Goal: Task Accomplishment & Management: Use online tool/utility

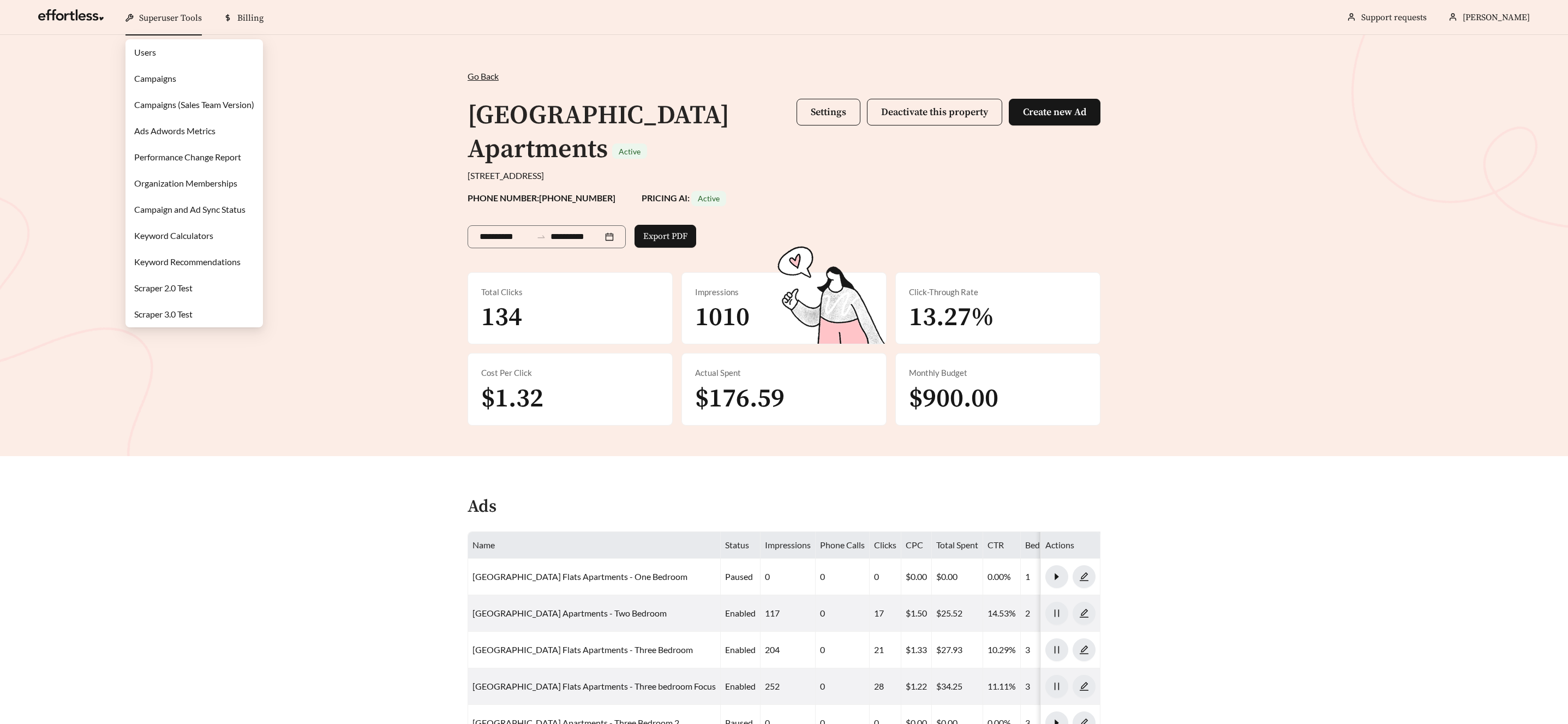
click at [167, 18] on span "Superuser Tools" at bounding box center [170, 18] width 63 height 11
click at [156, 81] on link "Campaigns" at bounding box center [155, 78] width 42 height 10
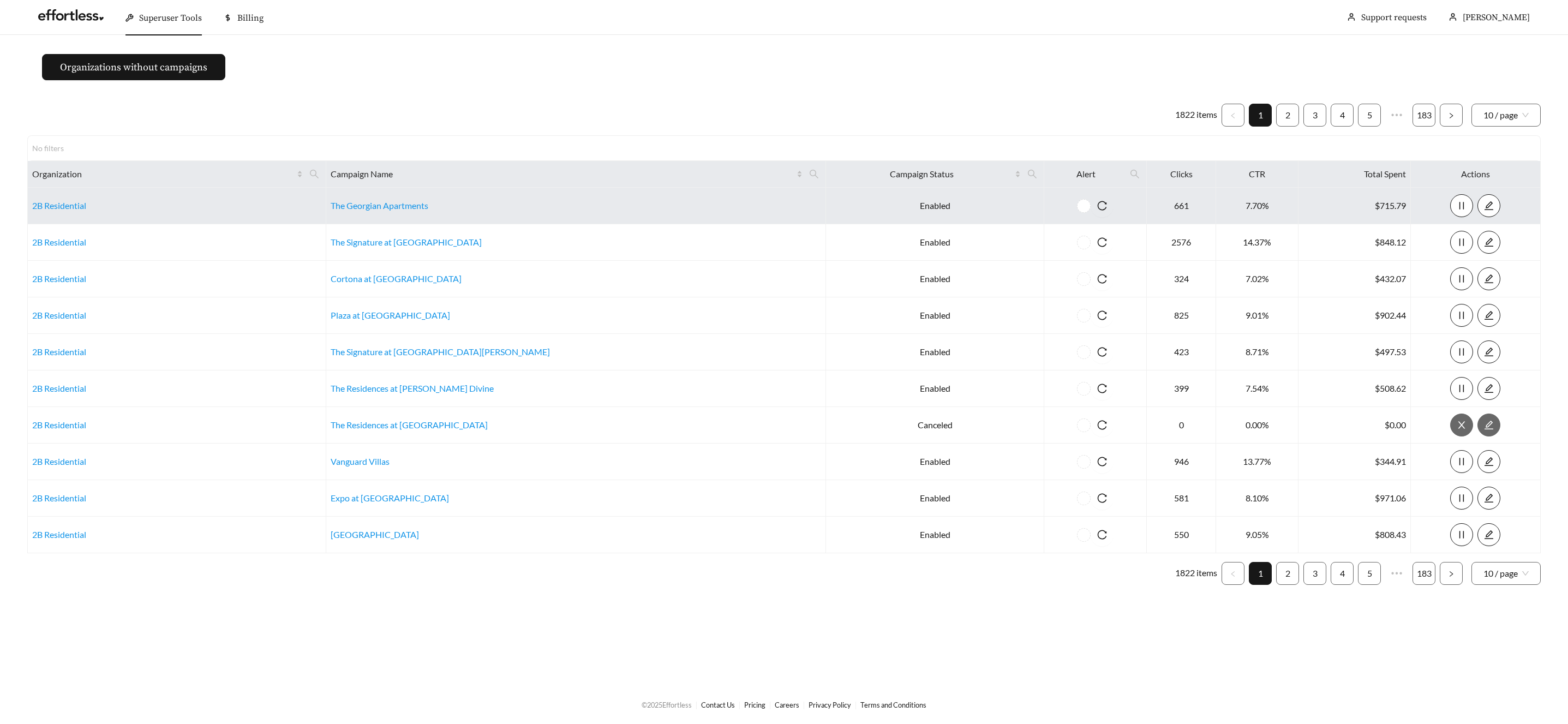
drag, startPoint x: 699, startPoint y: 172, endPoint x: 630, endPoint y: 196, distance: 73.1
click at [809, 172] on icon "search" at bounding box center [814, 174] width 9 height 9
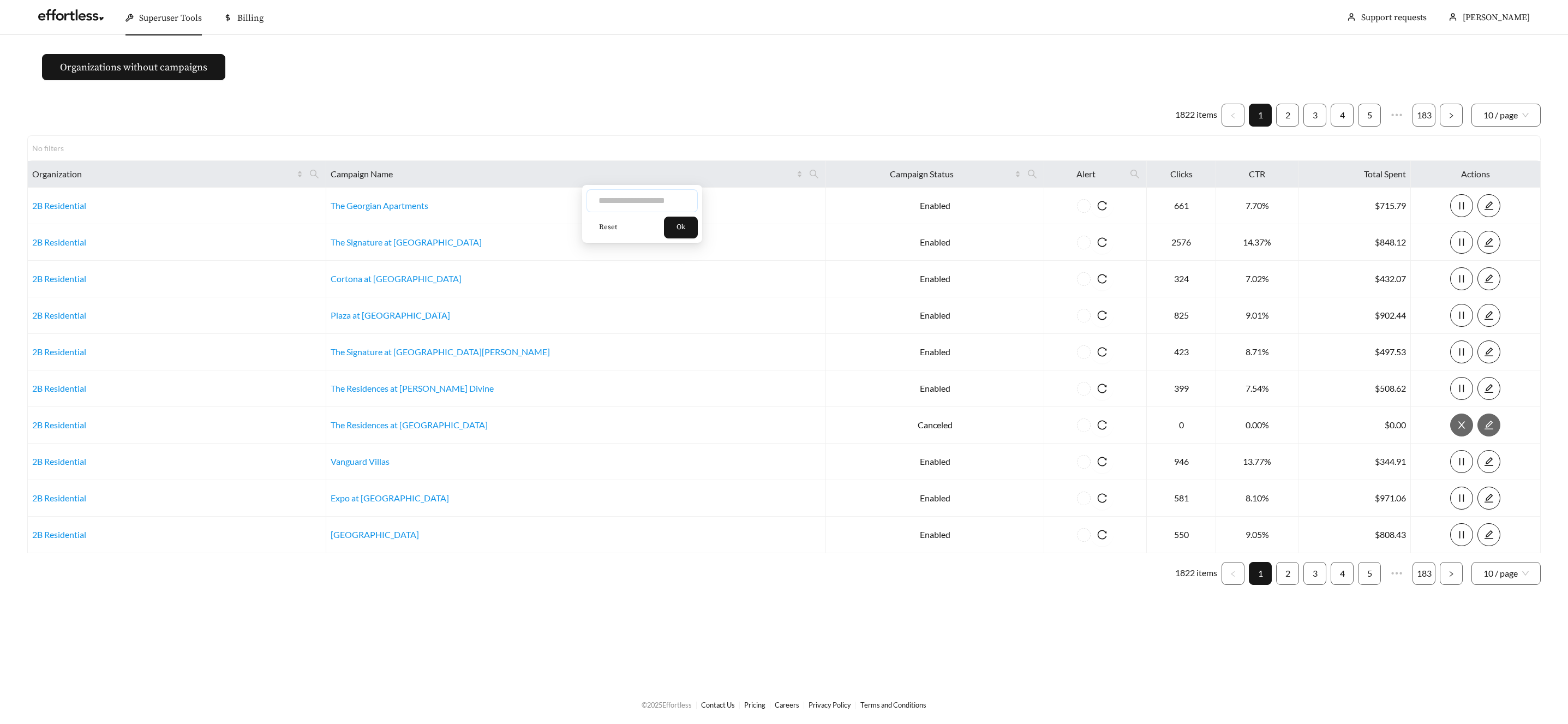
click at [631, 204] on input "text" at bounding box center [642, 201] width 111 height 23
type input "*******"
click at [675, 224] on button "Ok" at bounding box center [681, 227] width 34 height 22
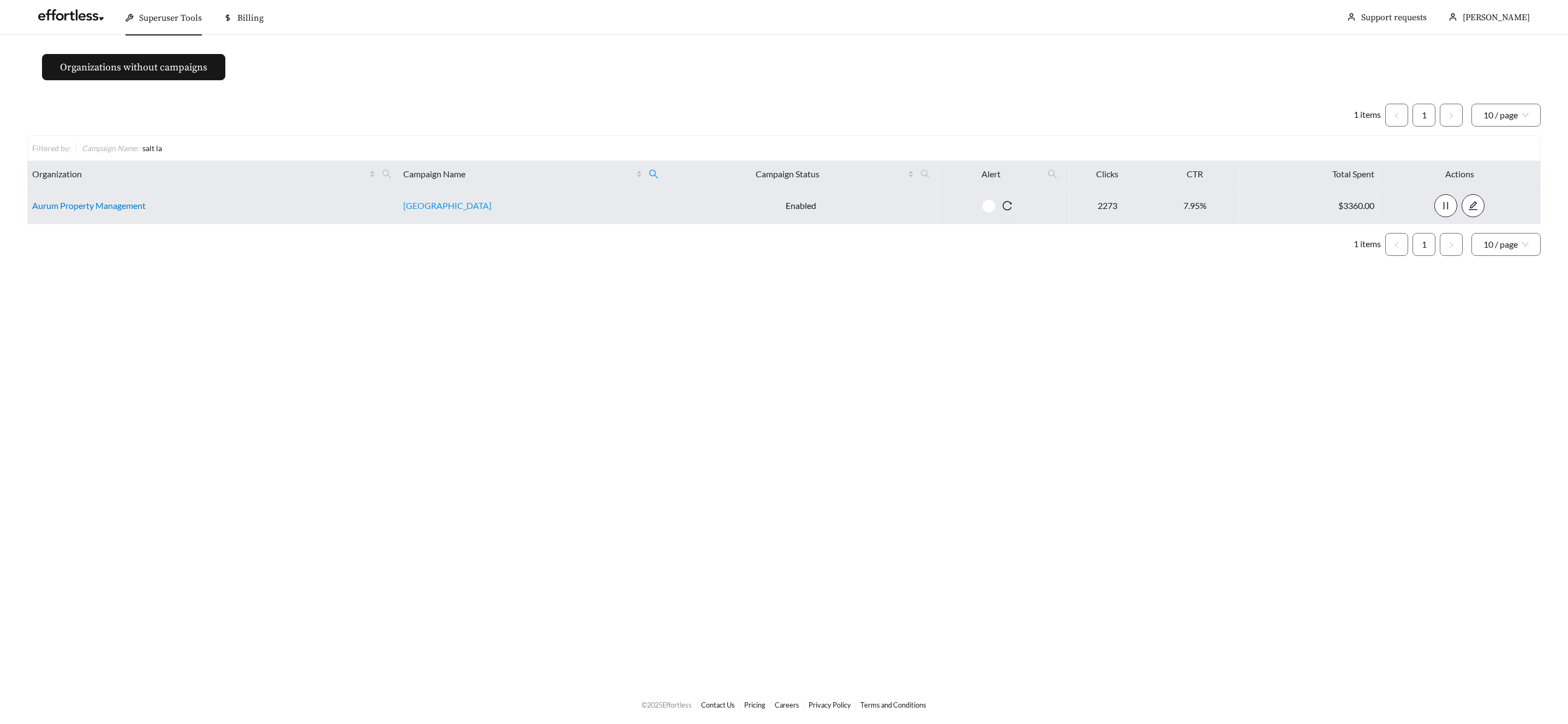
click at [106, 203] on link "Aurum Property Management" at bounding box center [88, 205] width 113 height 10
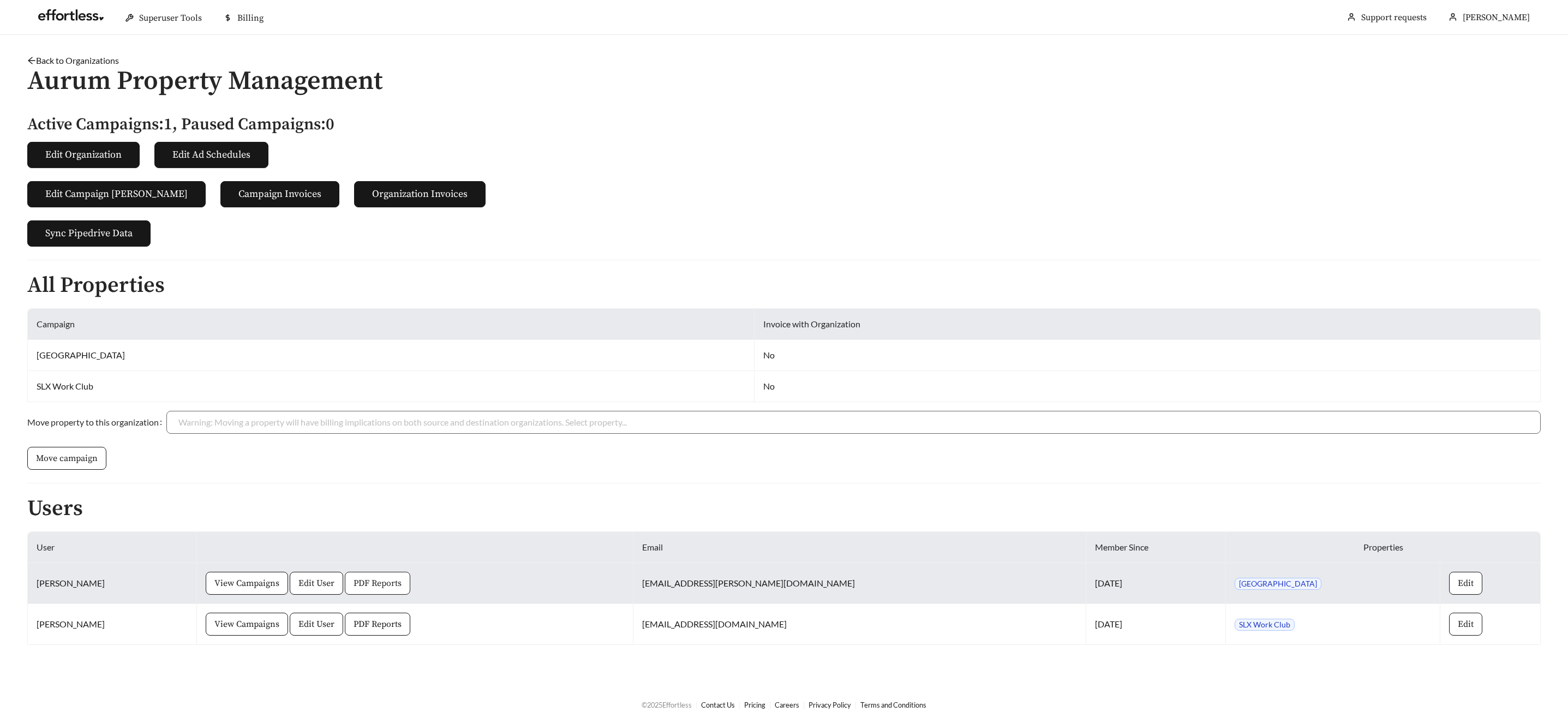
click at [401, 582] on span "PDF Reports" at bounding box center [377, 582] width 48 height 13
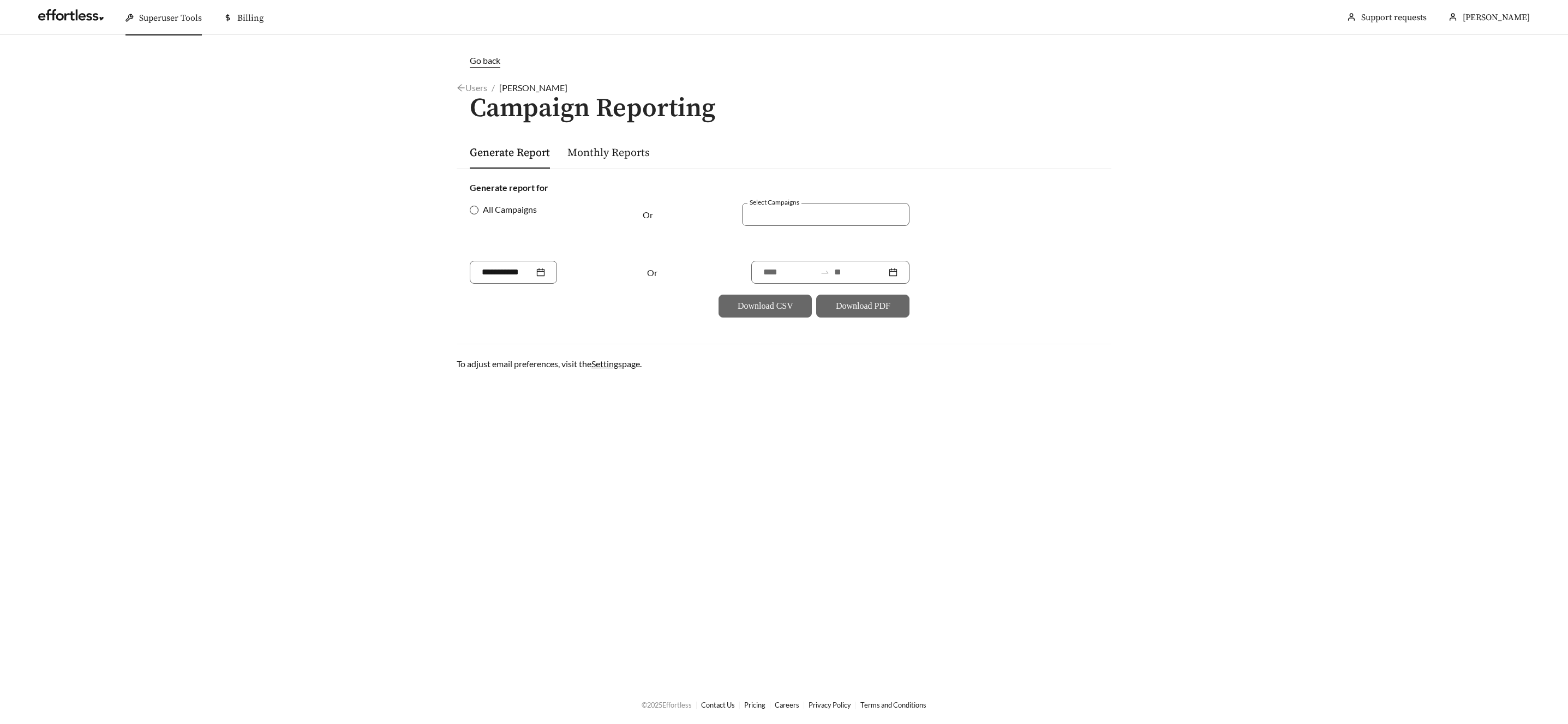
click at [488, 211] on span "All Campaigns" at bounding box center [510, 209] width 63 height 13
click at [846, 273] on input at bounding box center [860, 272] width 52 height 13
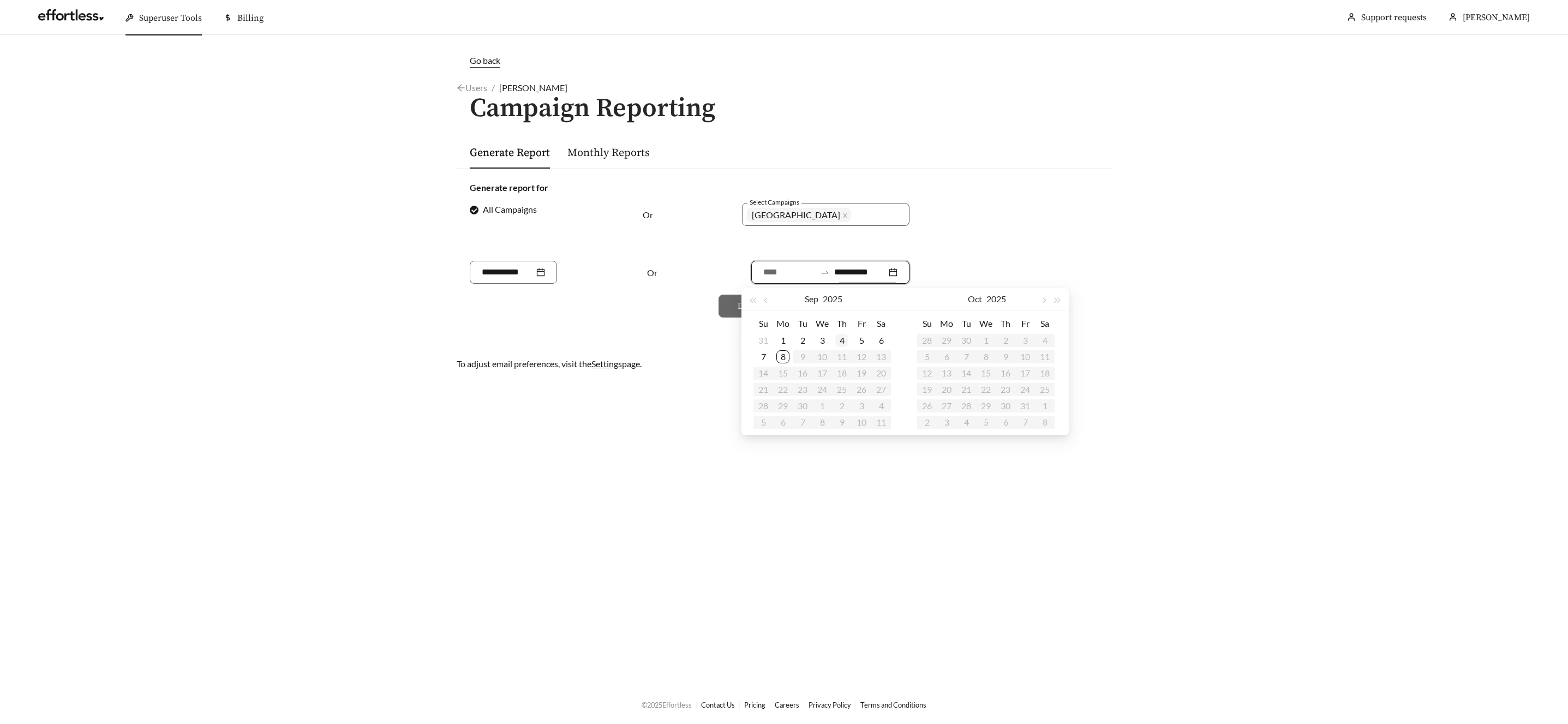
type input "**********"
click at [784, 353] on div "8" at bounding box center [783, 357] width 13 height 13
type input "**********"
click at [768, 302] on span "button" at bounding box center [766, 300] width 5 height 5
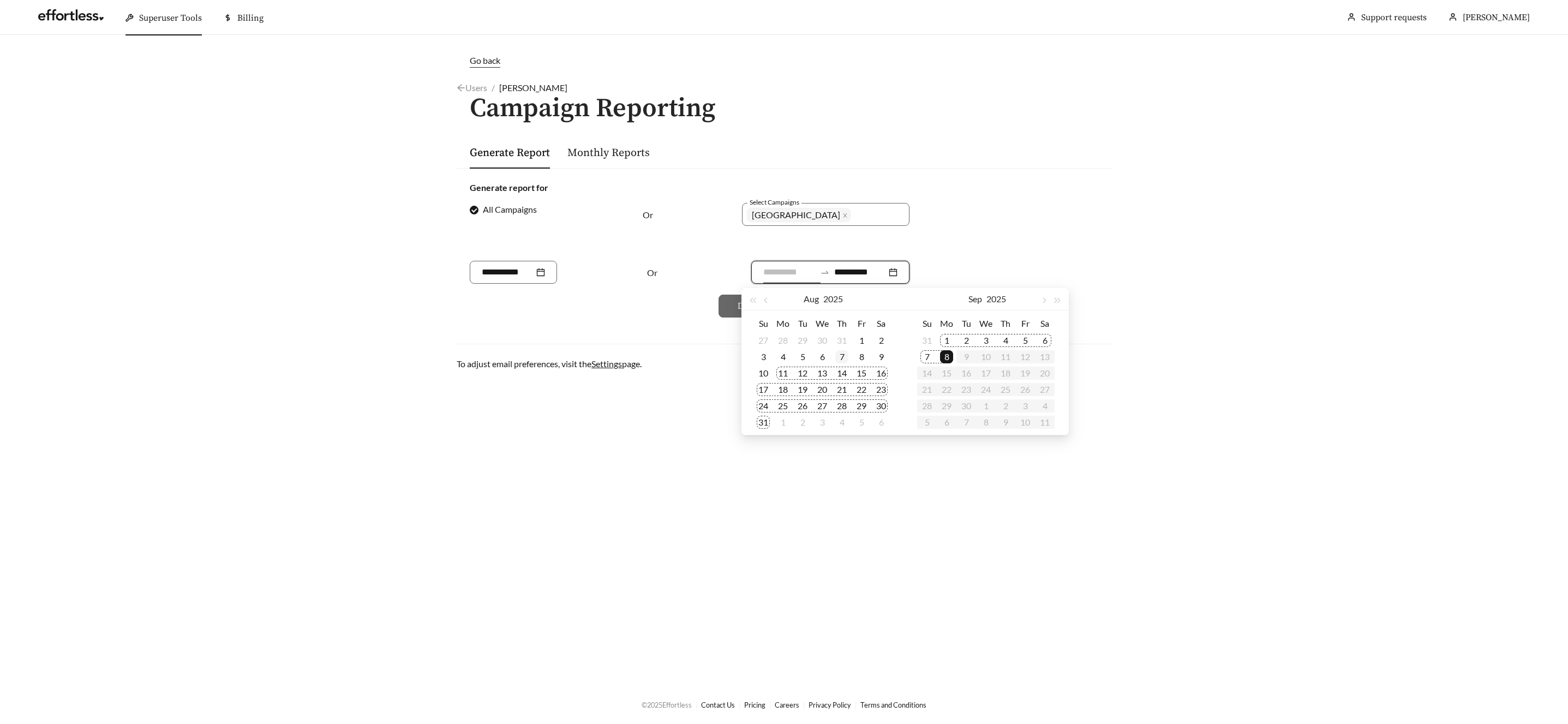
type input "**********"
click at [842, 360] on div "7" at bounding box center [842, 357] width 13 height 13
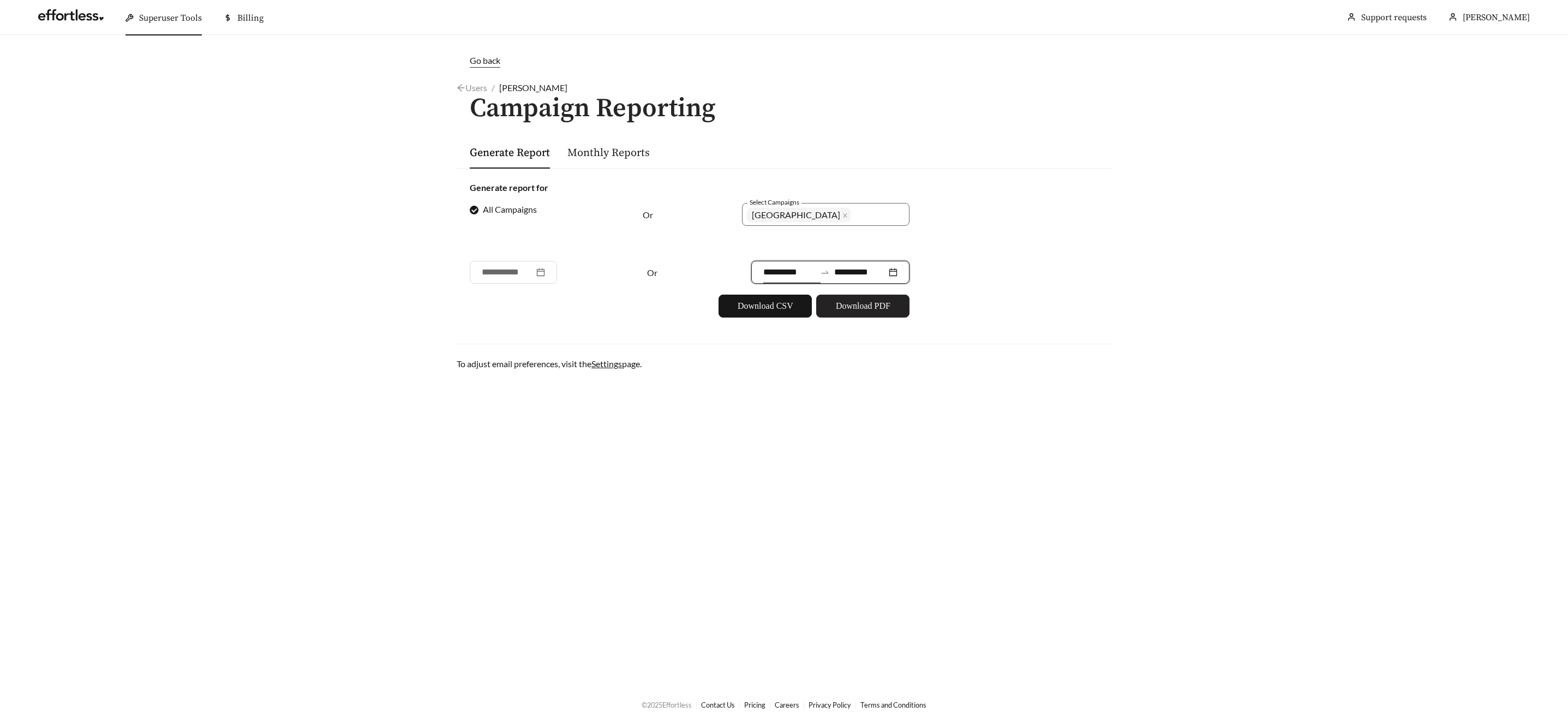
click at [854, 308] on span "Download PDF" at bounding box center [863, 306] width 54 height 13
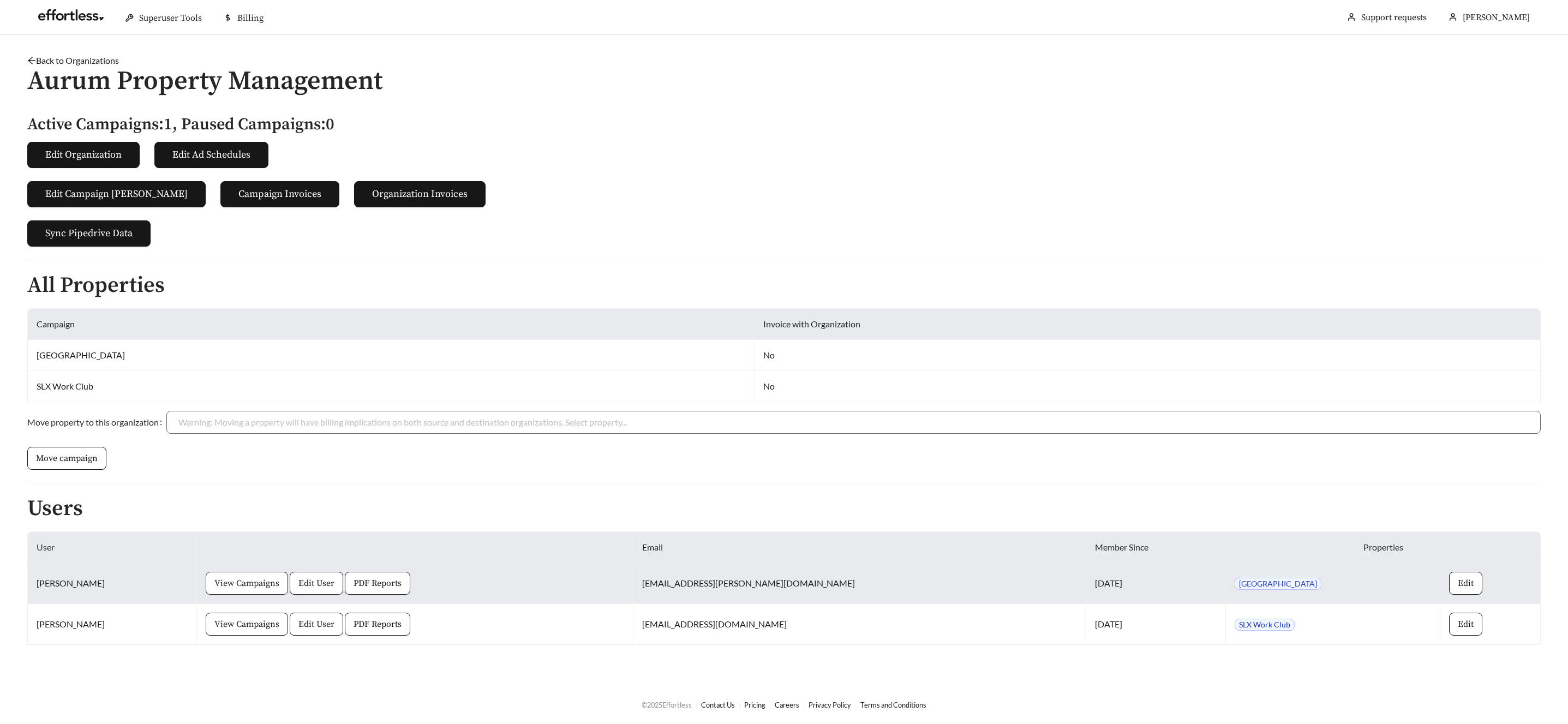
click at [267, 584] on span "View Campaigns" at bounding box center [247, 582] width 65 height 13
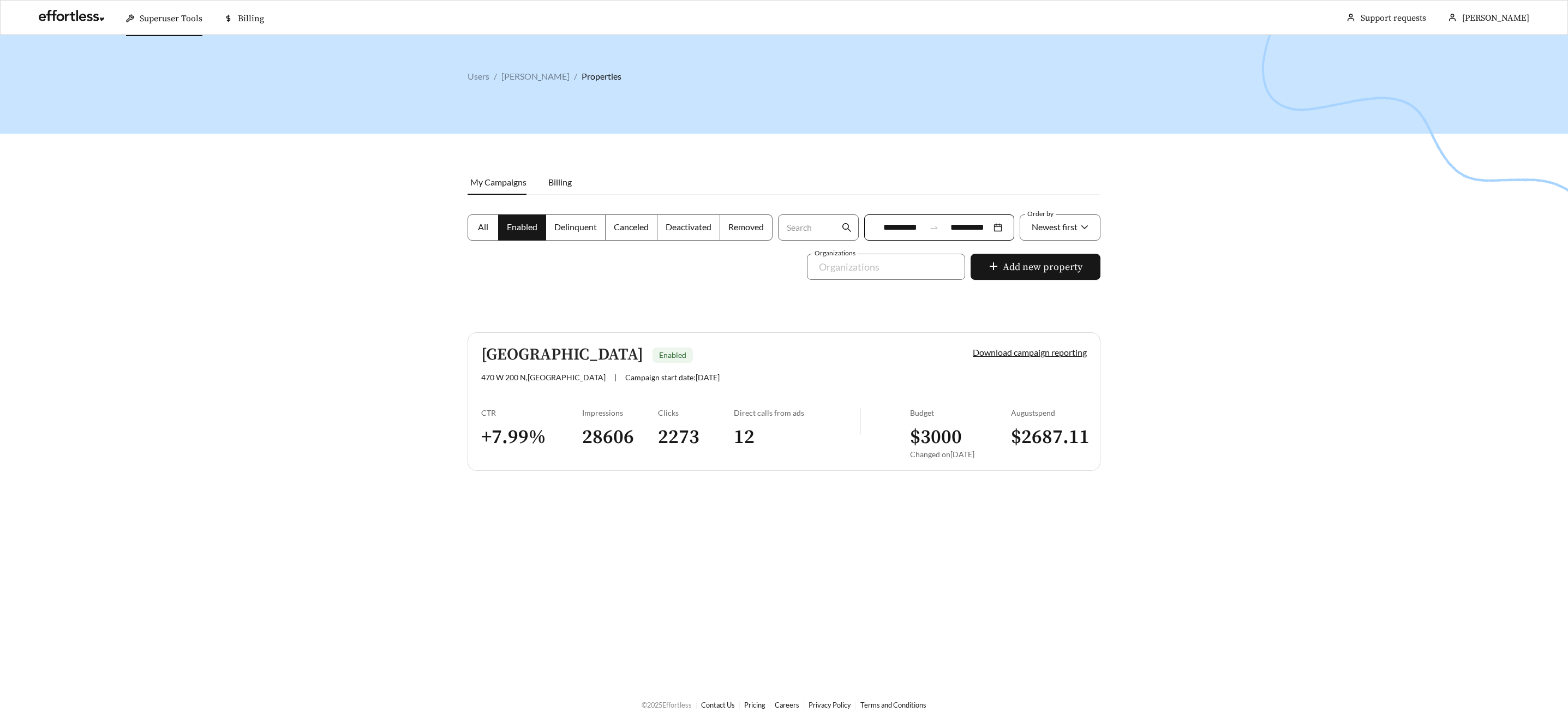
click at [598, 348] on h5 "Salt Lake Crossing" at bounding box center [562, 355] width 162 height 18
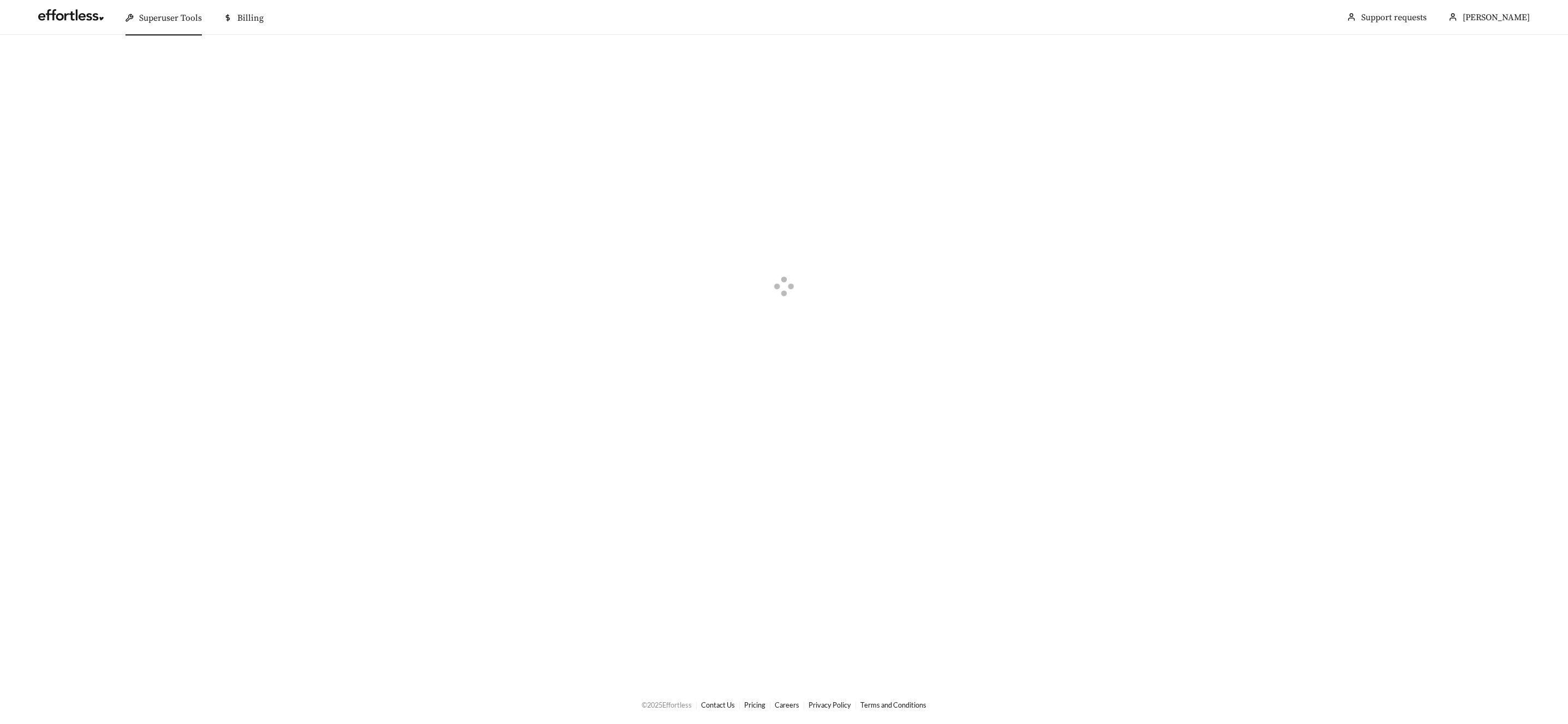
click at [598, 348] on div at bounding box center [784, 287] width 1568 height 506
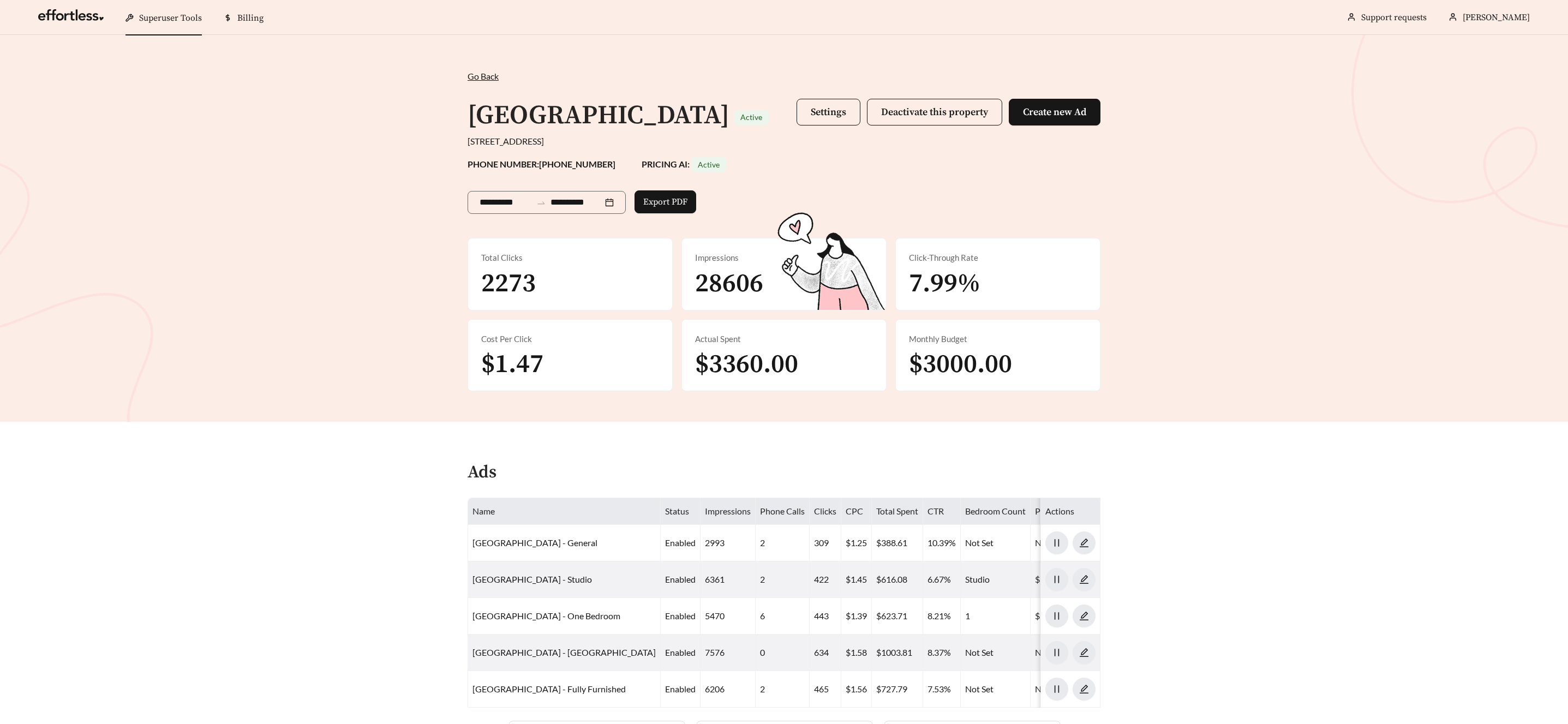
click at [716, 421] on div "**********" at bounding box center [784, 228] width 1568 height 386
click at [194, 17] on span "Superuser Tools" at bounding box center [170, 18] width 63 height 11
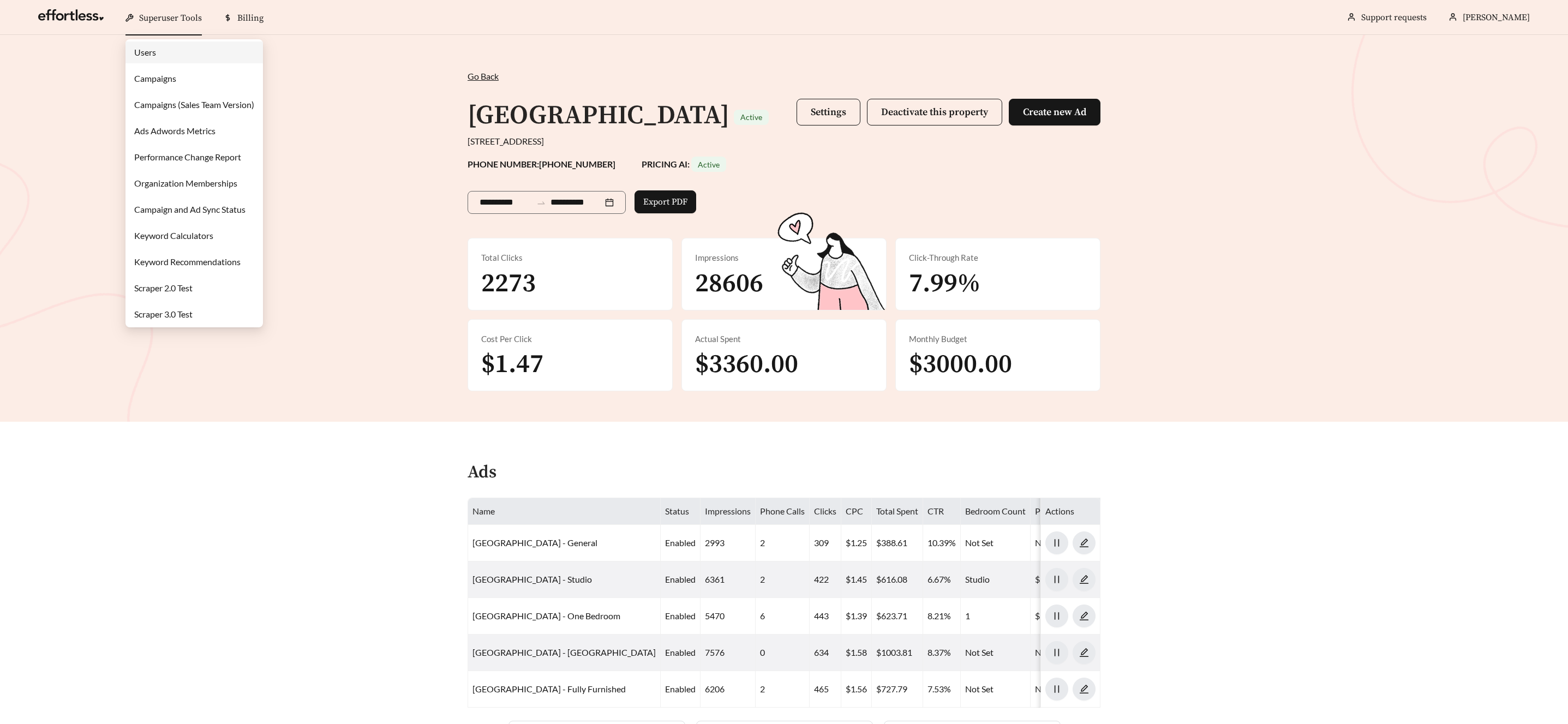
click at [161, 73] on link "Campaigns" at bounding box center [155, 78] width 42 height 10
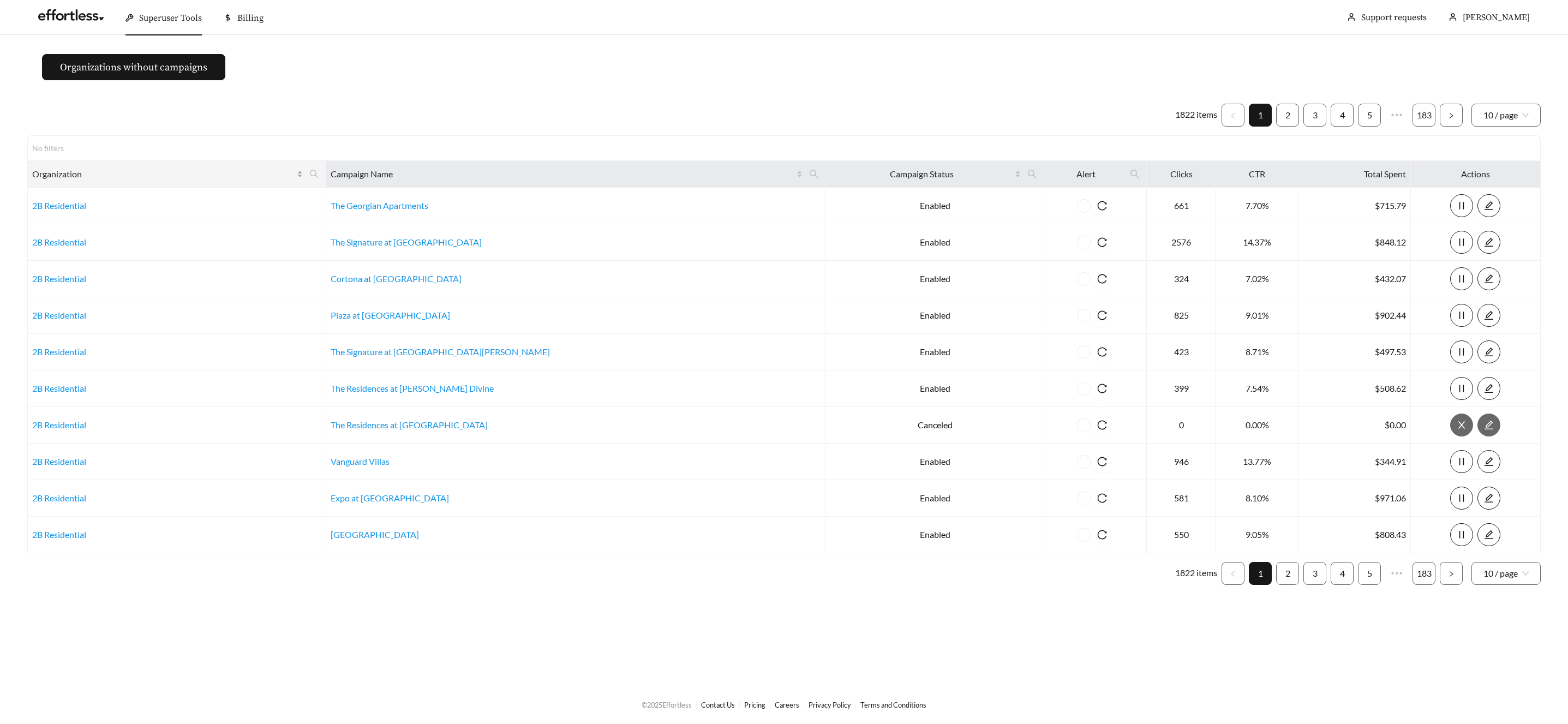
click at [319, 174] on icon "search" at bounding box center [314, 174] width 9 height 9
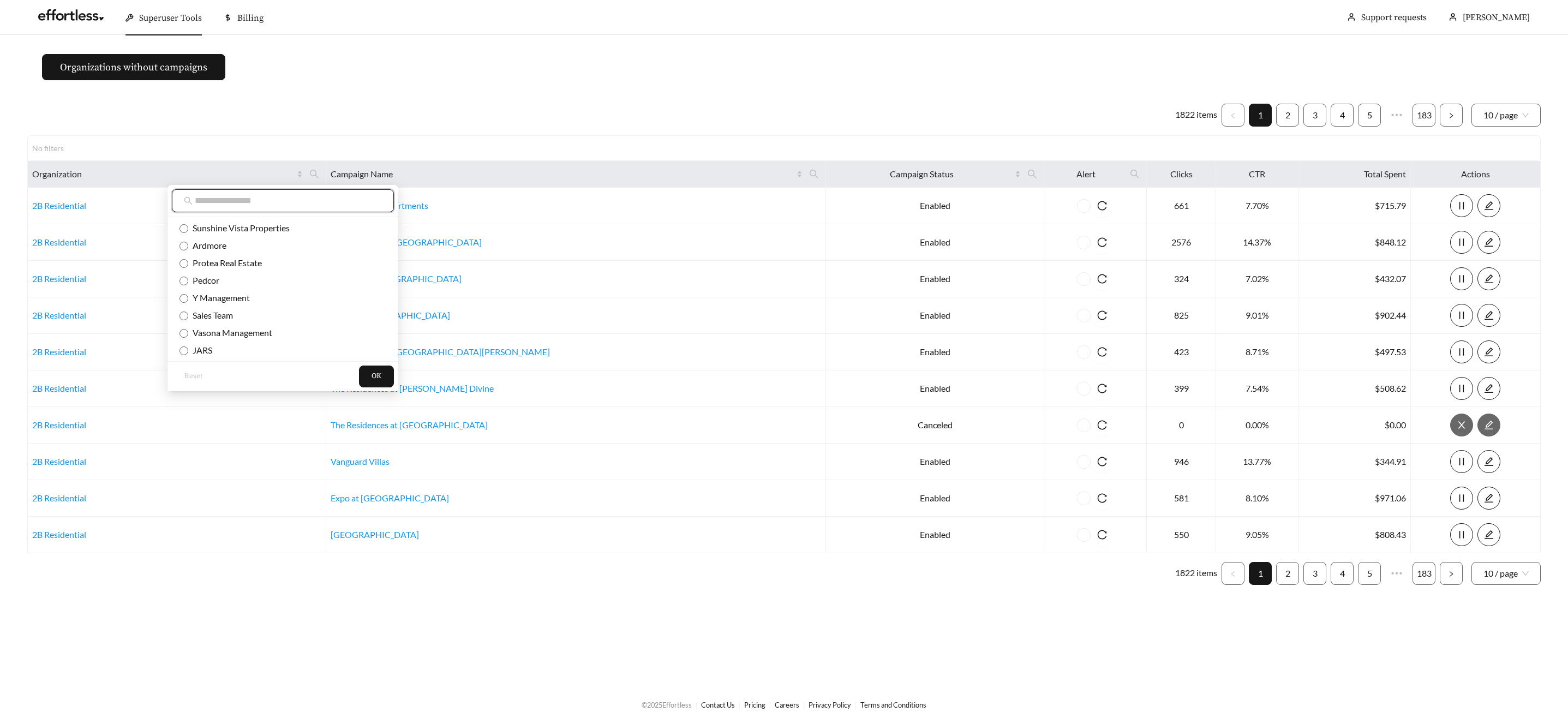
click at [222, 195] on input "text" at bounding box center [288, 200] width 187 height 13
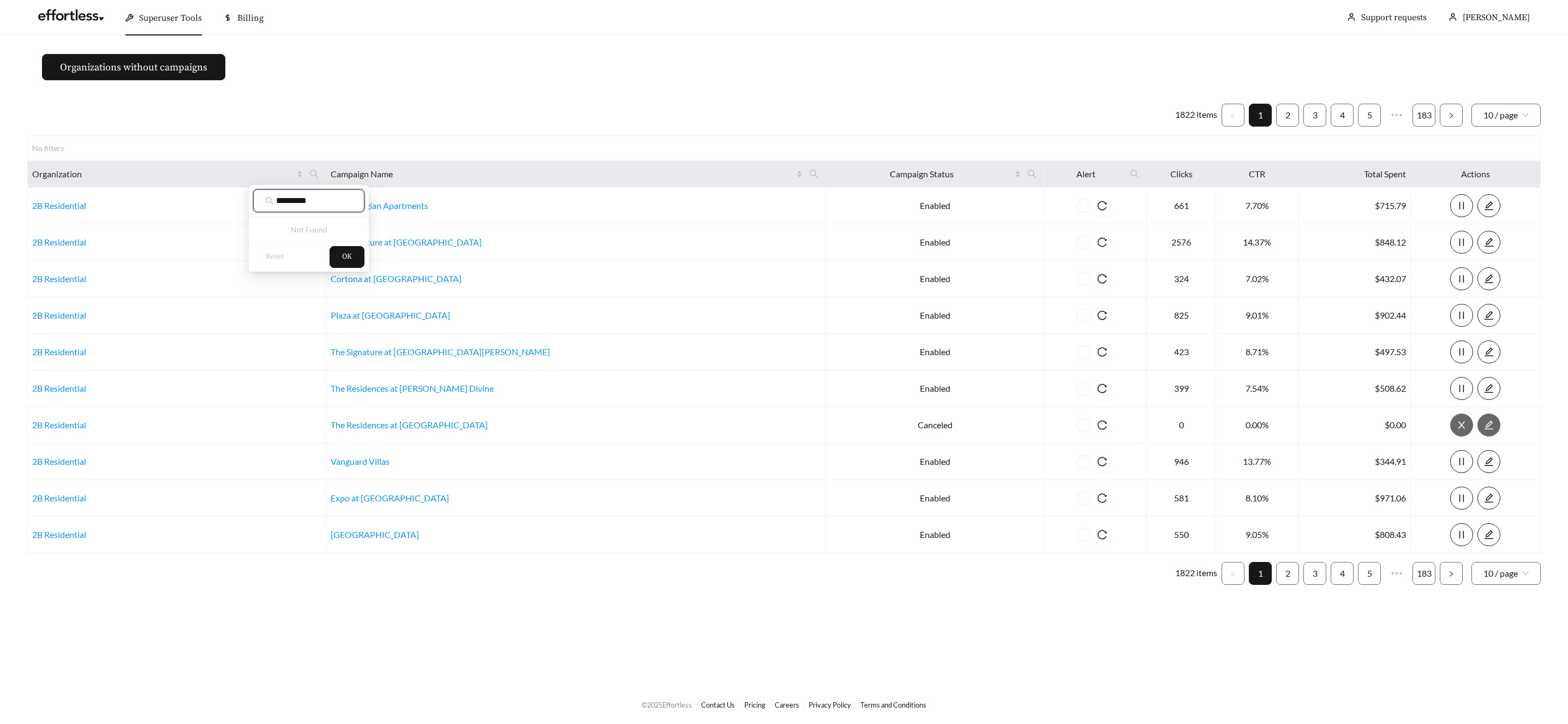
click at [325, 197] on input "*********" at bounding box center [314, 200] width 77 height 13
type input "*****"
click at [322, 227] on span "Woodmont Real Estate" at bounding box center [309, 227] width 92 height 10
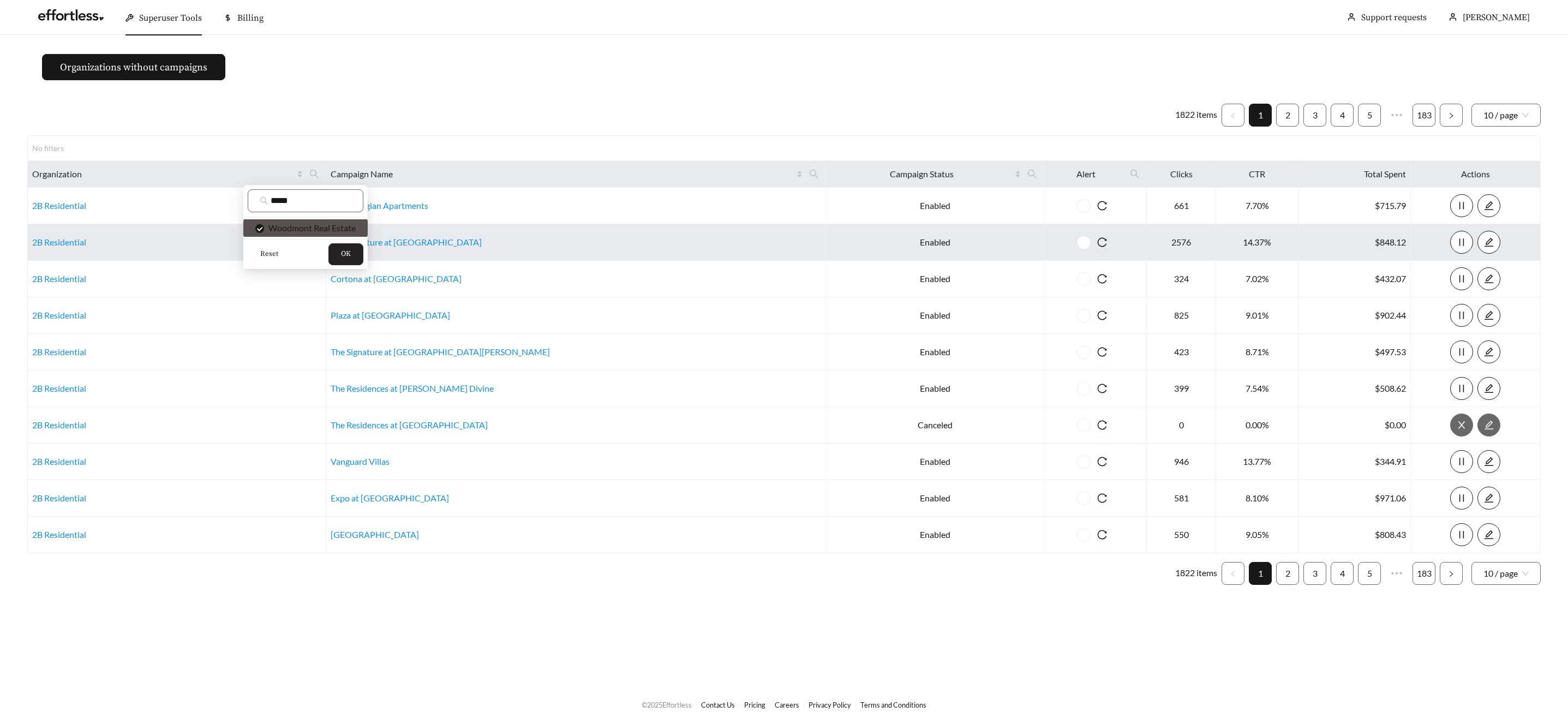
drag, startPoint x: 336, startPoint y: 252, endPoint x: 347, endPoint y: 244, distance: 13.6
click at [336, 252] on button "OK" at bounding box center [345, 254] width 35 height 22
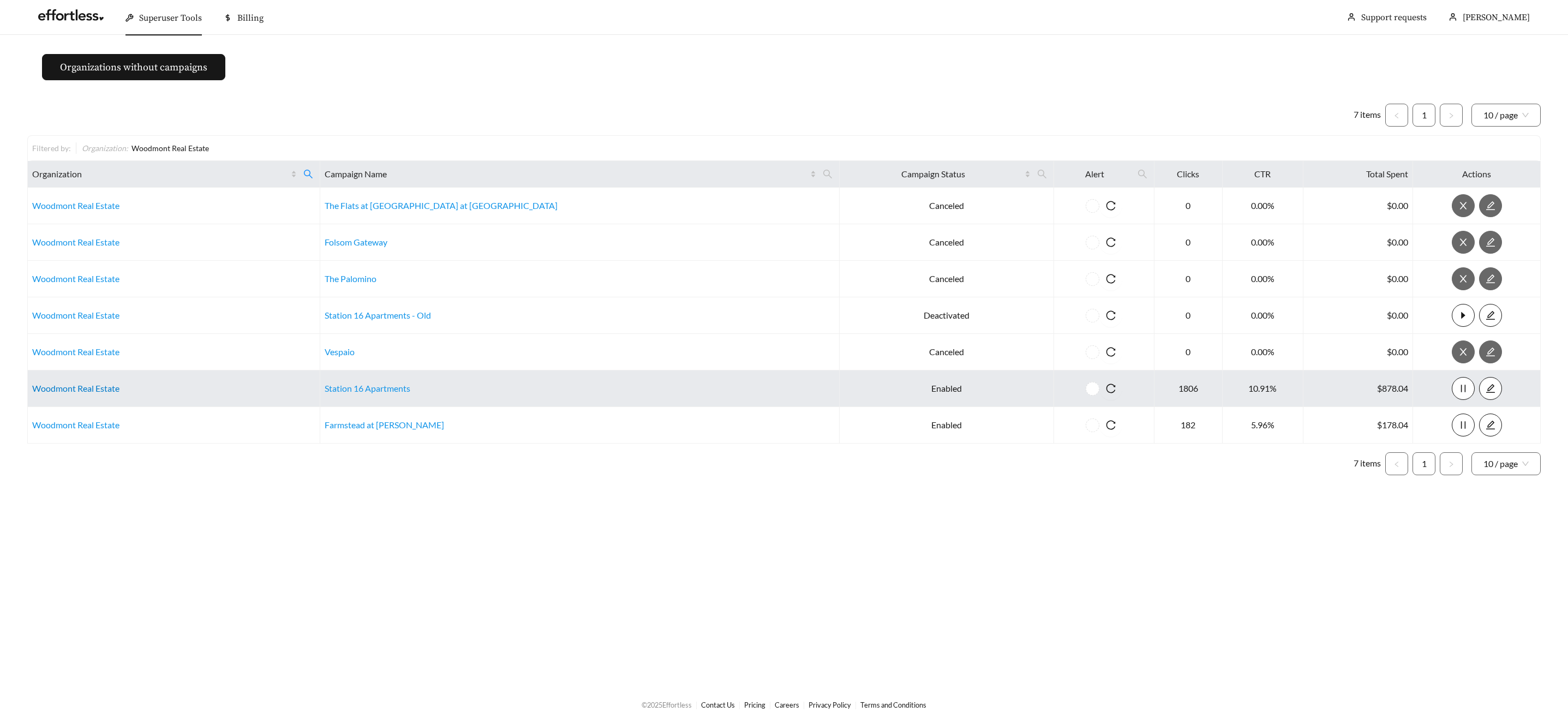
click at [85, 388] on link "Woodmont Real Estate" at bounding box center [75, 388] width 87 height 10
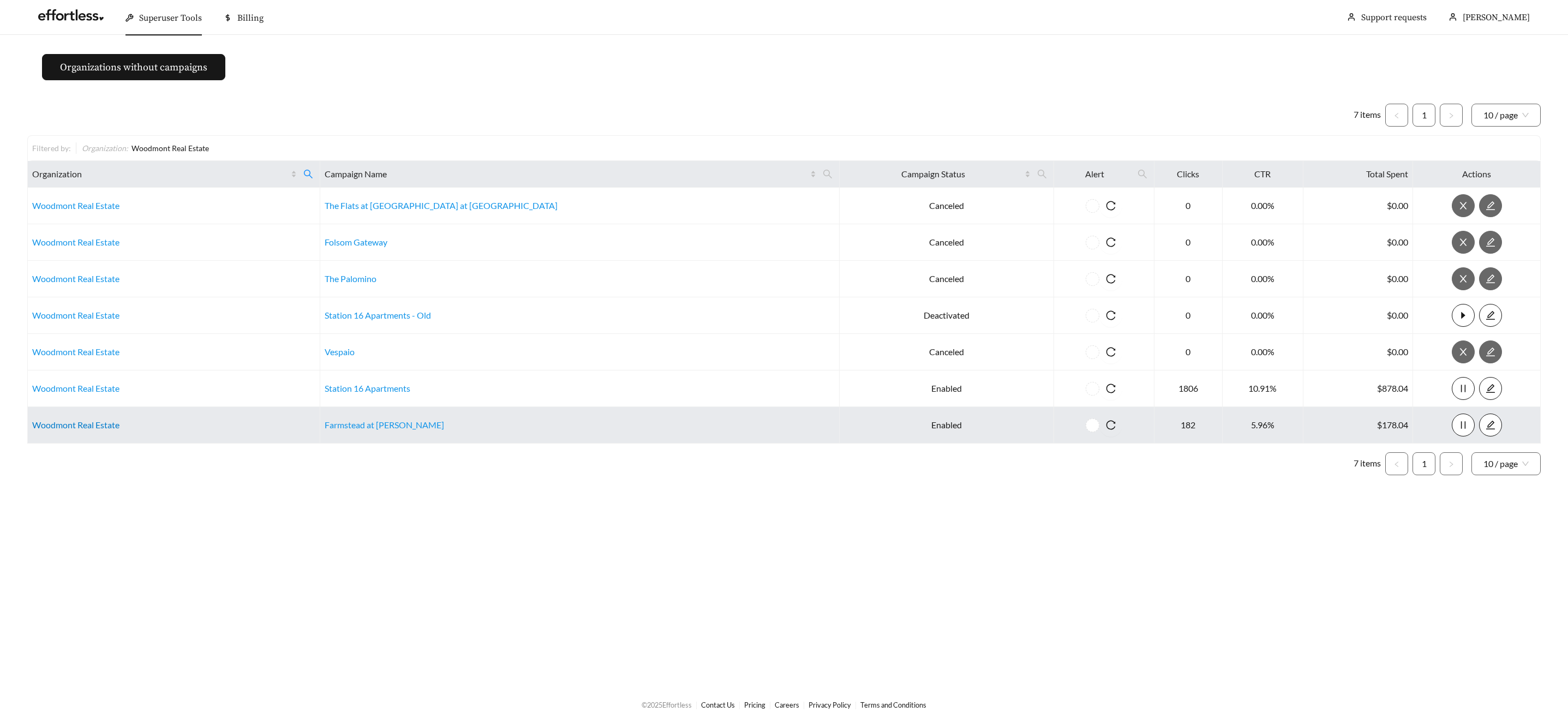
click at [77, 425] on link "Woodmont Real Estate" at bounding box center [75, 424] width 87 height 10
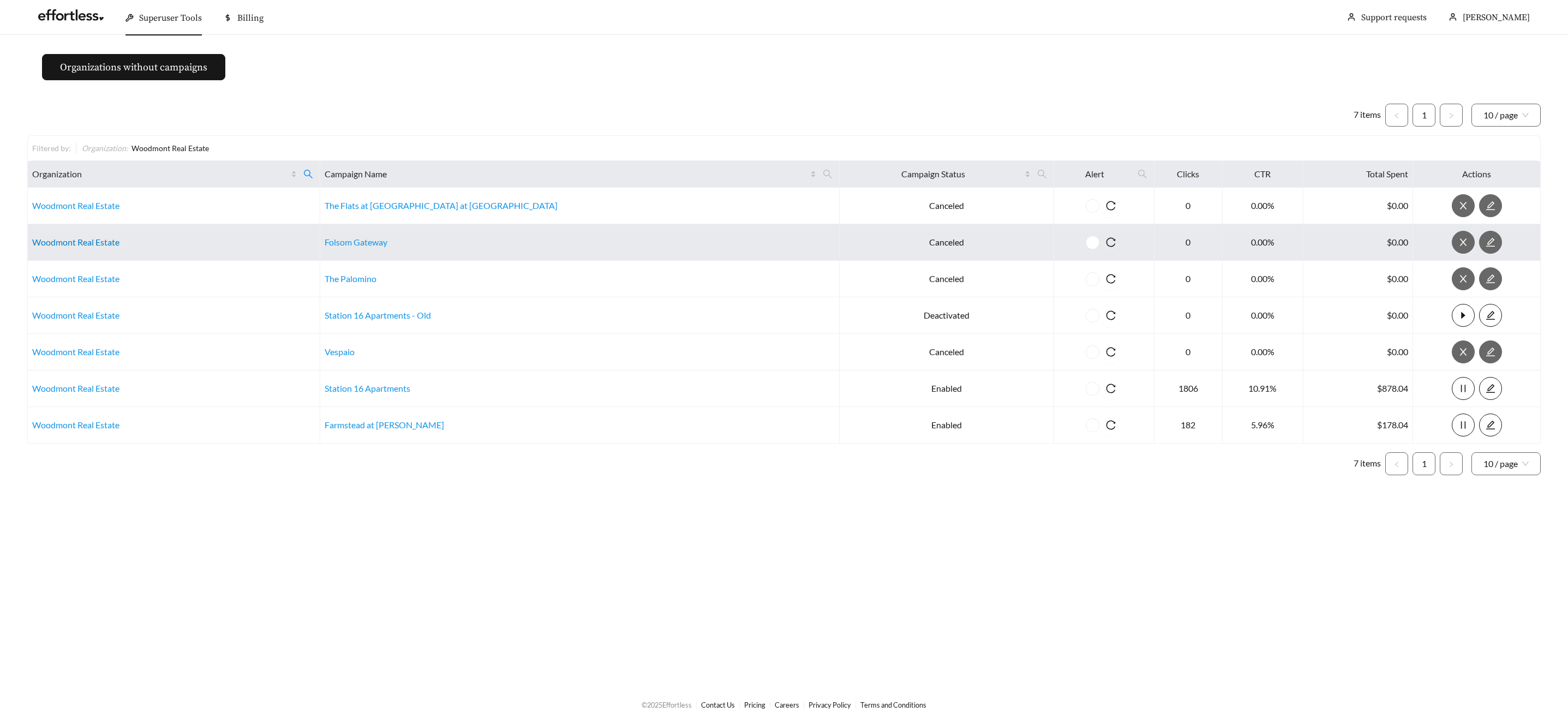
click at [41, 247] on link "Woodmont Real Estate" at bounding box center [75, 241] width 87 height 10
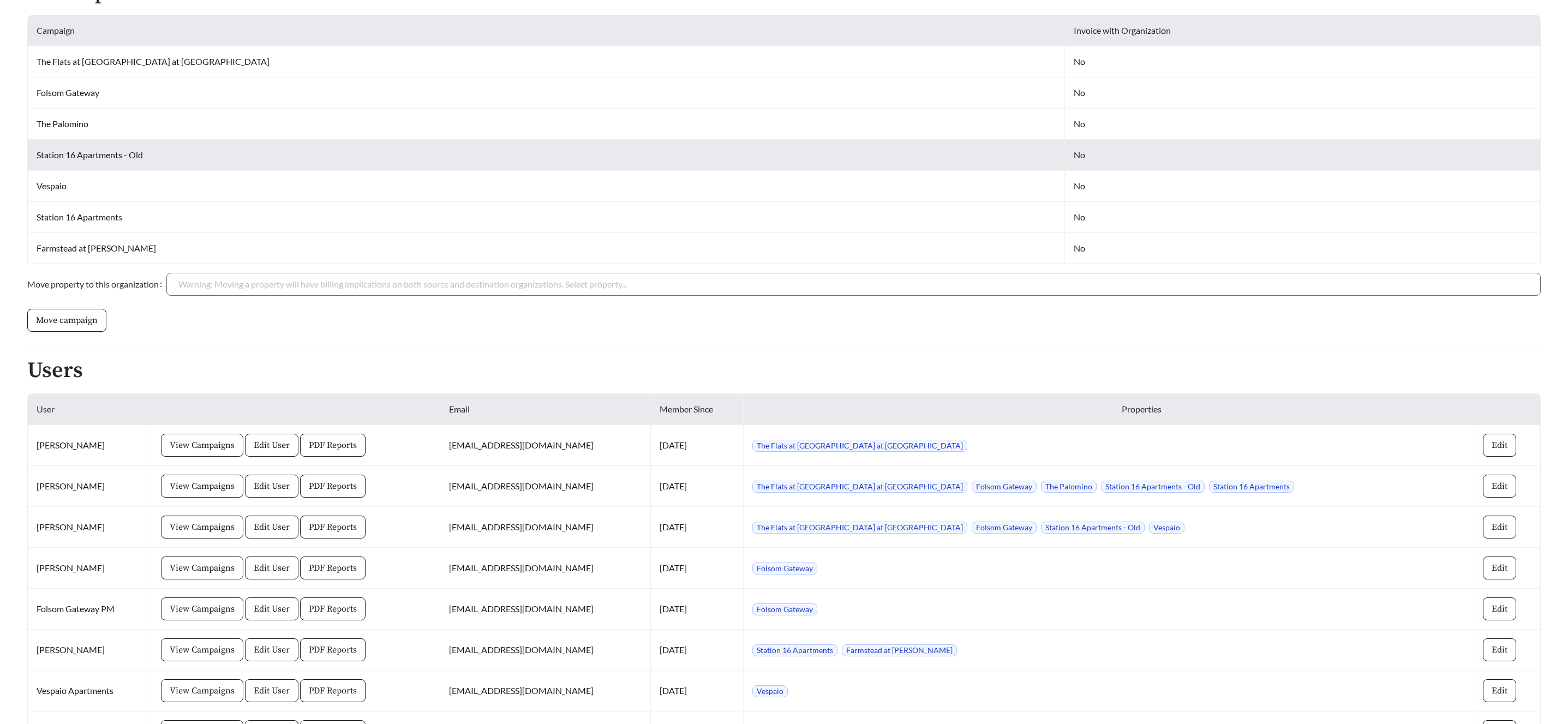
scroll to position [462, 0]
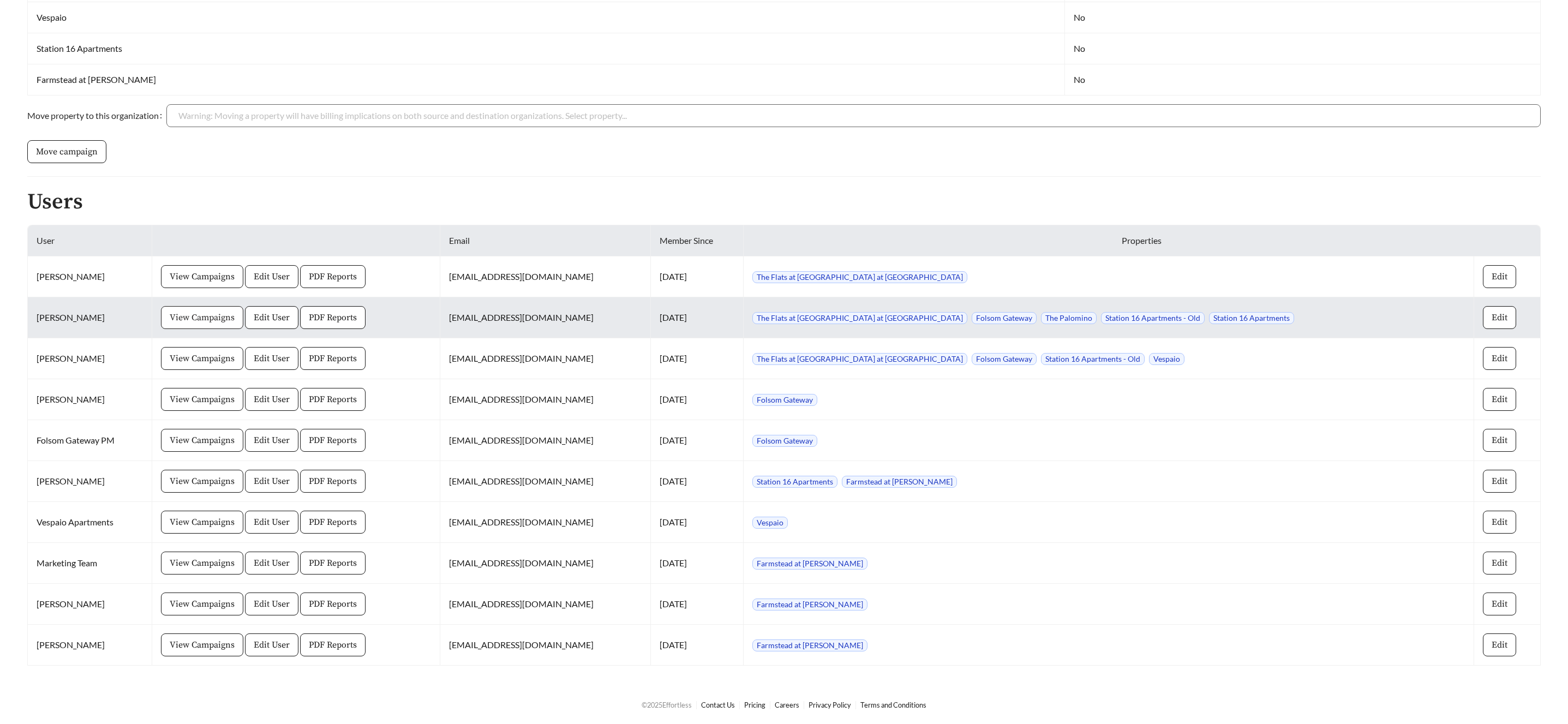
click at [193, 318] on span "View Campaigns" at bounding box center [202, 317] width 65 height 13
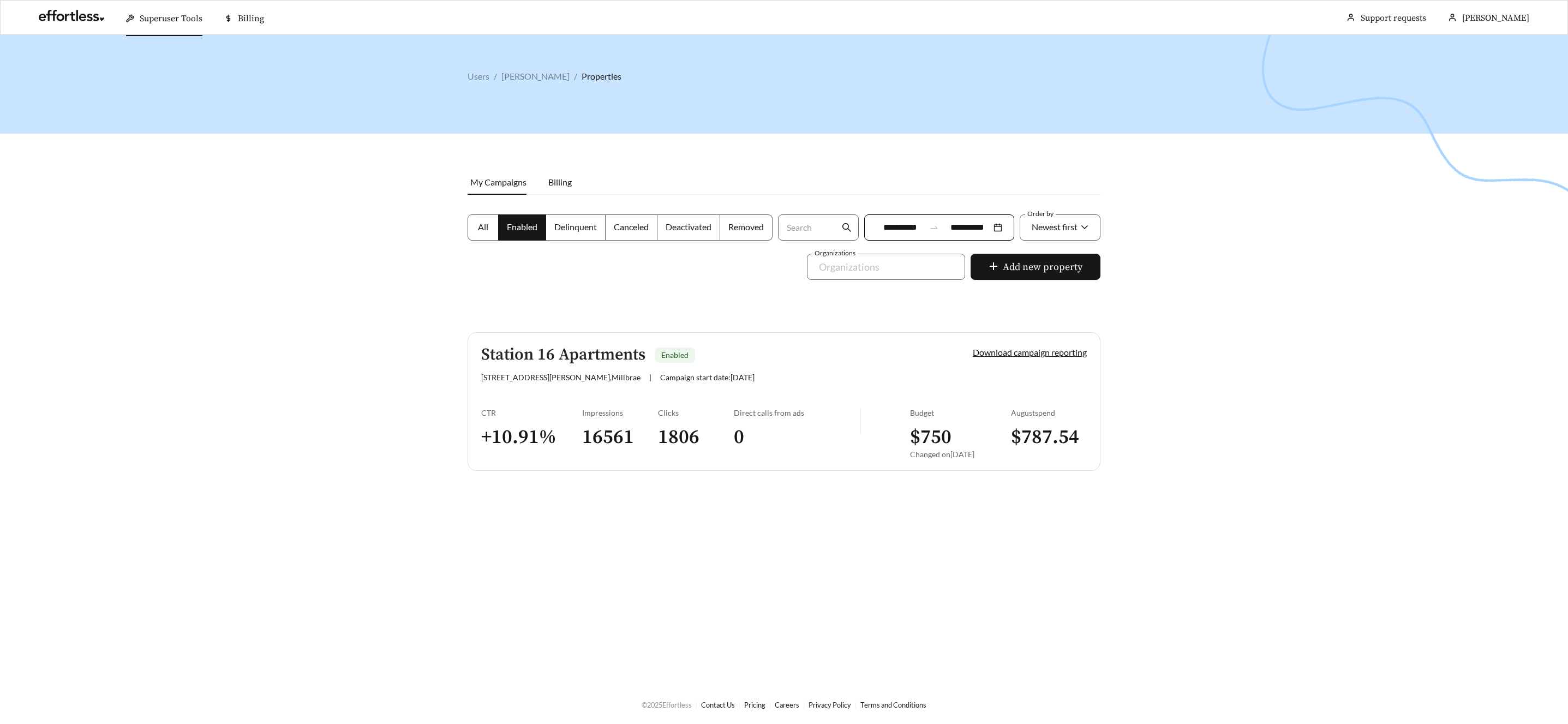
click at [488, 231] on label "All" at bounding box center [484, 227] width 31 height 26
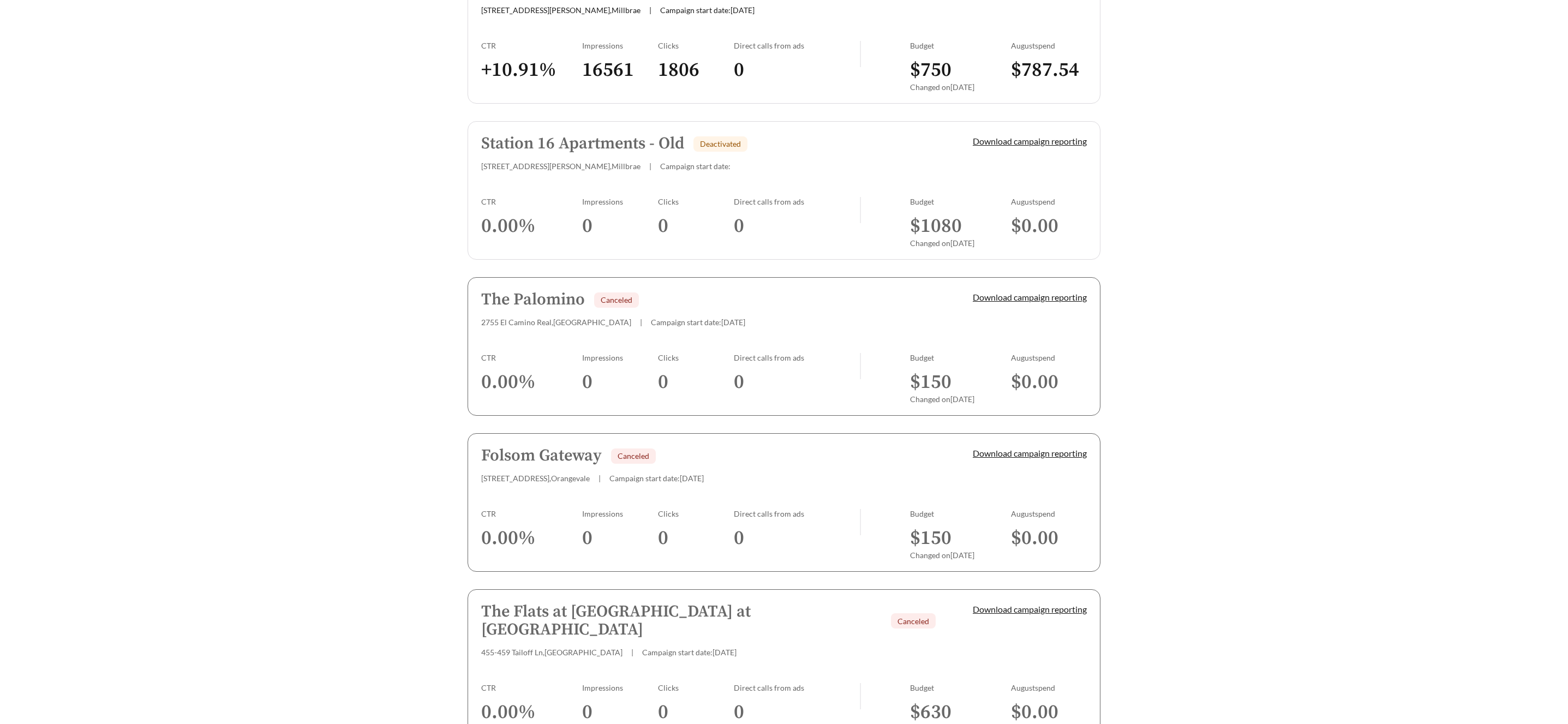
scroll to position [428, 0]
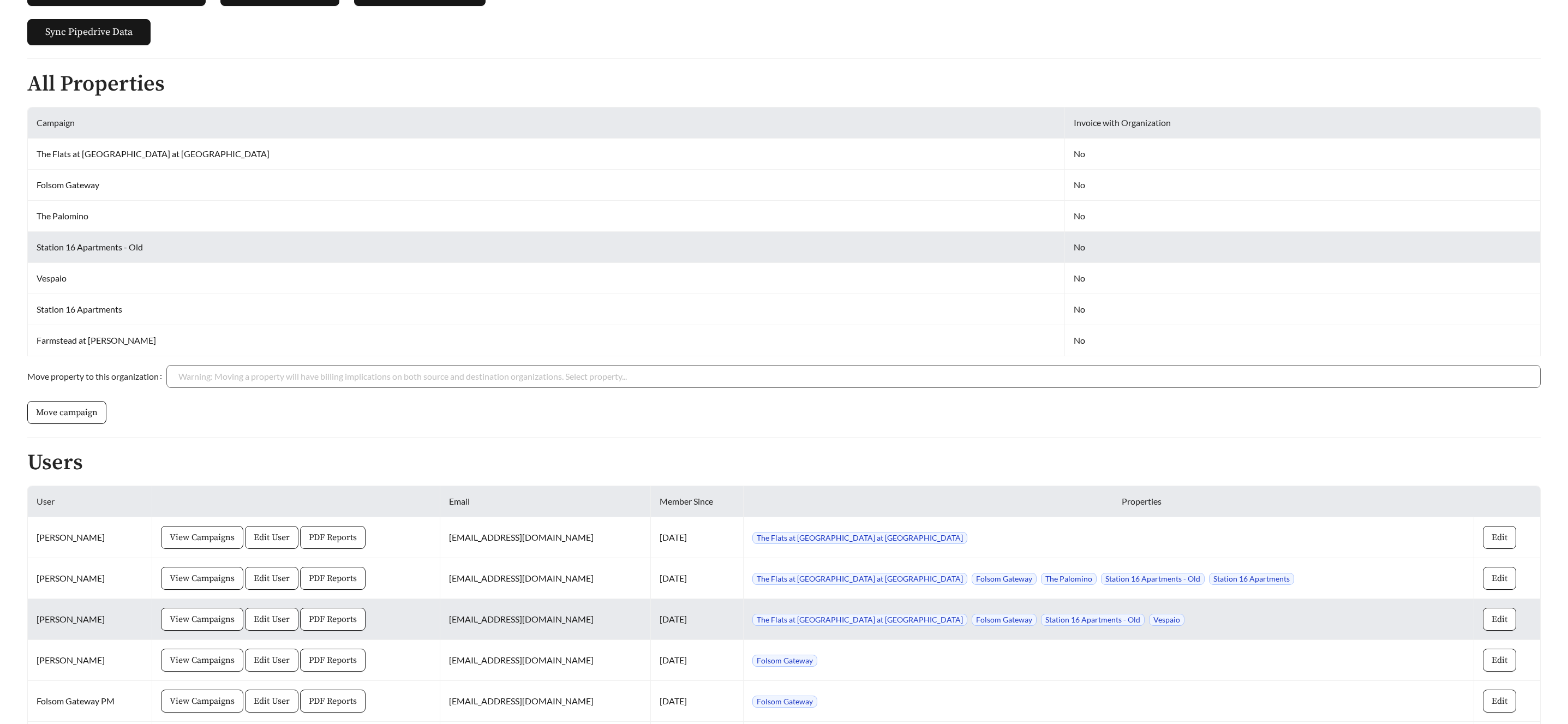
scroll to position [462, 0]
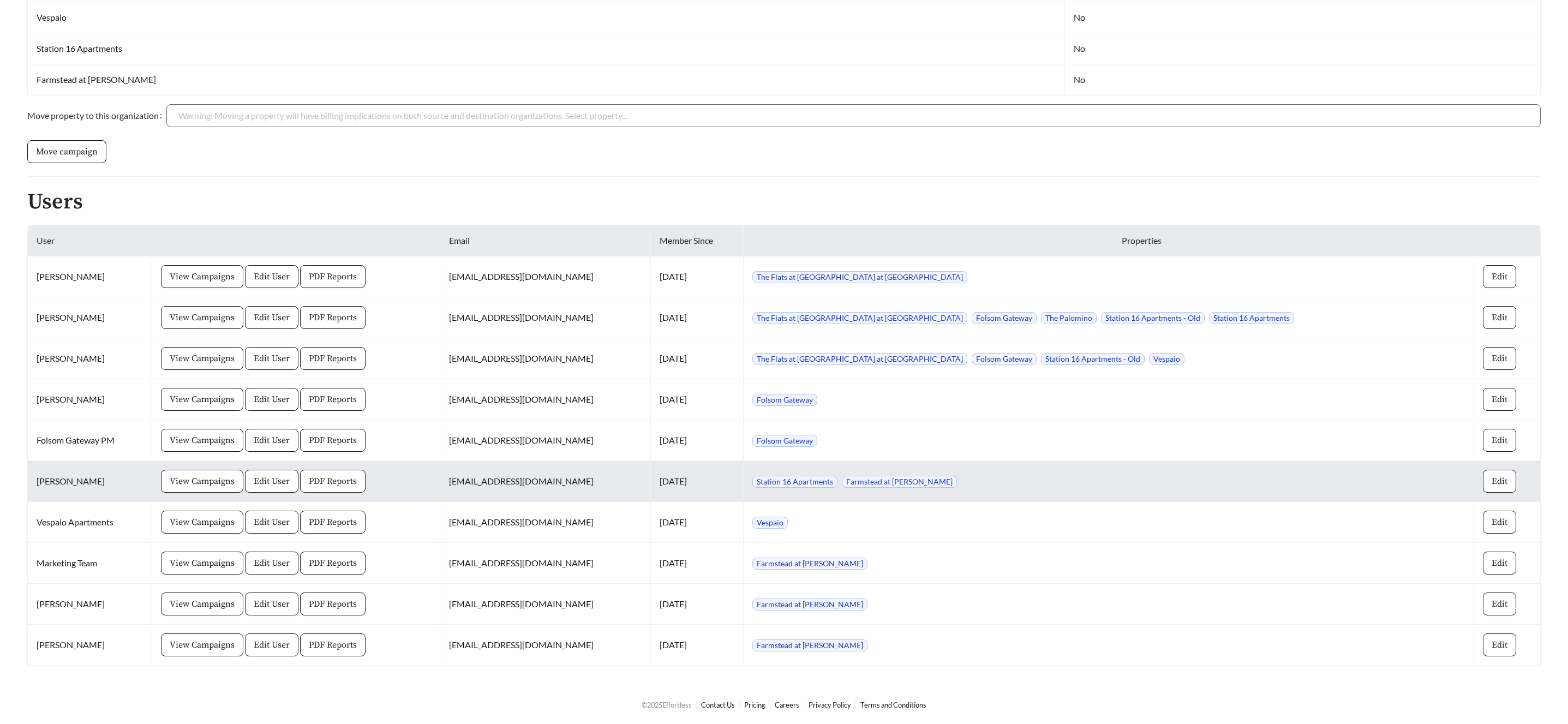
click at [345, 480] on span "PDF Reports" at bounding box center [332, 481] width 48 height 13
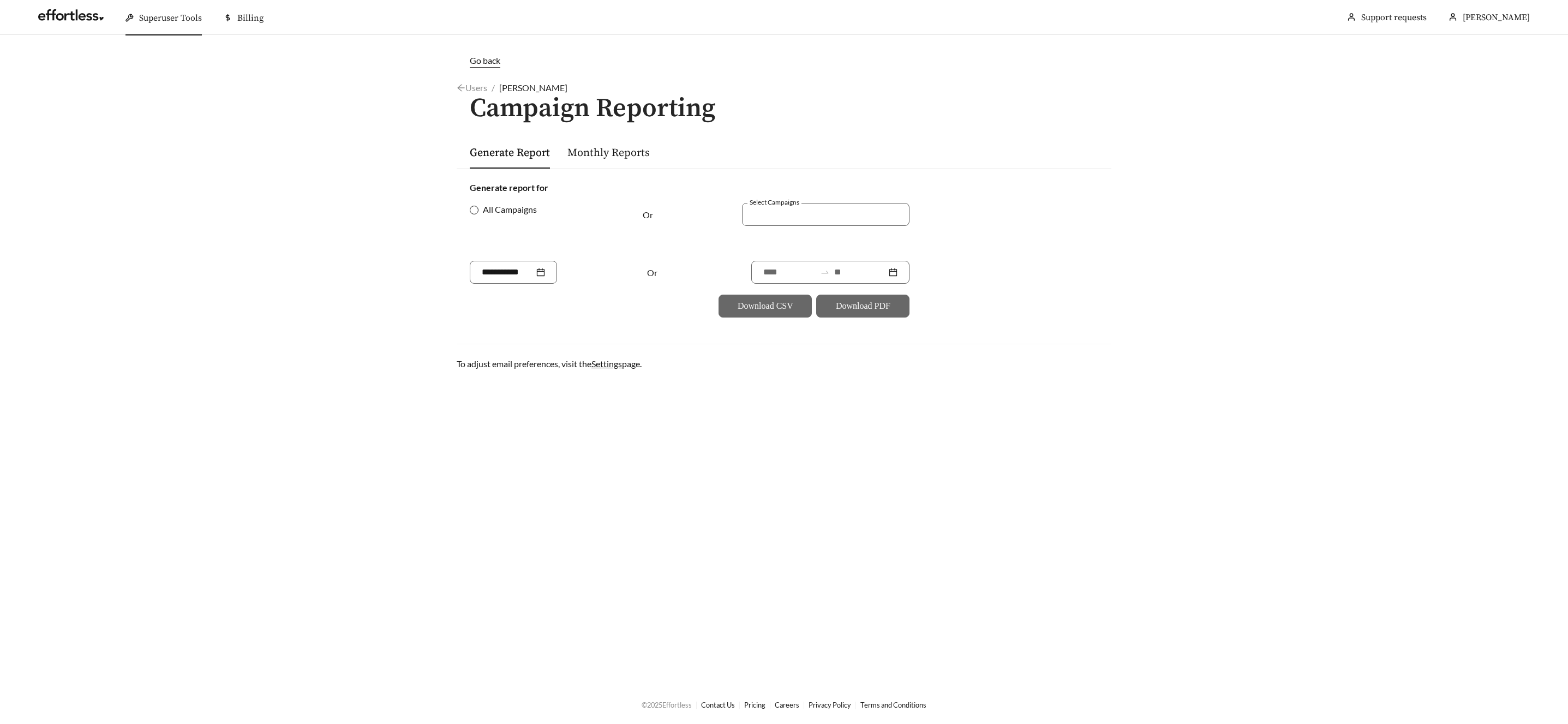
click at [487, 214] on span "All Campaigns" at bounding box center [510, 209] width 63 height 13
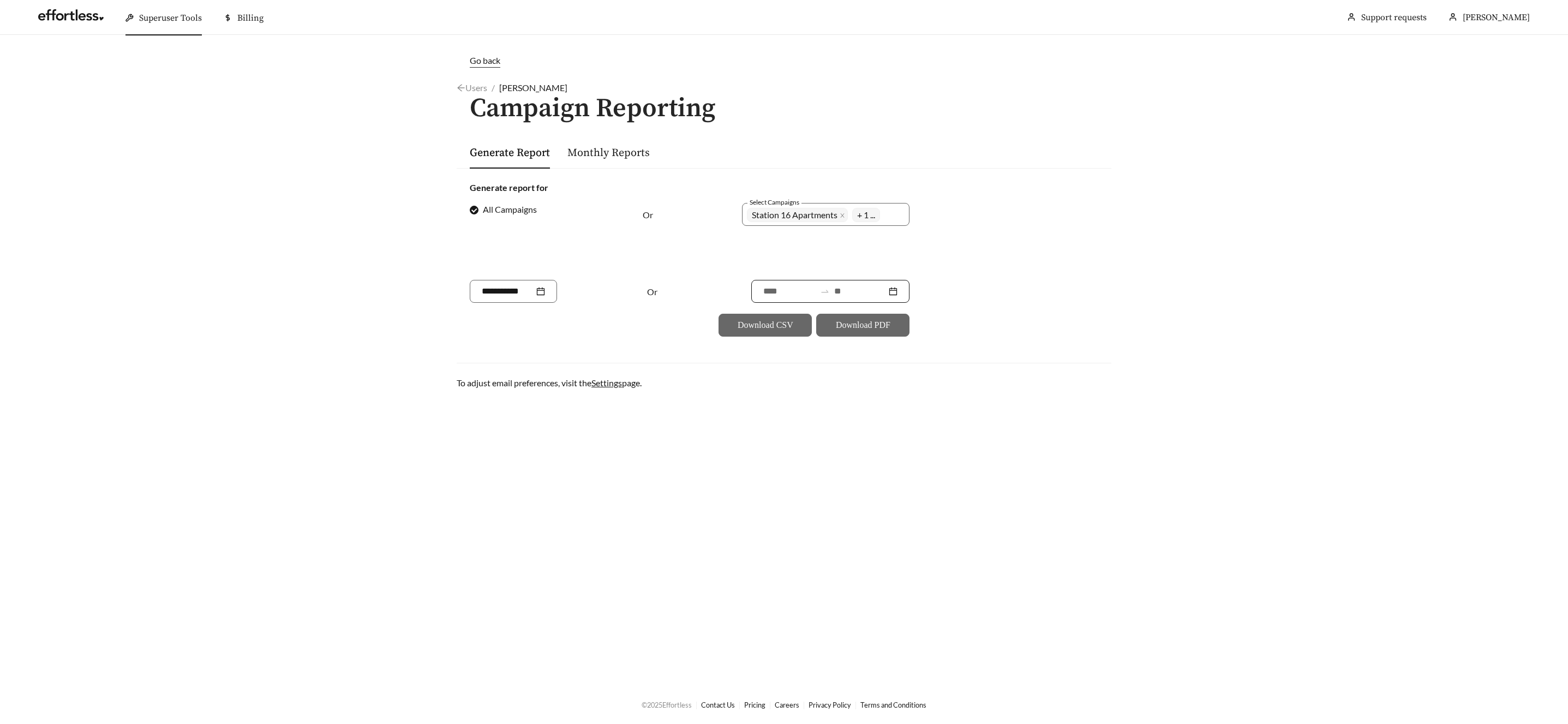
click at [865, 289] on input at bounding box center [860, 291] width 52 height 13
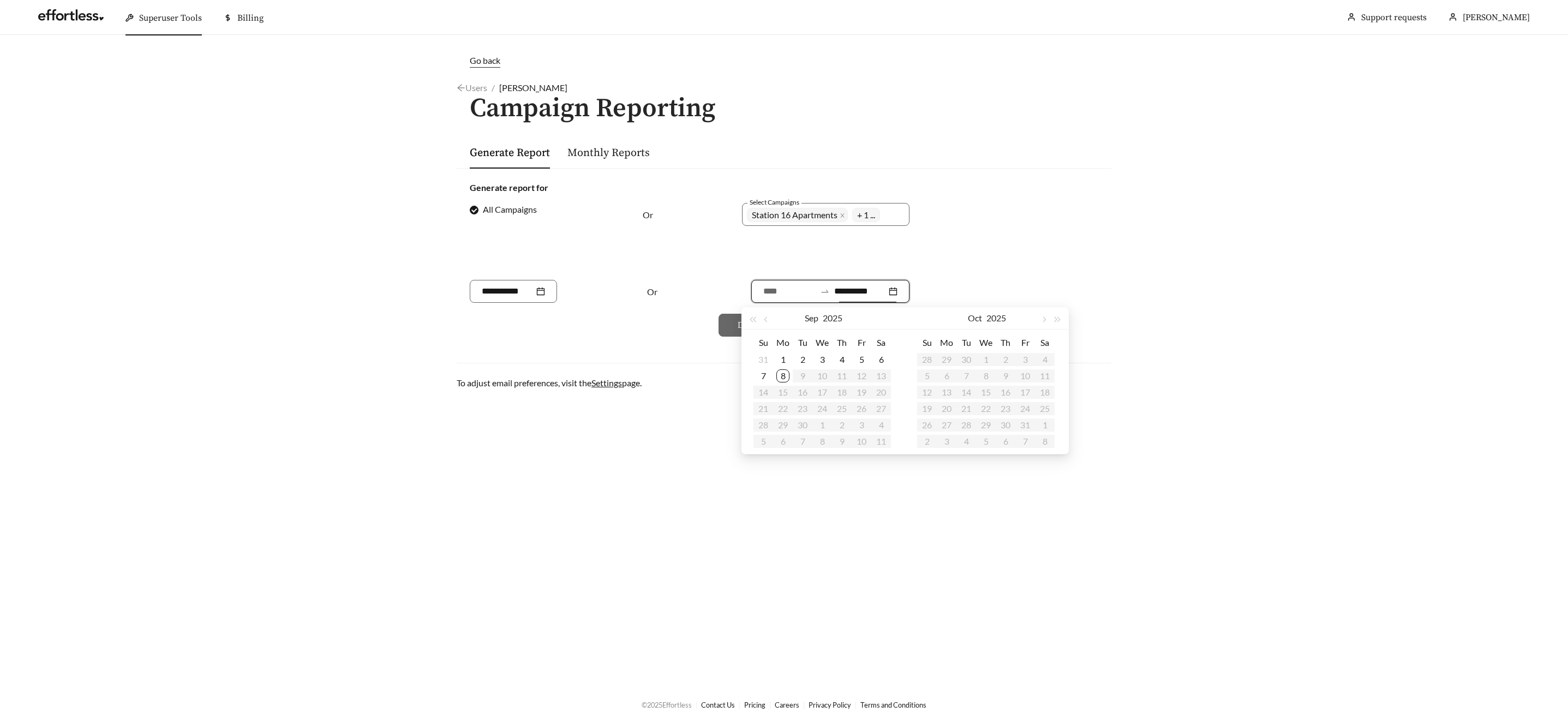
type input "**********"
click at [785, 374] on div "8" at bounding box center [783, 376] width 13 height 13
type input "**********"
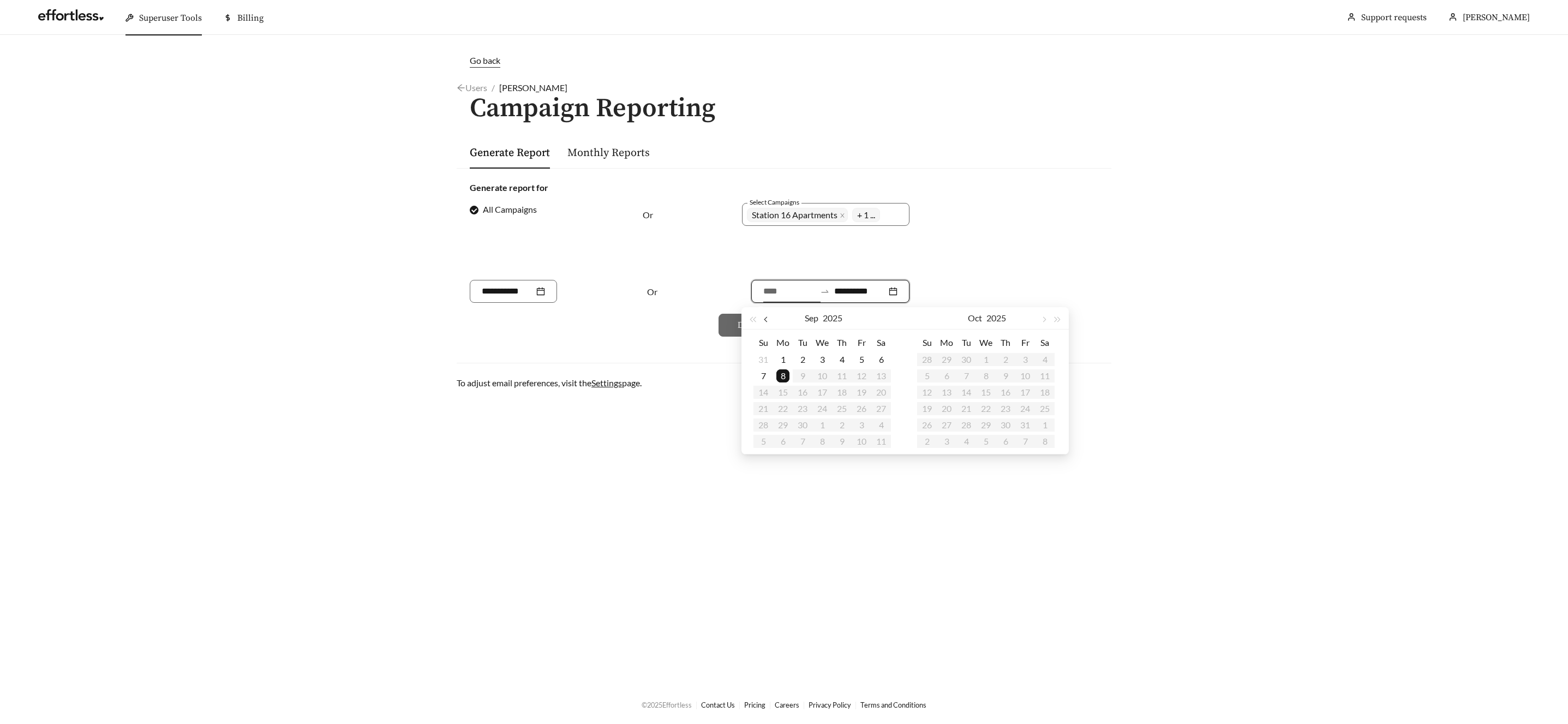
click at [768, 318] on span "button" at bounding box center [766, 319] width 5 height 5
type input "**********"
click at [846, 372] on div "7" at bounding box center [842, 376] width 13 height 13
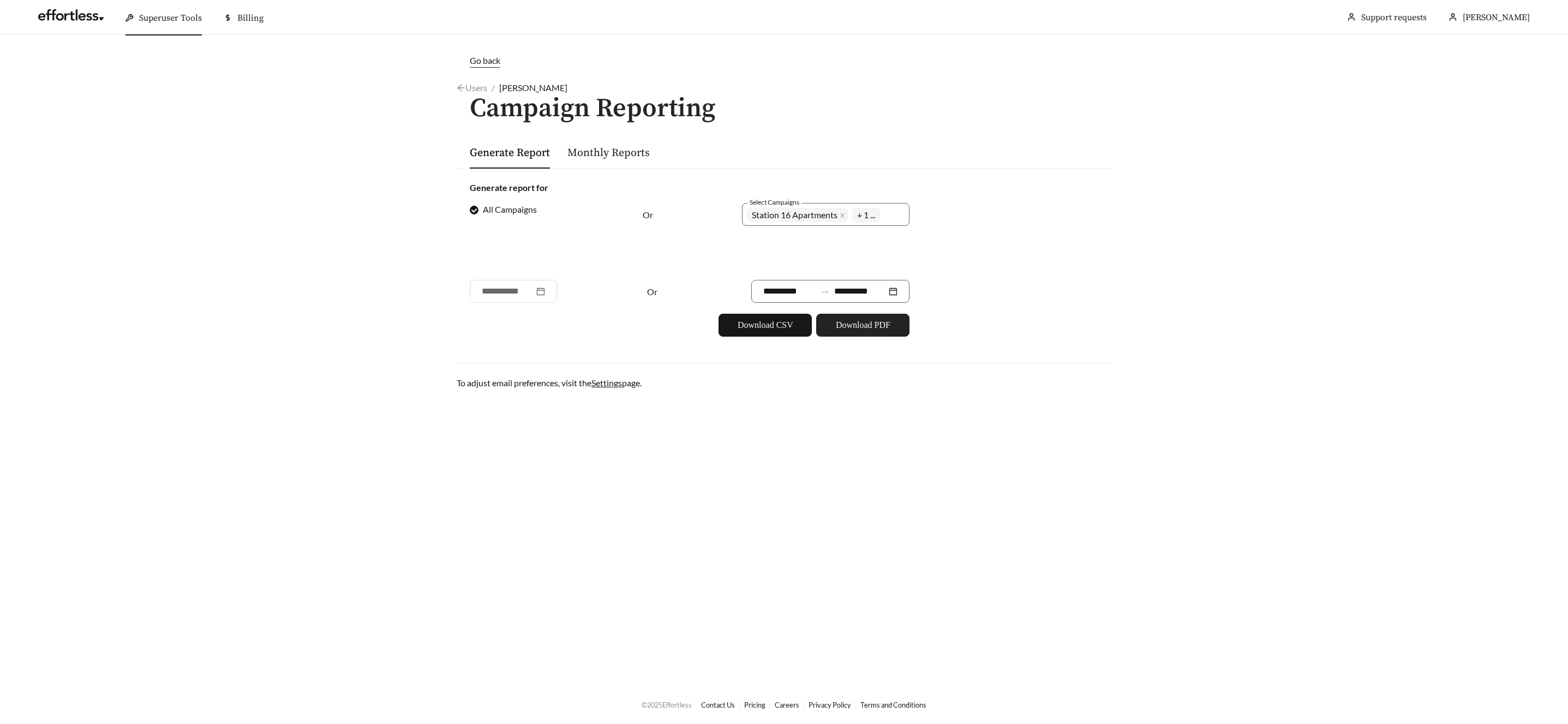
click at [874, 323] on span "Download PDF" at bounding box center [863, 325] width 54 height 13
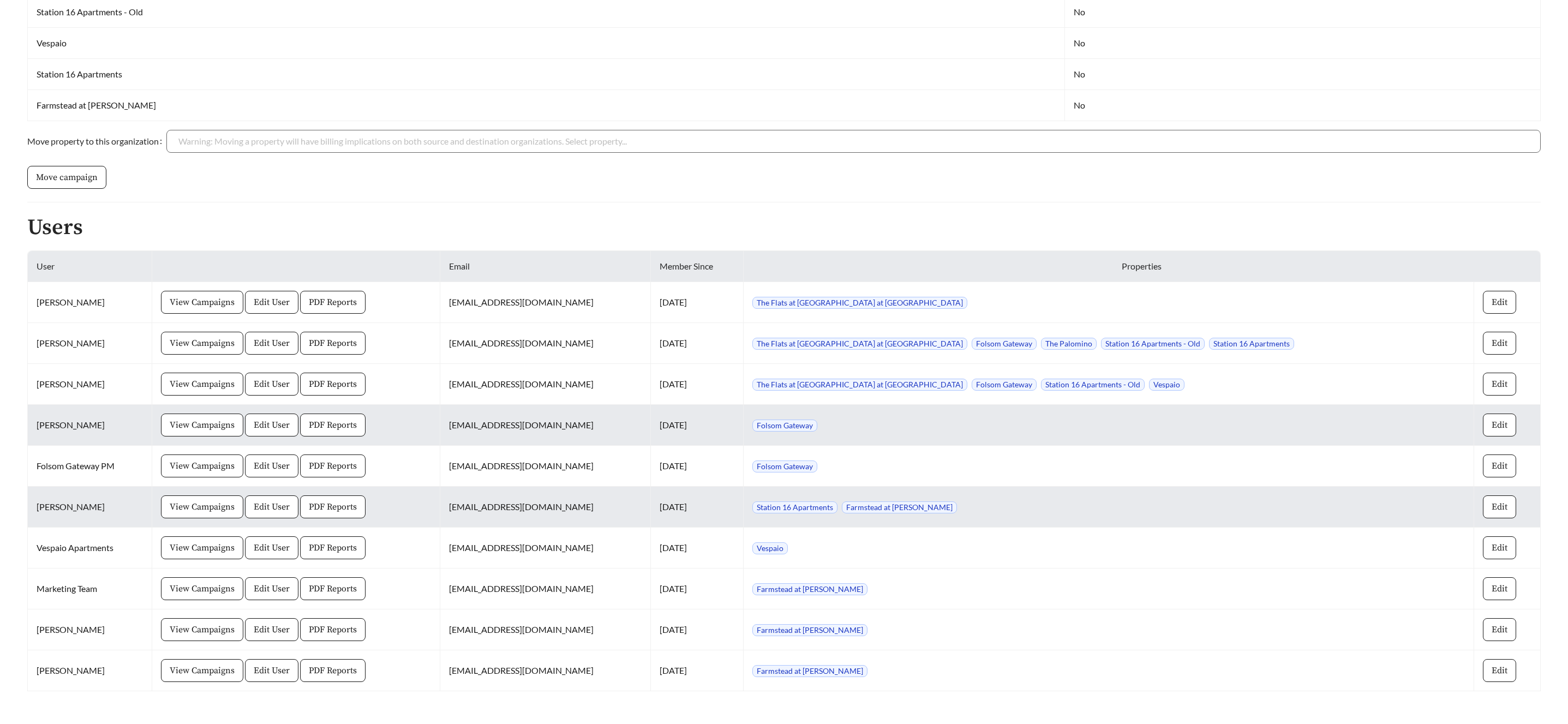
scroll to position [437, 0]
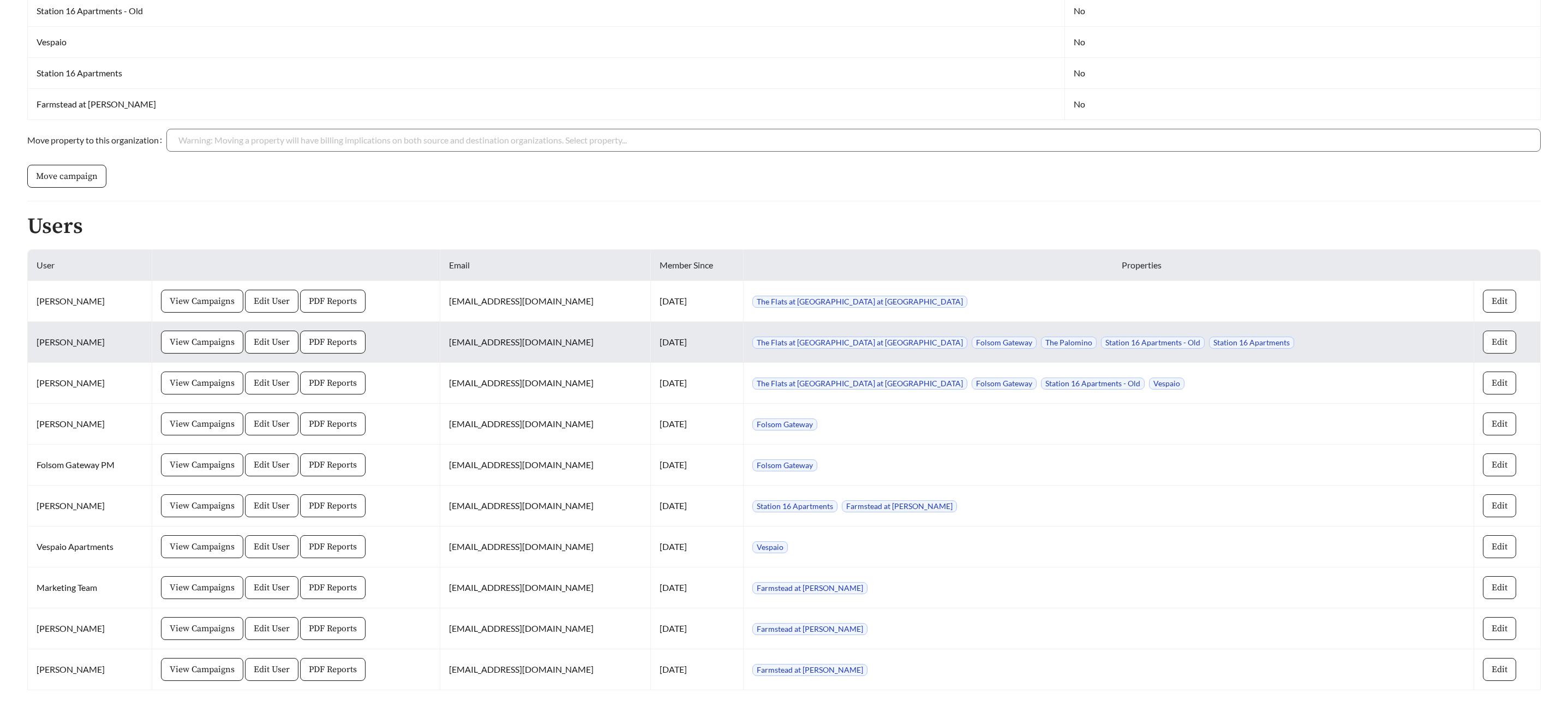
click at [1502, 343] on button "Edit" at bounding box center [1500, 342] width 33 height 23
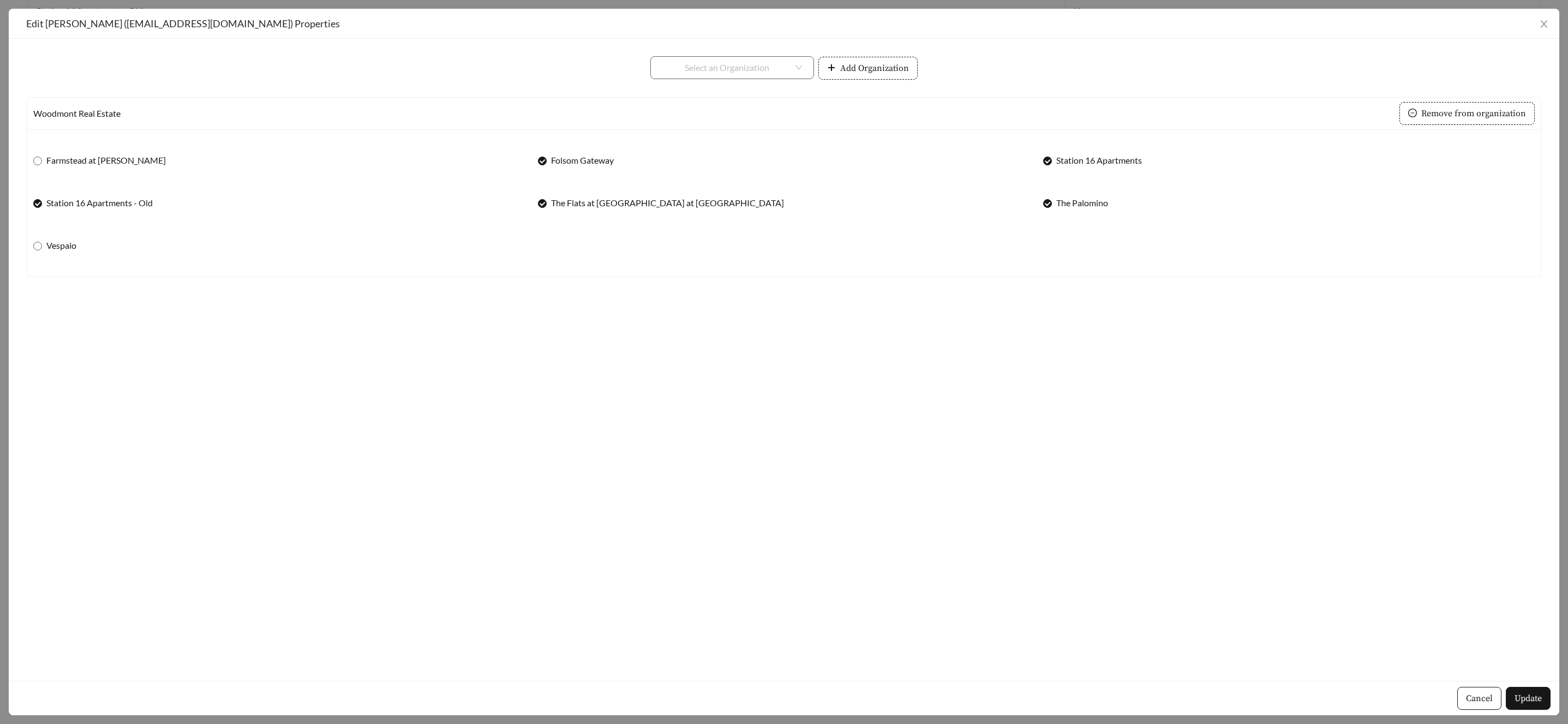
click at [31, 205] on div "**********" at bounding box center [279, 209] width 505 height 36
click at [547, 161] on label "Folsom Gateway" at bounding box center [578, 160] width 80 height 13
click at [1053, 202] on span "The Palomino" at bounding box center [1082, 203] width 60 height 13
drag, startPoint x: 549, startPoint y: 204, endPoint x: 554, endPoint y: 207, distance: 5.8
click at [549, 204] on span "The Flats at [GEOGRAPHIC_DATA] at [GEOGRAPHIC_DATA]" at bounding box center [667, 203] width 241 height 13
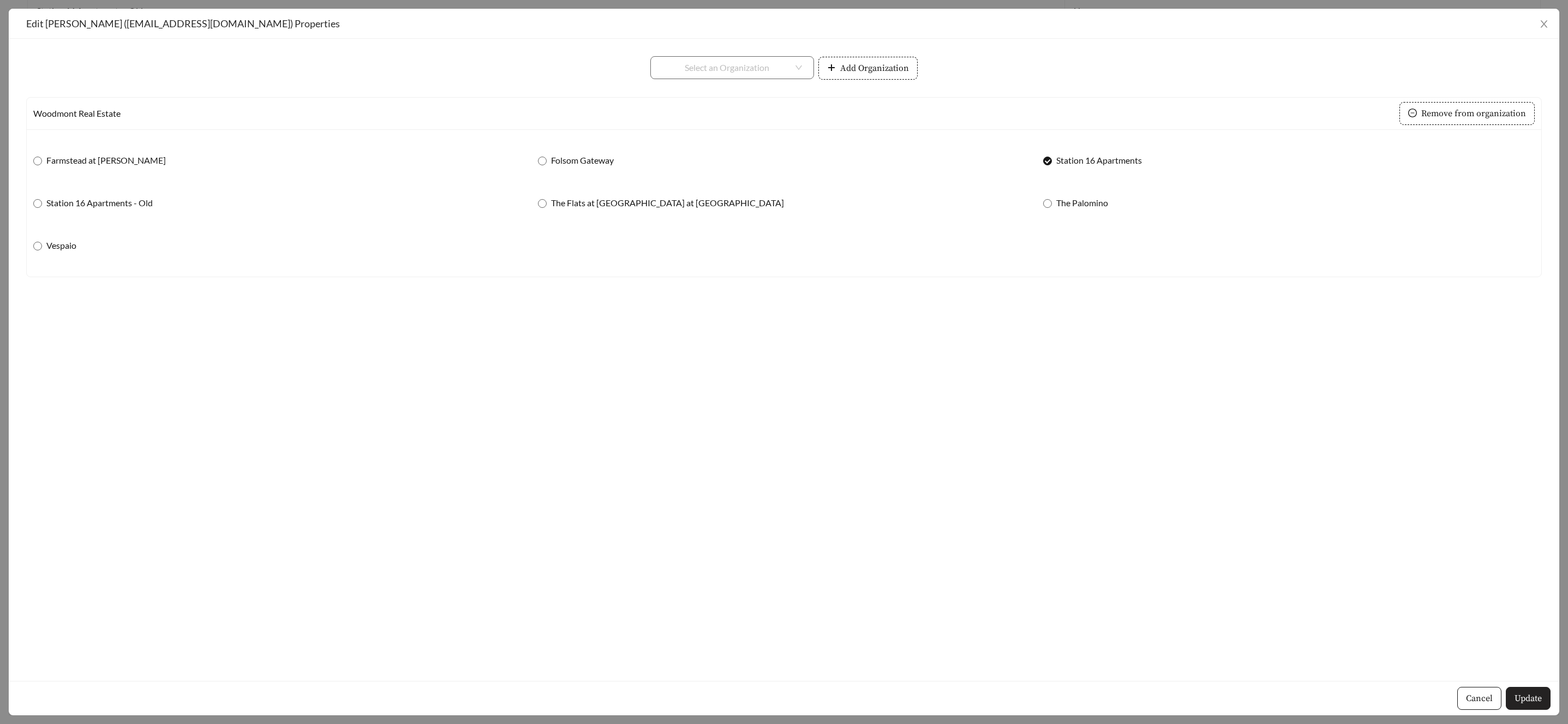
click at [1531, 699] on span "Update" at bounding box center [1529, 698] width 27 height 13
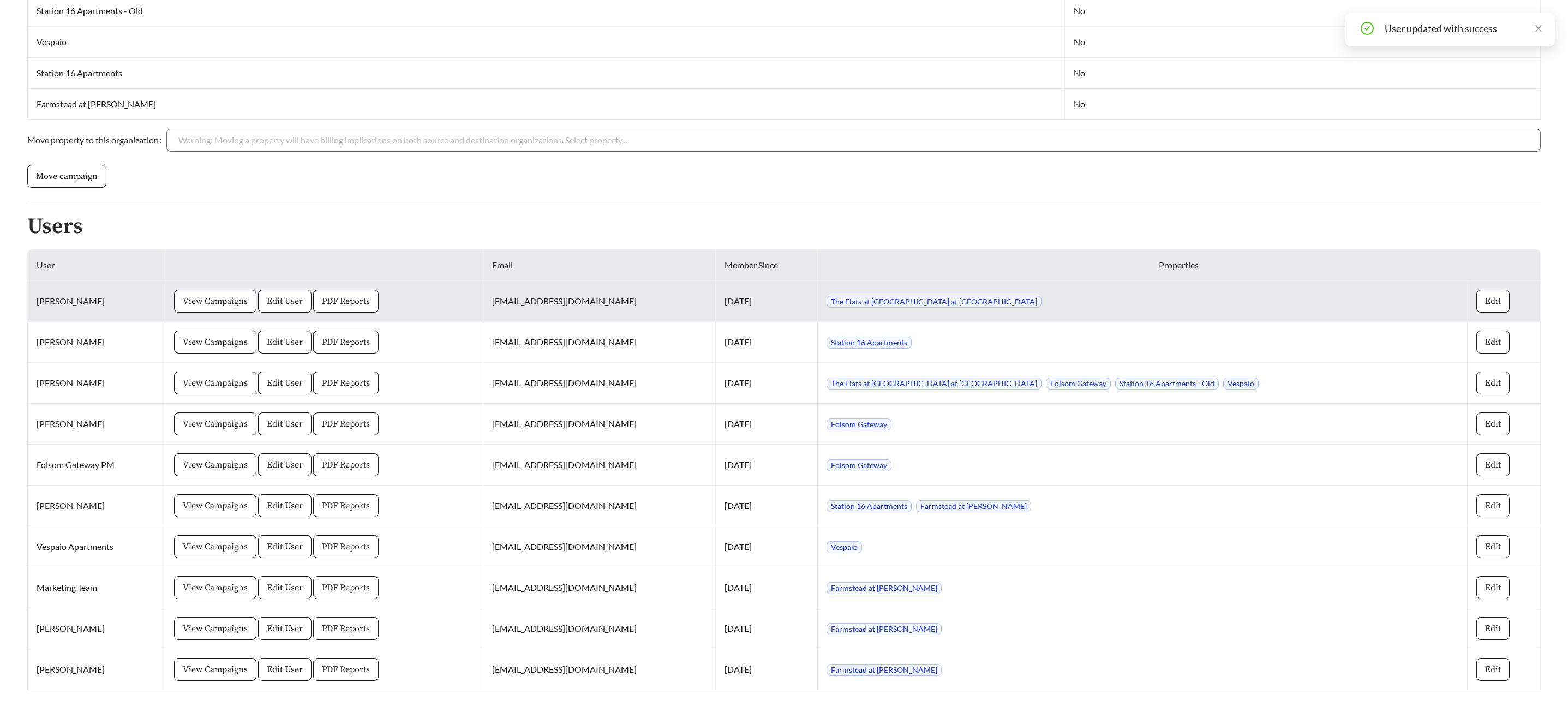
click at [947, 303] on span "The Flats at [GEOGRAPHIC_DATA] at [GEOGRAPHIC_DATA]" at bounding box center [934, 302] width 215 height 12
click at [1476, 297] on button "Edit" at bounding box center [1493, 301] width 33 height 23
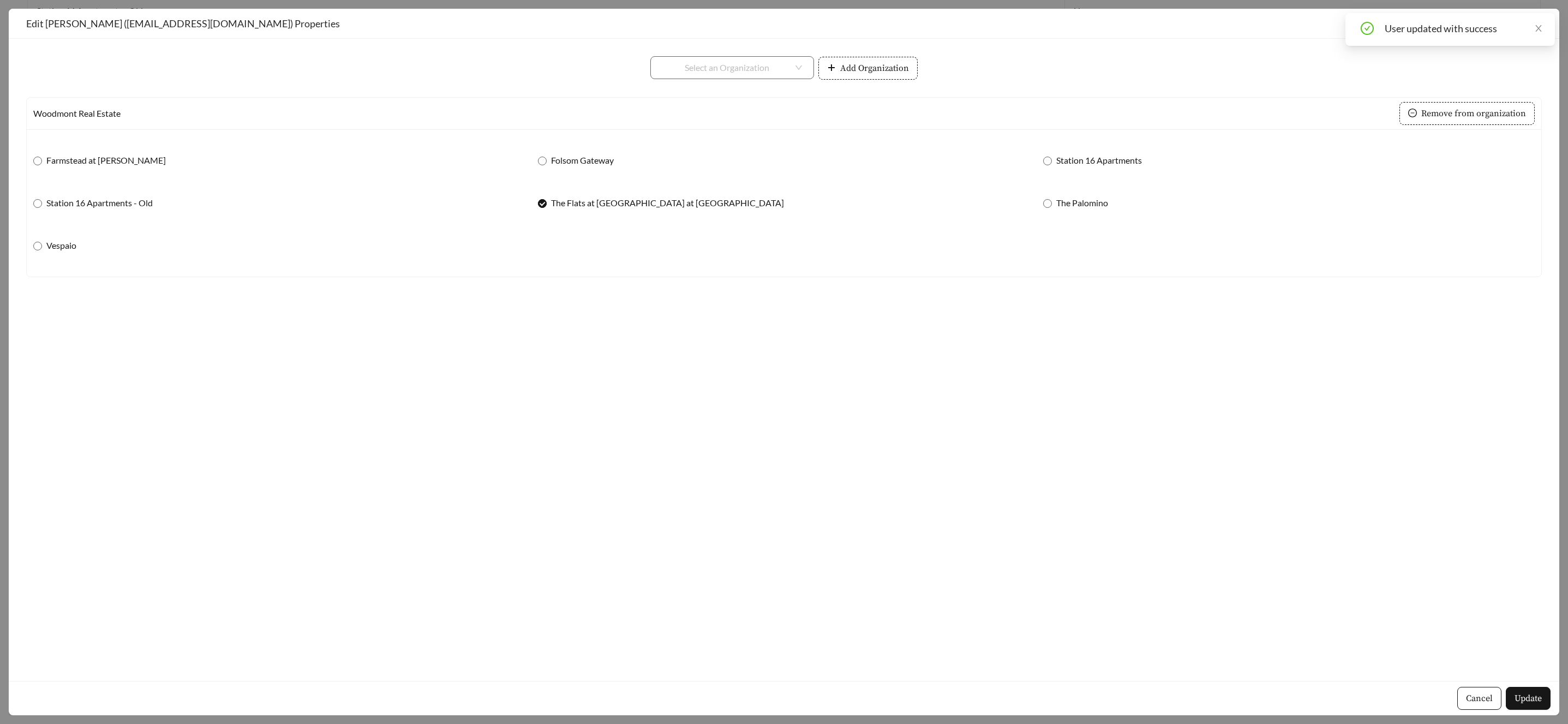
click at [546, 203] on span at bounding box center [542, 203] width 9 height 9
click at [1523, 698] on span "Update" at bounding box center [1529, 698] width 27 height 13
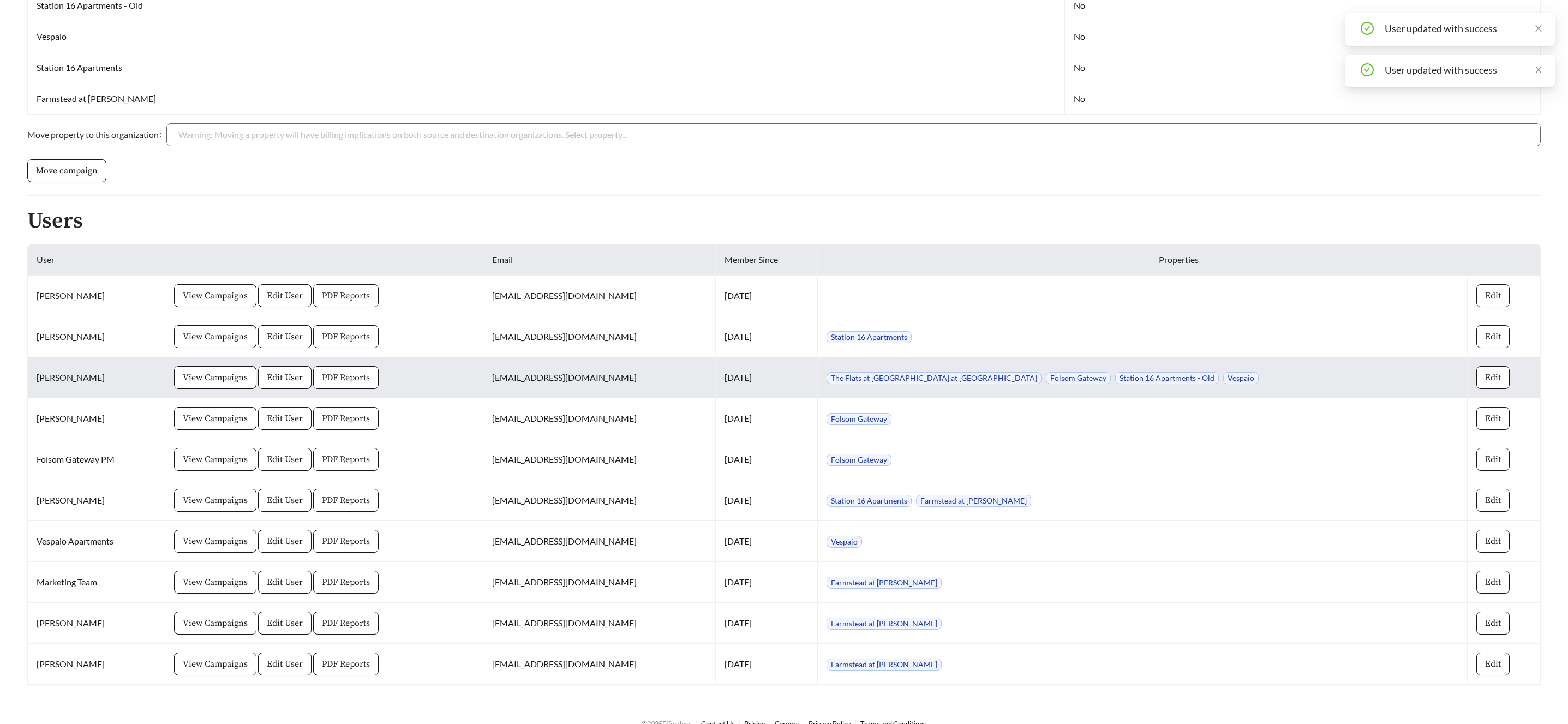
scroll to position [462, 0]
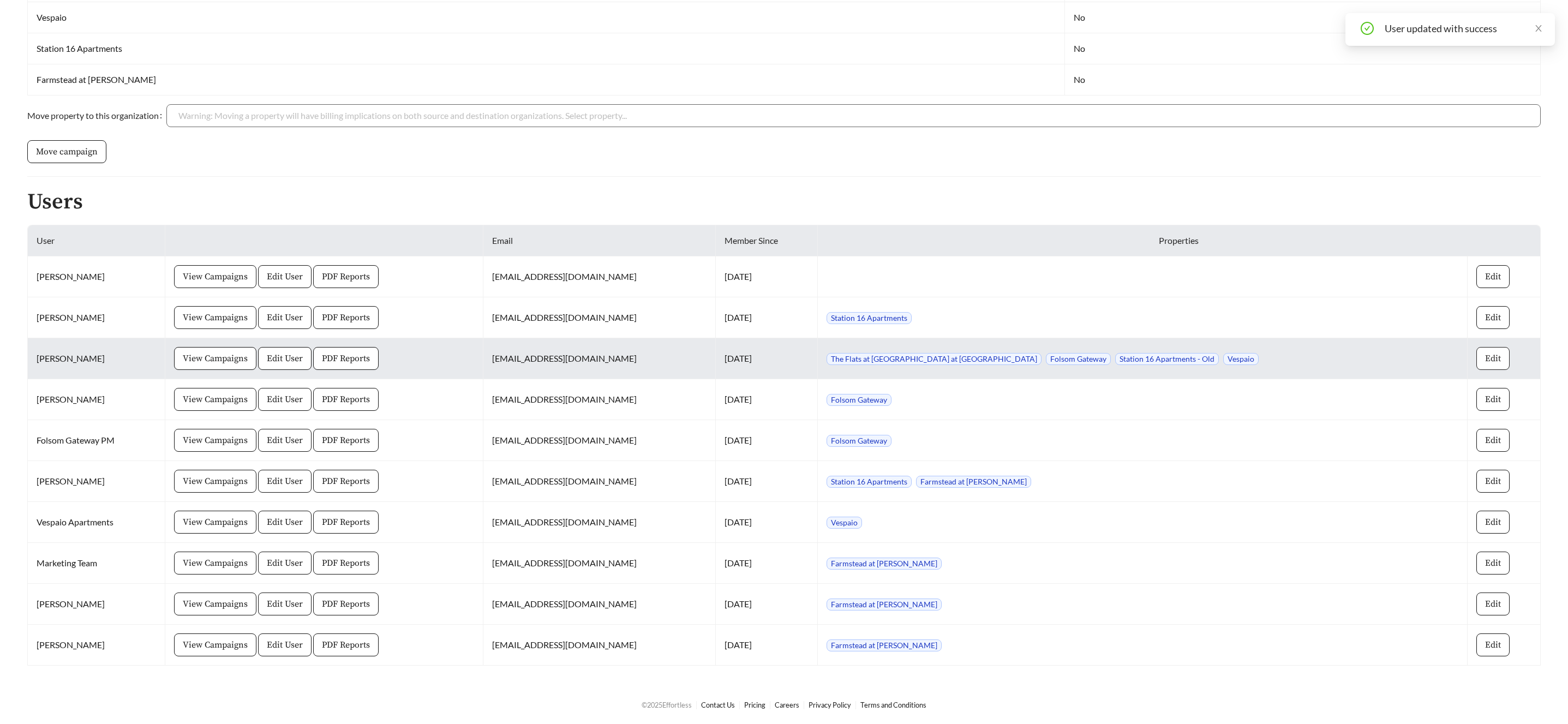
click at [1476, 357] on button "Edit" at bounding box center [1493, 359] width 33 height 23
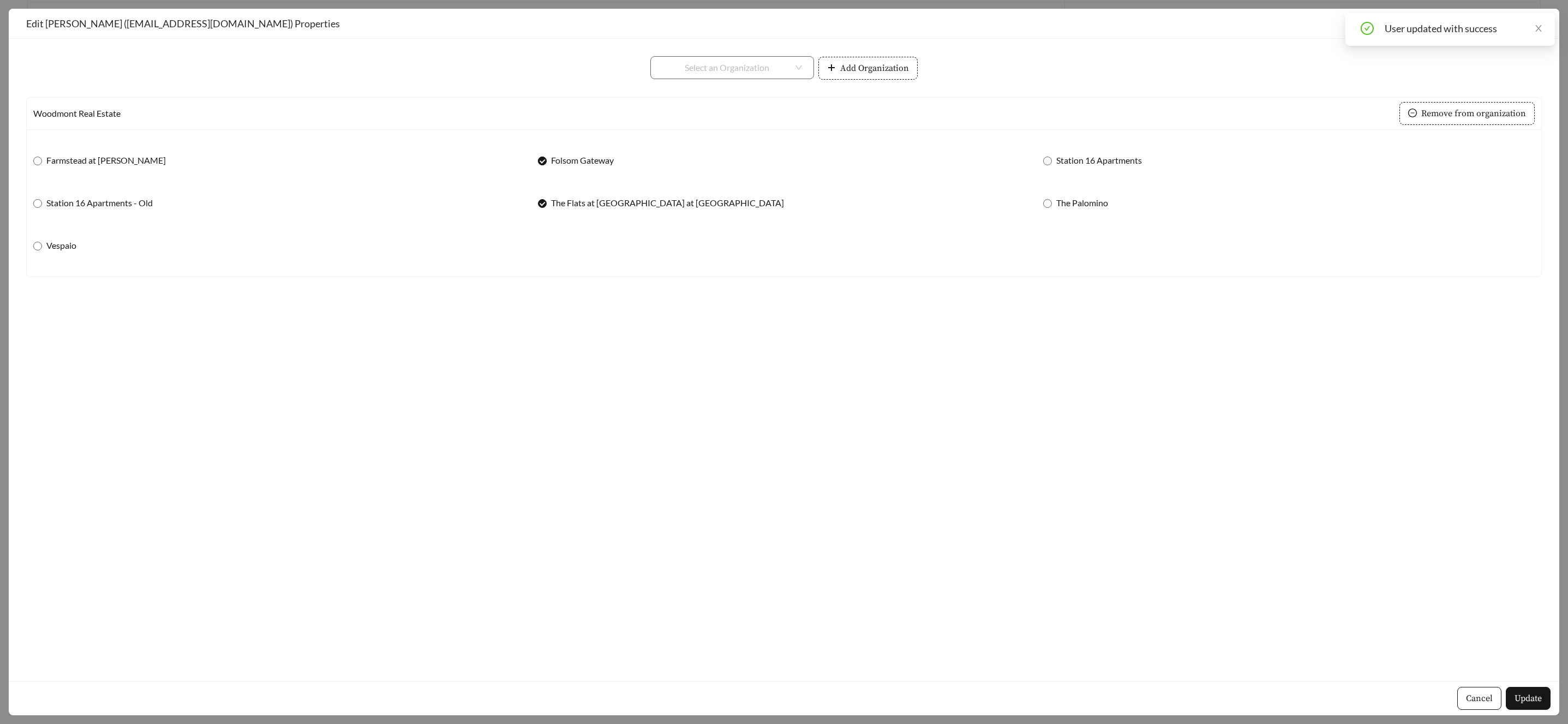
drag, startPoint x: 542, startPoint y: 165, endPoint x: 541, endPoint y: 195, distance: 30.0
click at [542, 165] on label "Folsom Gateway" at bounding box center [578, 160] width 80 height 13
click at [543, 207] on span at bounding box center [542, 203] width 9 height 9
click at [1542, 697] on button "Update" at bounding box center [1529, 698] width 45 height 23
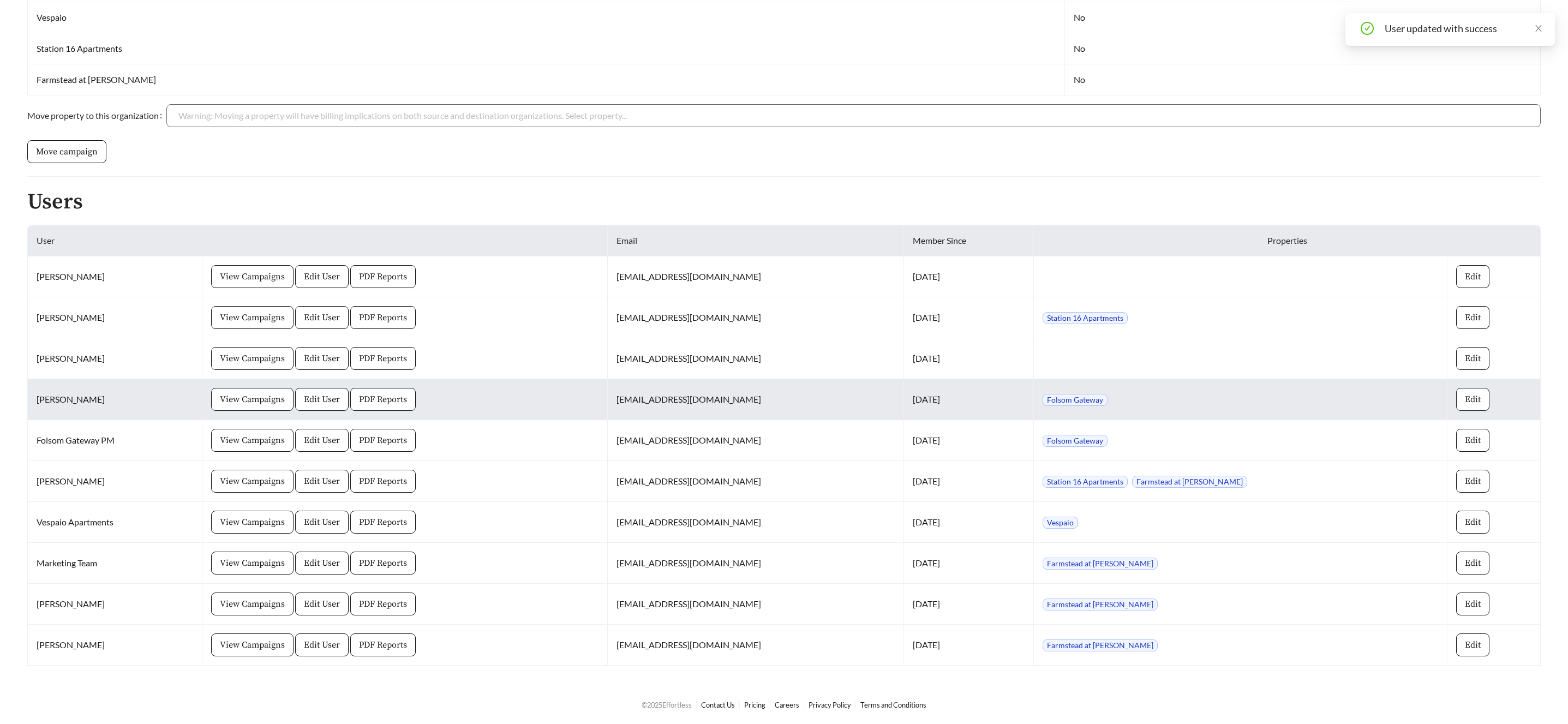
click at [1468, 401] on span "Edit" at bounding box center [1472, 399] width 16 height 13
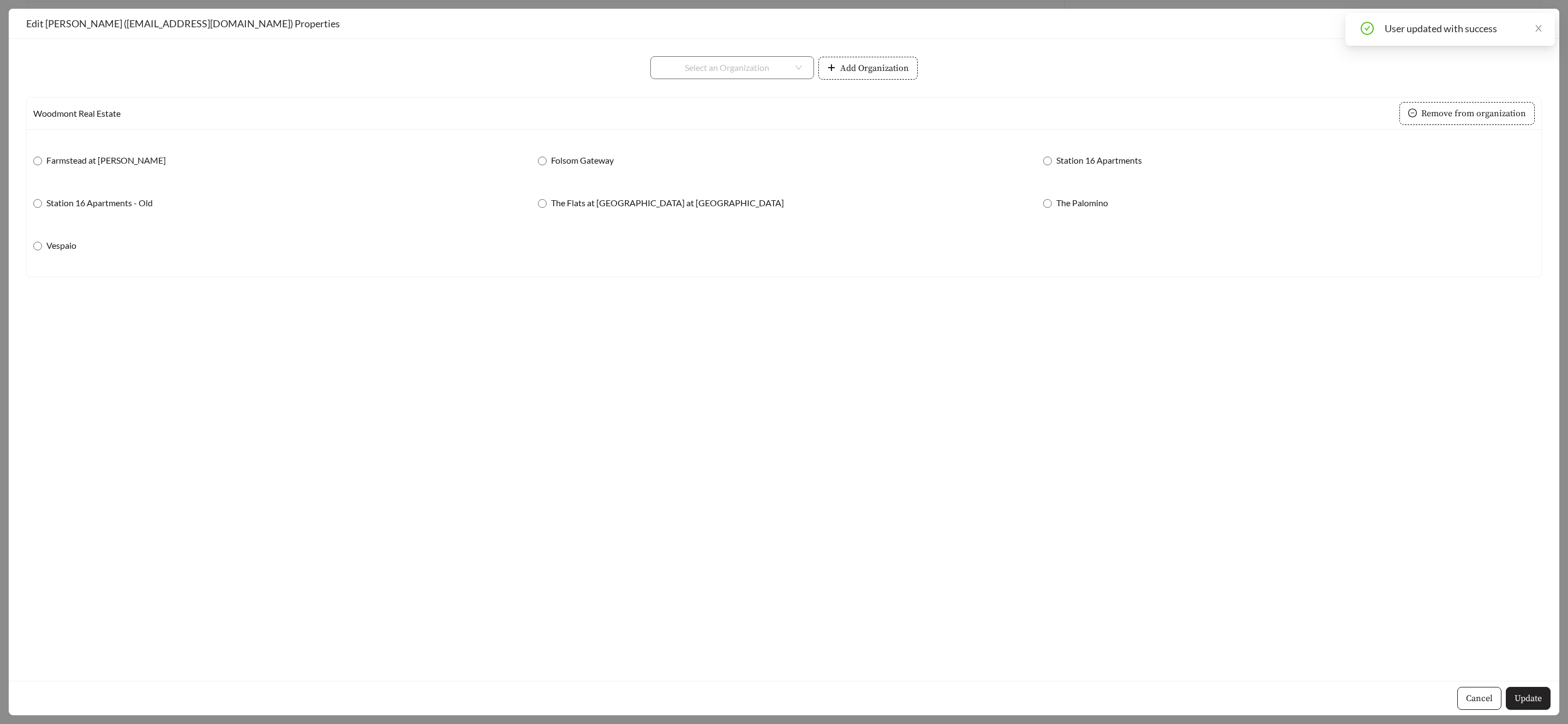
click at [1527, 703] on span "Update" at bounding box center [1529, 698] width 27 height 13
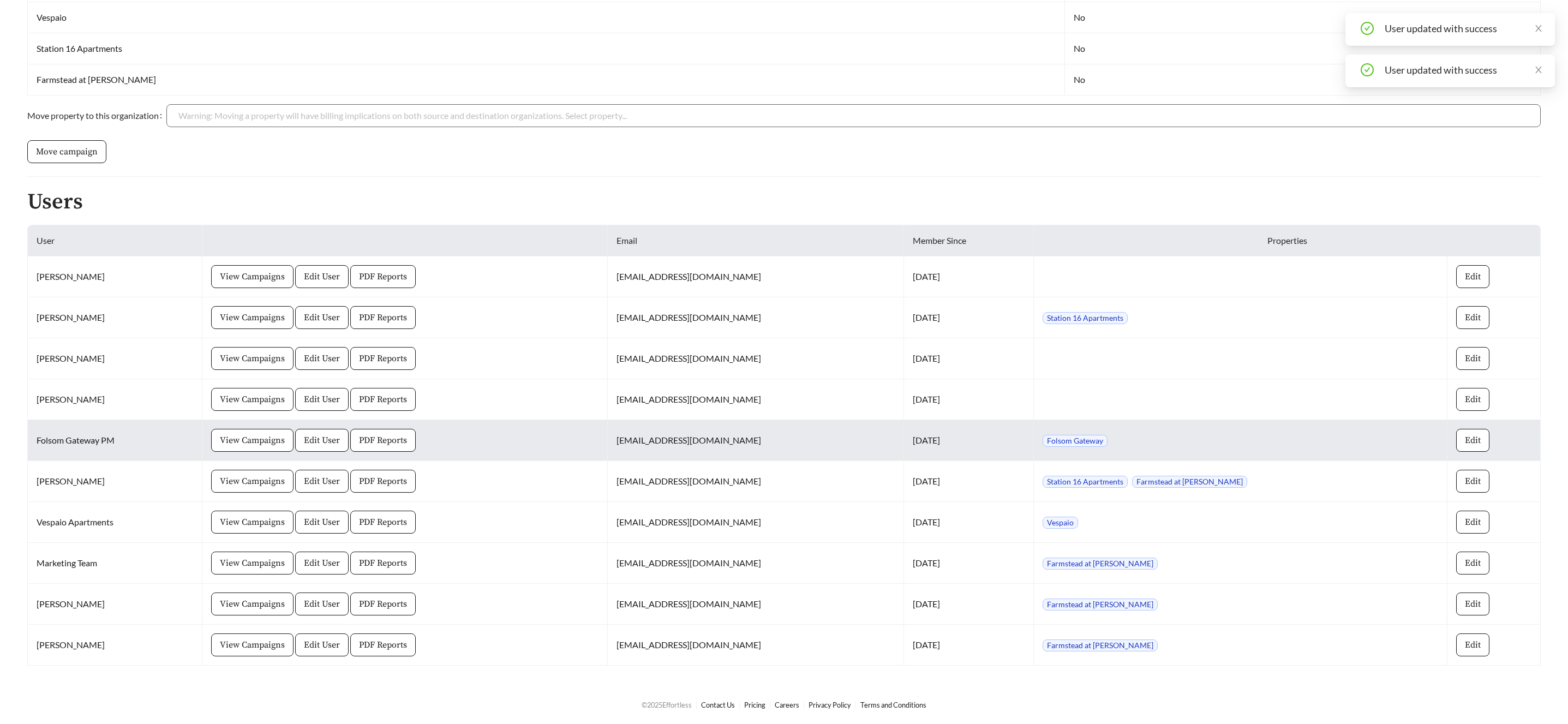
click at [1096, 445] on span "Folsom Gateway" at bounding box center [1076, 441] width 65 height 12
click at [1468, 435] on span "Edit" at bounding box center [1472, 440] width 16 height 13
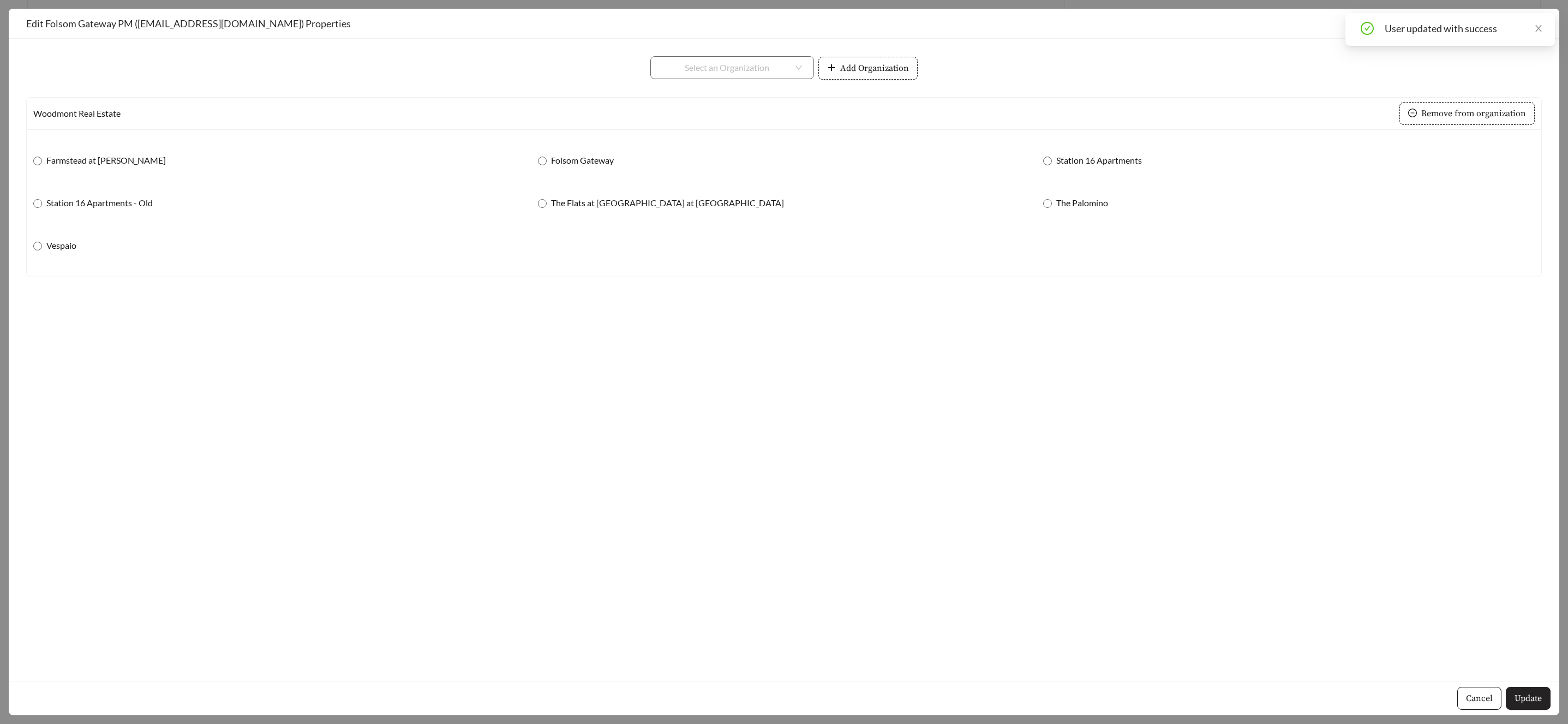
click at [1521, 694] on span "Update" at bounding box center [1529, 698] width 27 height 13
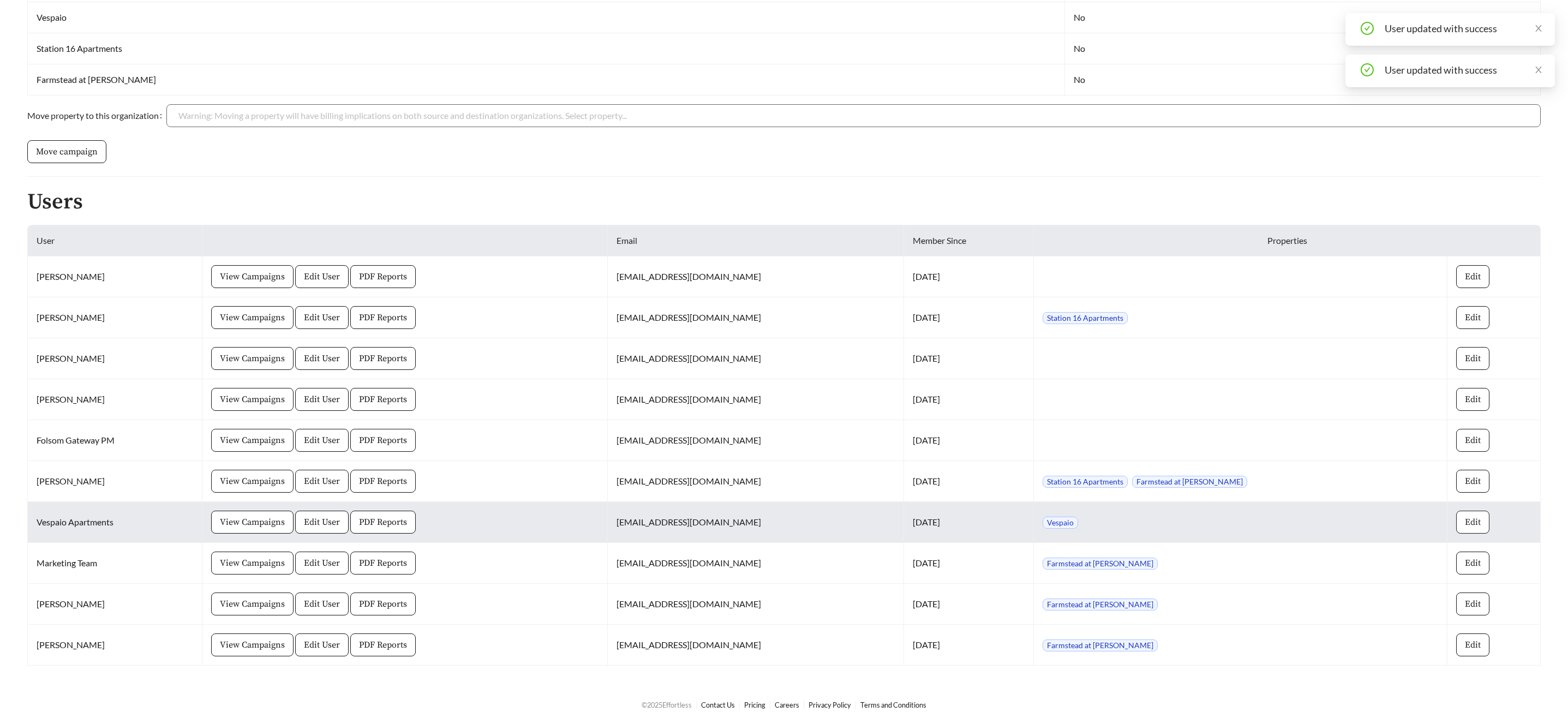
click at [1471, 521] on span "Edit" at bounding box center [1472, 521] width 16 height 13
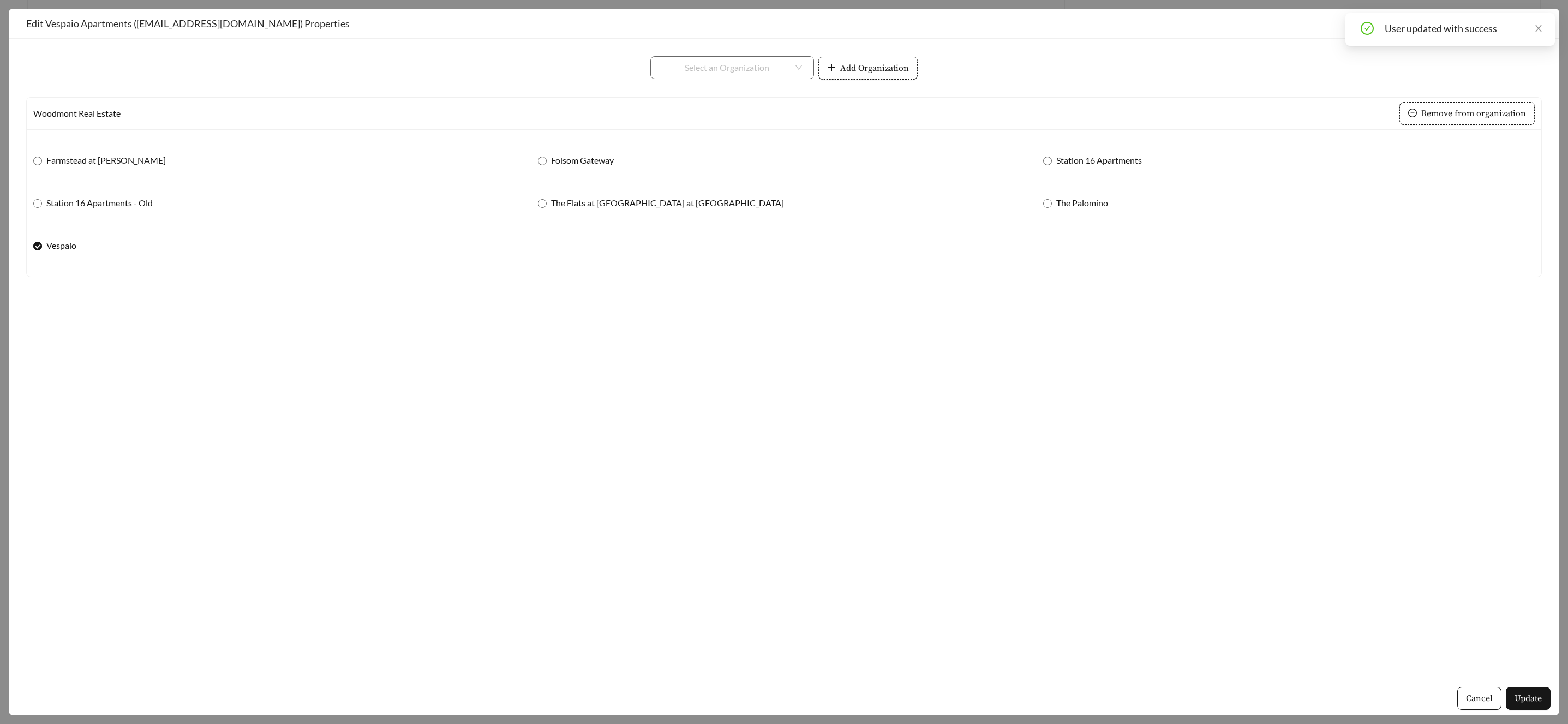
click at [45, 249] on label "Vespaio" at bounding box center [57, 245] width 47 height 13
click at [1495, 713] on div "Cancel Update" at bounding box center [784, 698] width 1551 height 35
click at [1518, 700] on span "Update" at bounding box center [1529, 698] width 27 height 13
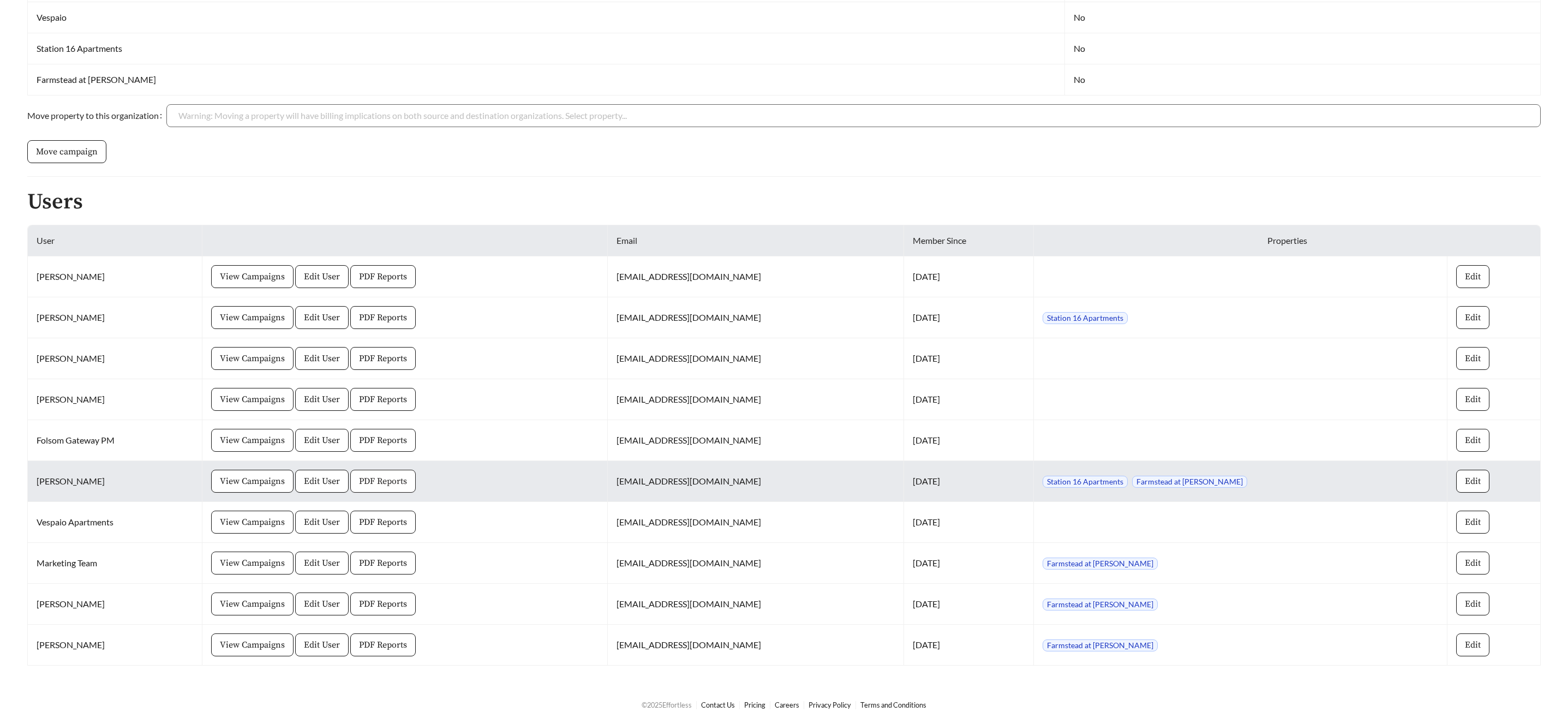
click at [407, 476] on span "PDF Reports" at bounding box center [383, 481] width 48 height 13
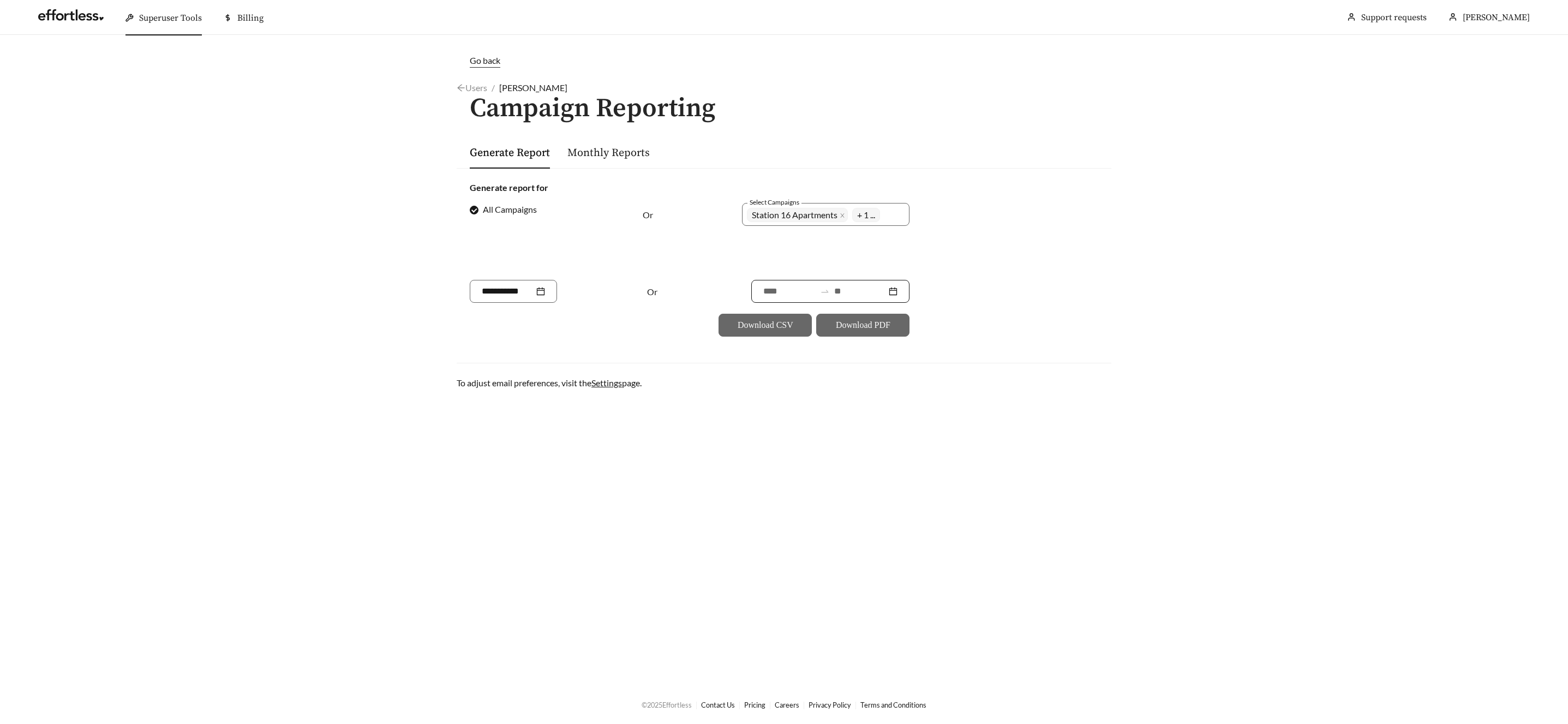
click at [838, 292] on input at bounding box center [860, 291] width 52 height 13
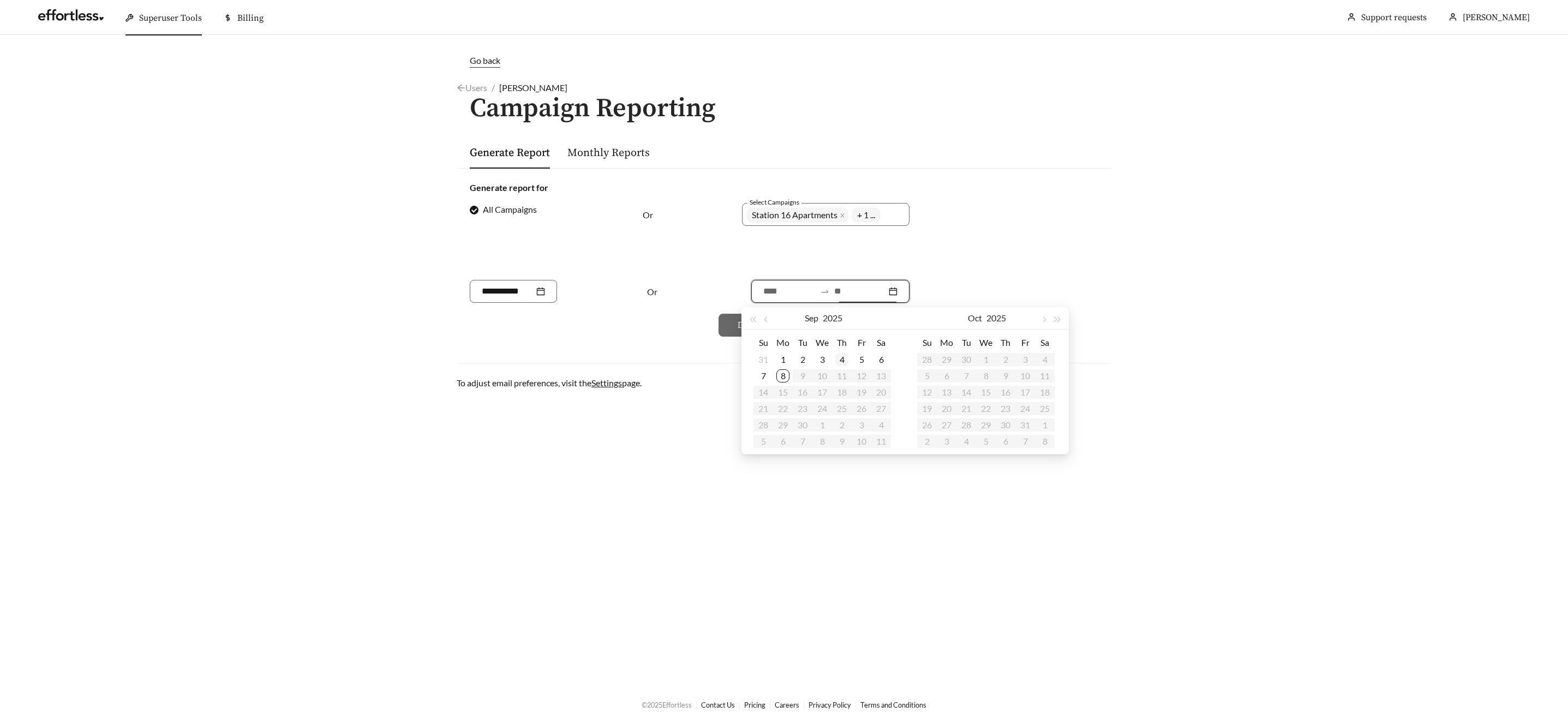
type input "**********"
drag, startPoint x: 785, startPoint y: 376, endPoint x: 793, endPoint y: 370, distance: 10.0
click at [786, 376] on div "8" at bounding box center [783, 376] width 13 height 13
type input "**********"
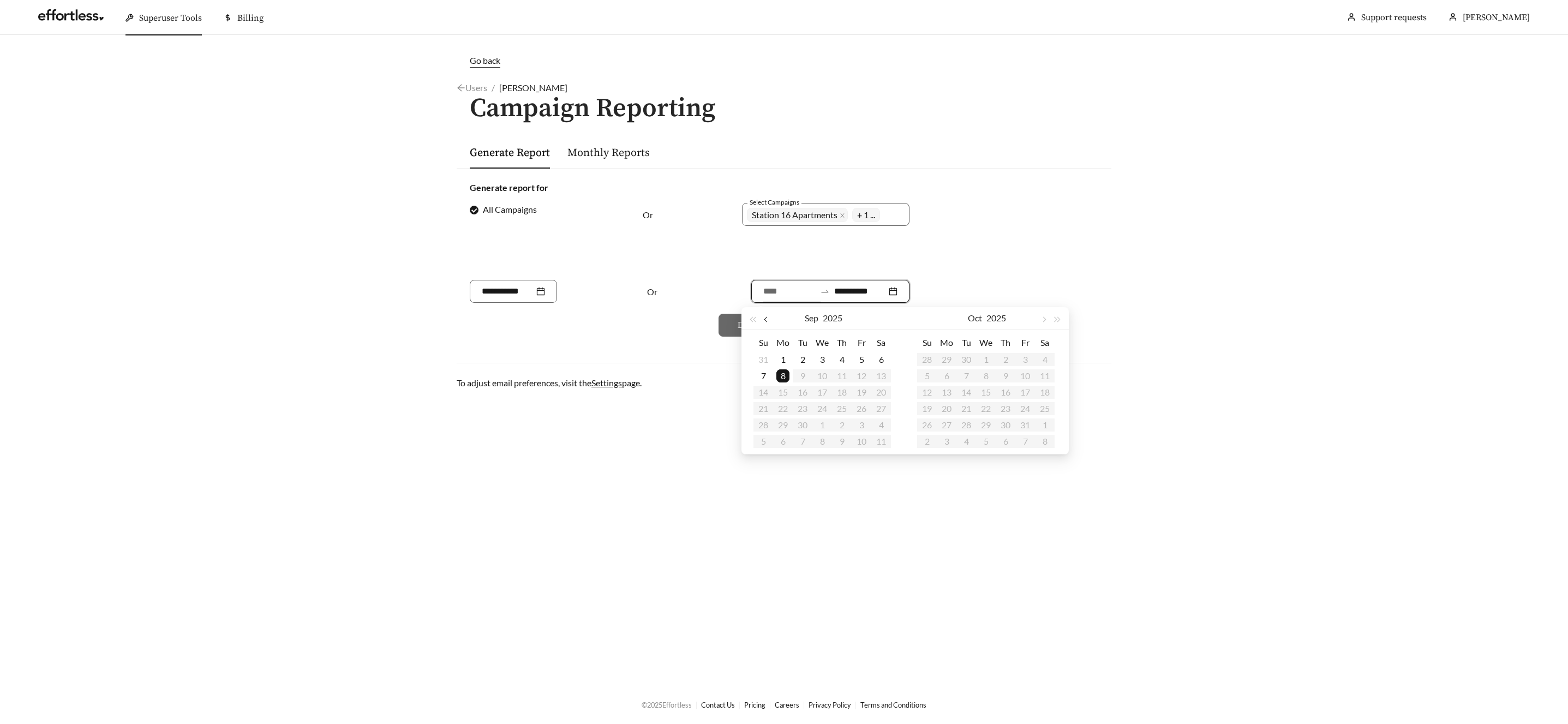
click at [763, 319] on button "button" at bounding box center [767, 318] width 14 height 22
type input "**********"
drag, startPoint x: 839, startPoint y: 373, endPoint x: 842, endPoint y: 366, distance: 7.6
click at [839, 372] on div "7" at bounding box center [842, 376] width 13 height 13
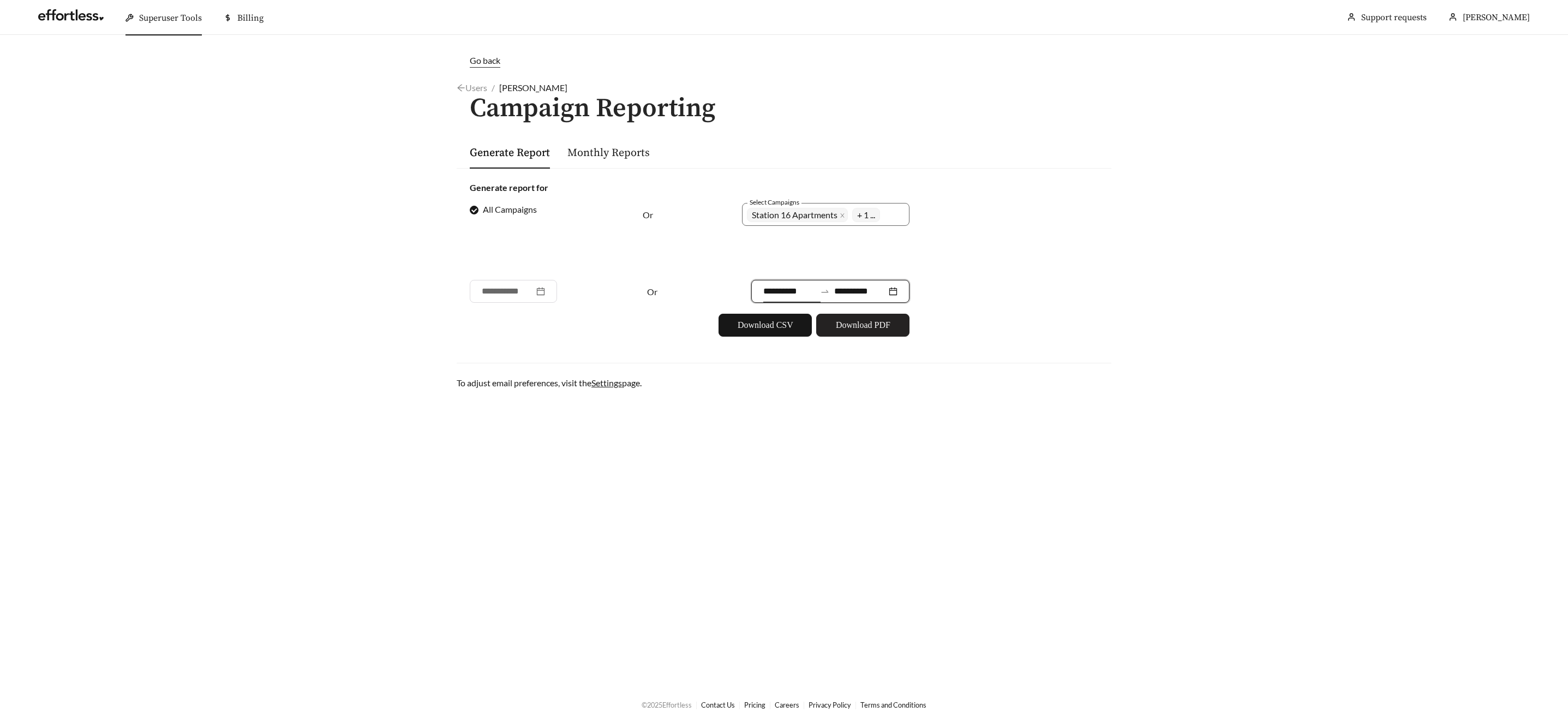
click at [848, 324] on span "Download PDF" at bounding box center [863, 325] width 54 height 13
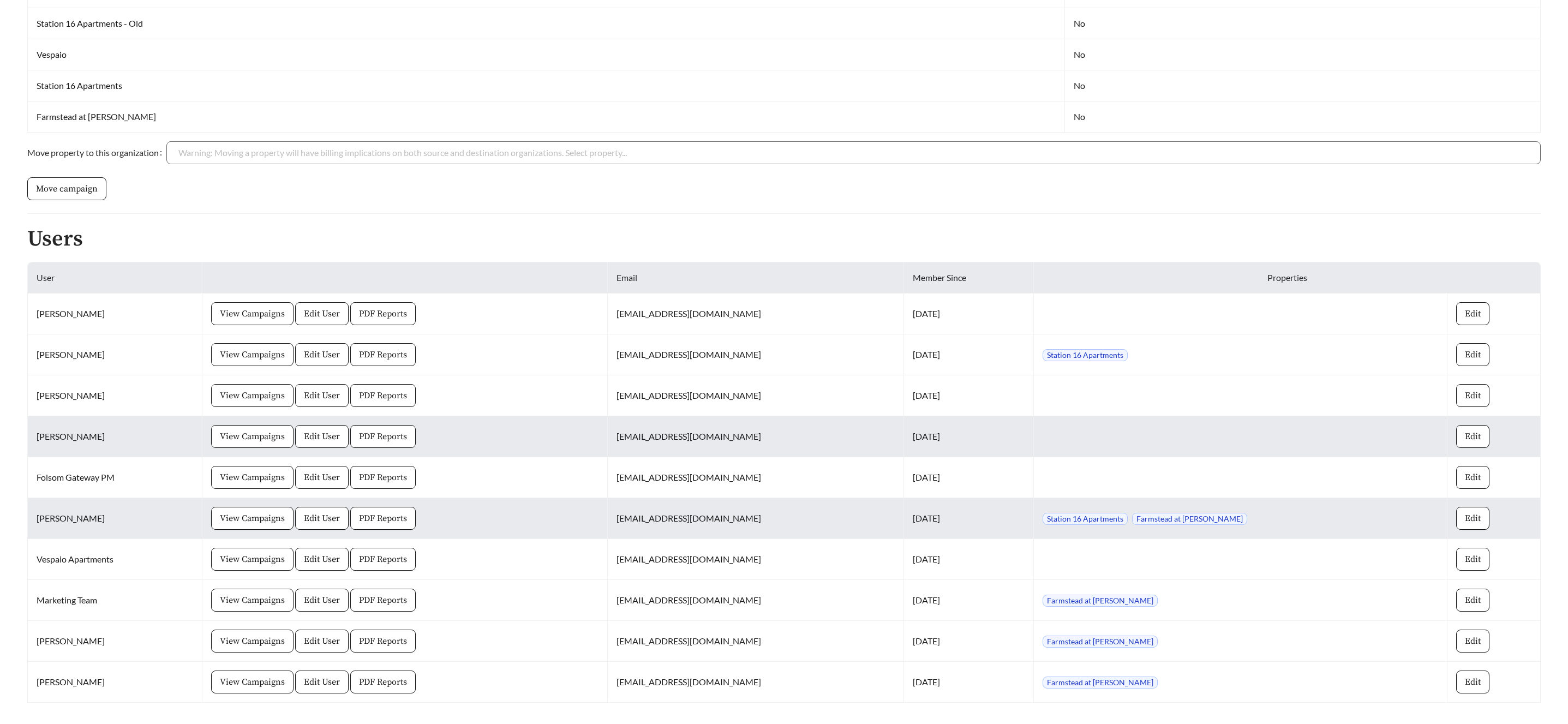
scroll to position [462, 0]
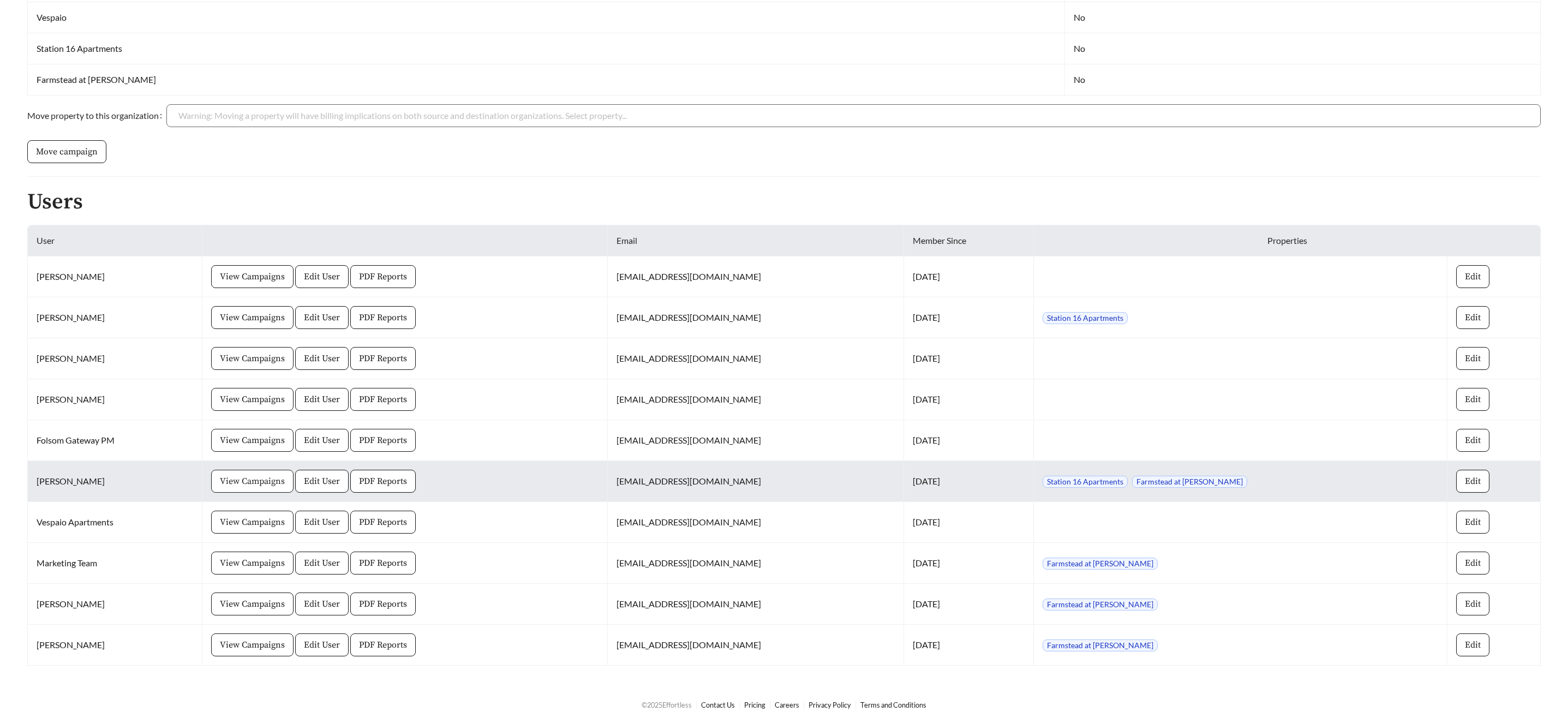
click at [281, 484] on span "View Campaigns" at bounding box center [252, 481] width 65 height 13
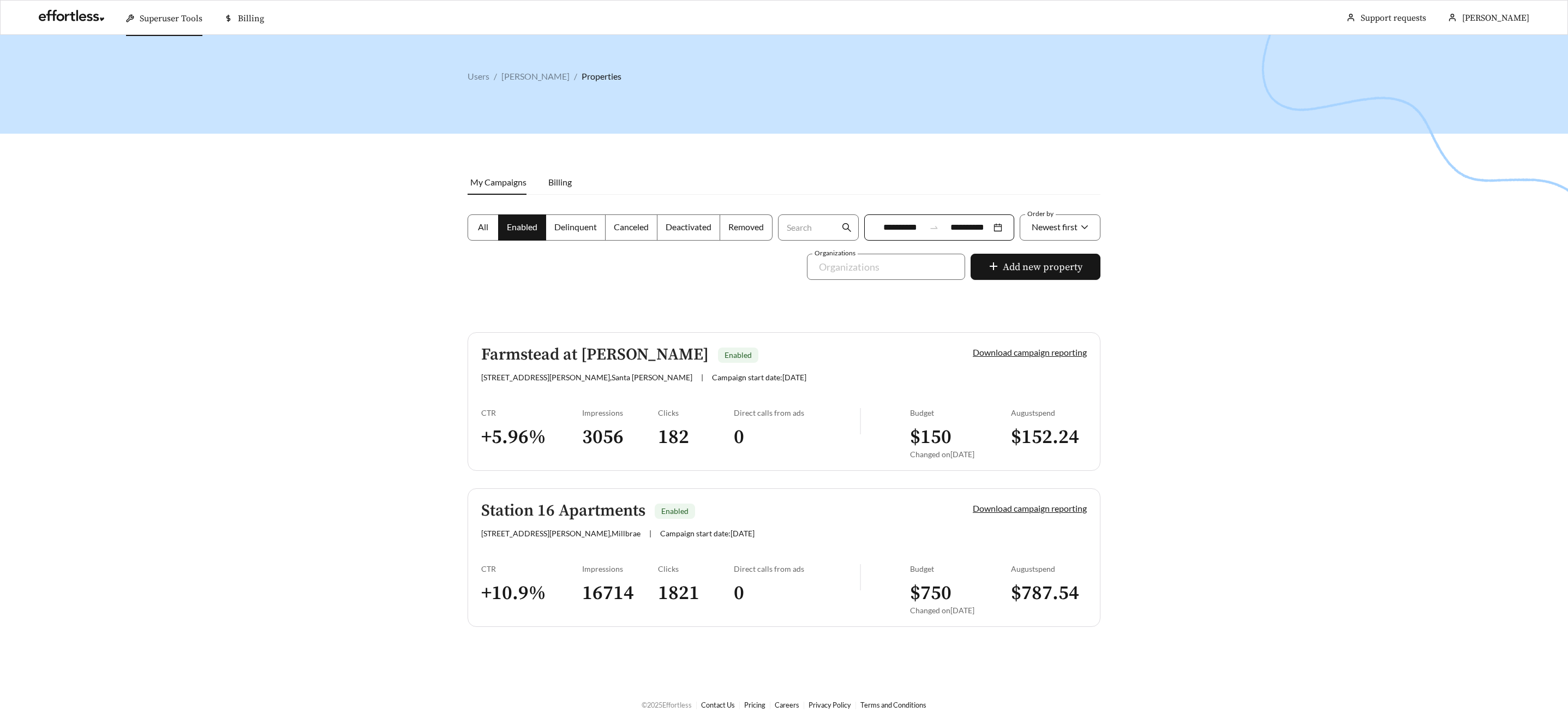
scroll to position [35, 0]
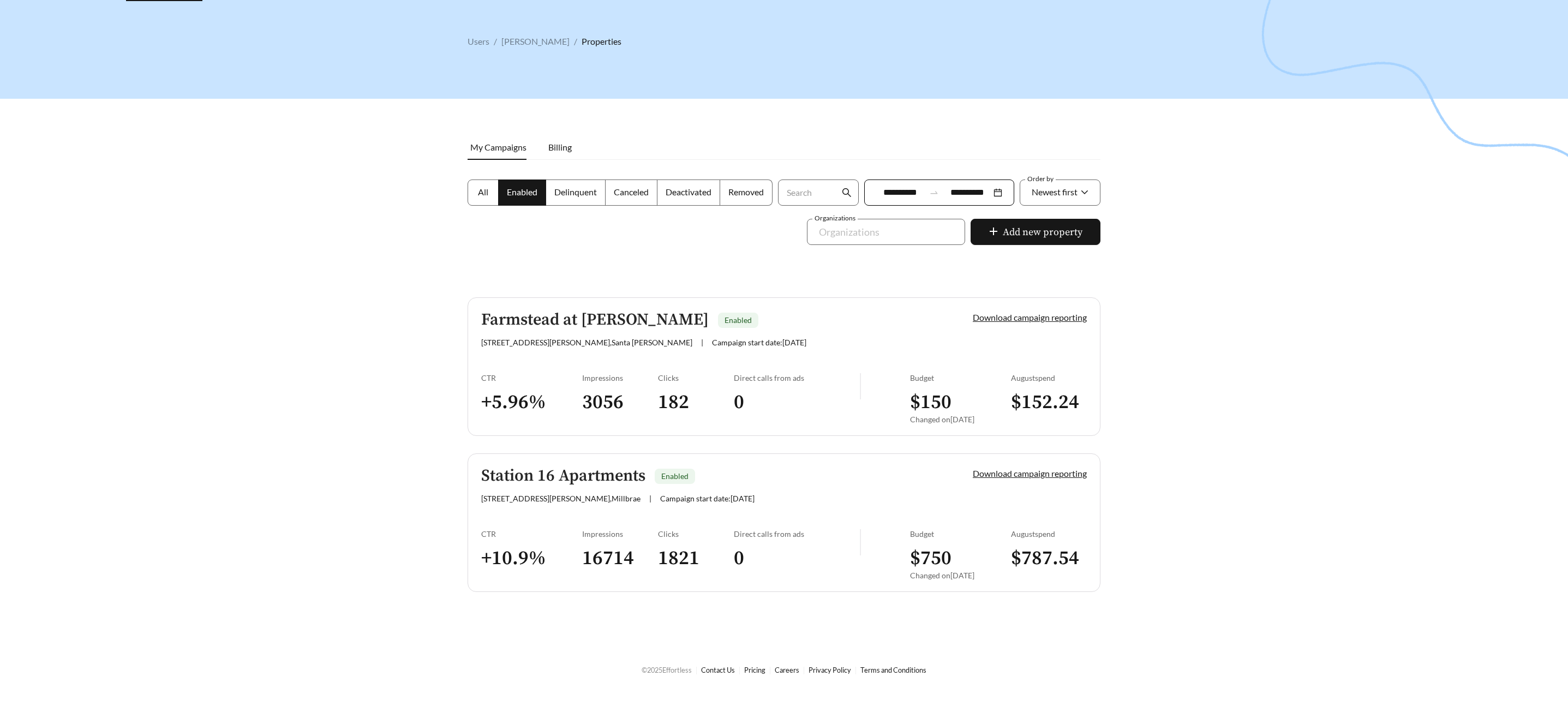
click at [588, 477] on h5 "Station 16 Apartments" at bounding box center [564, 476] width 164 height 18
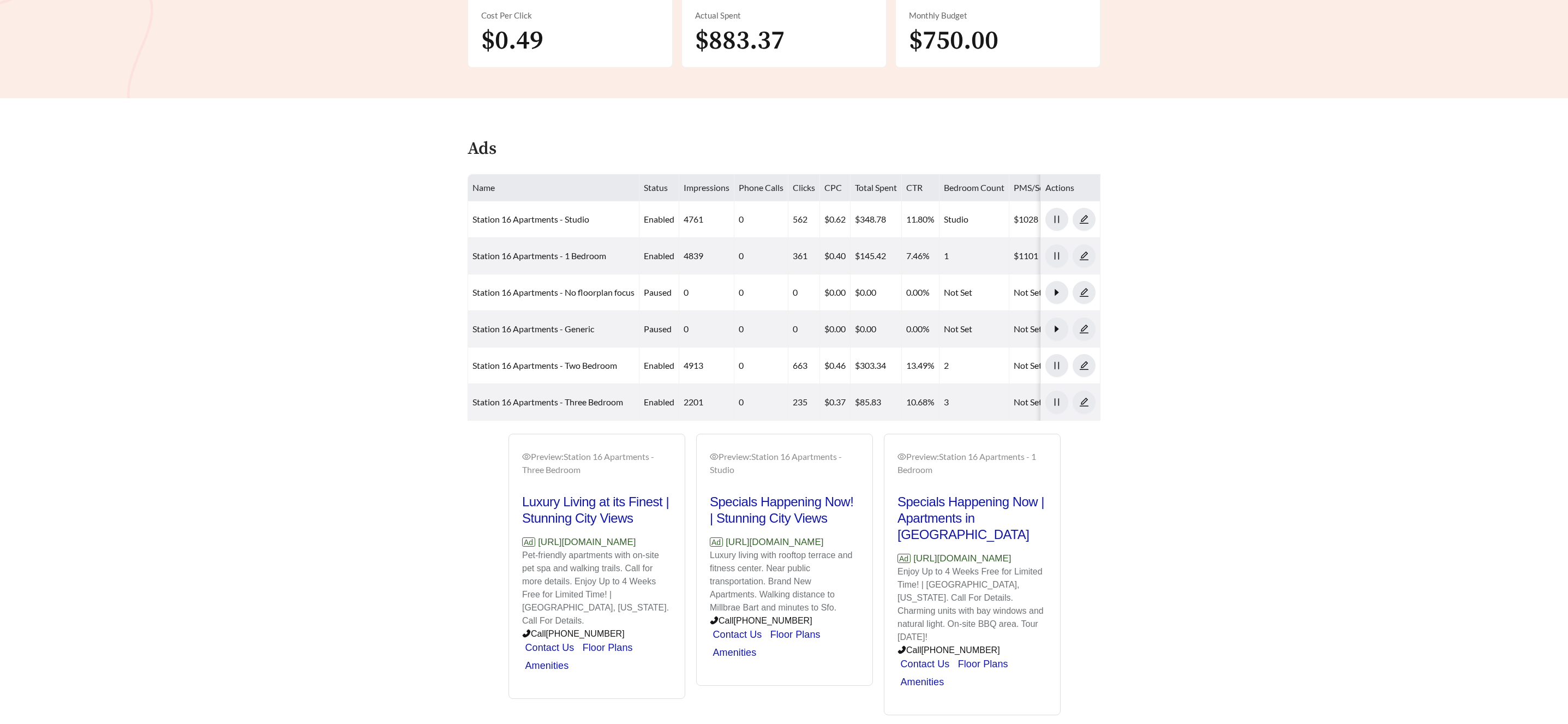
scroll to position [382, 0]
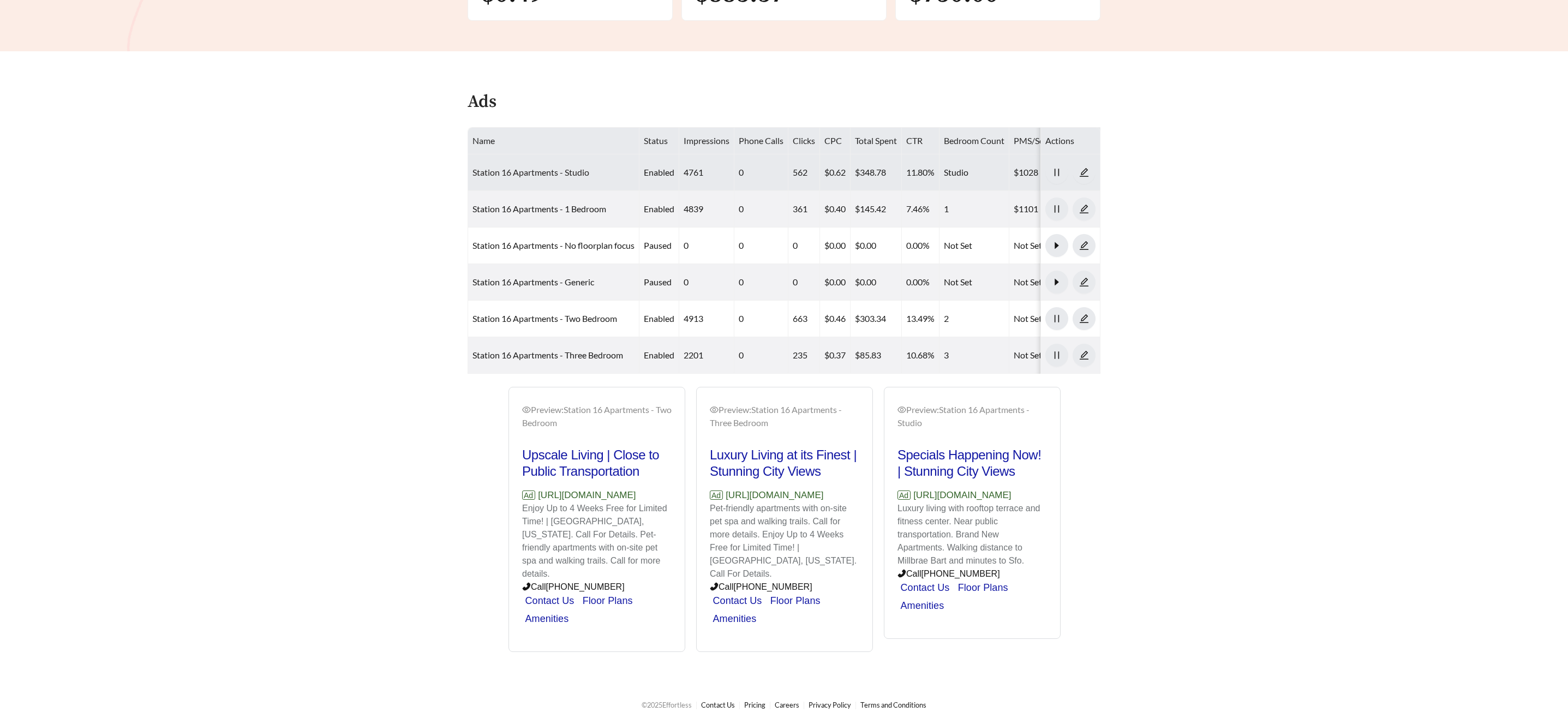
click at [557, 167] on link "Station 16 Apartments - Studio" at bounding box center [531, 172] width 117 height 10
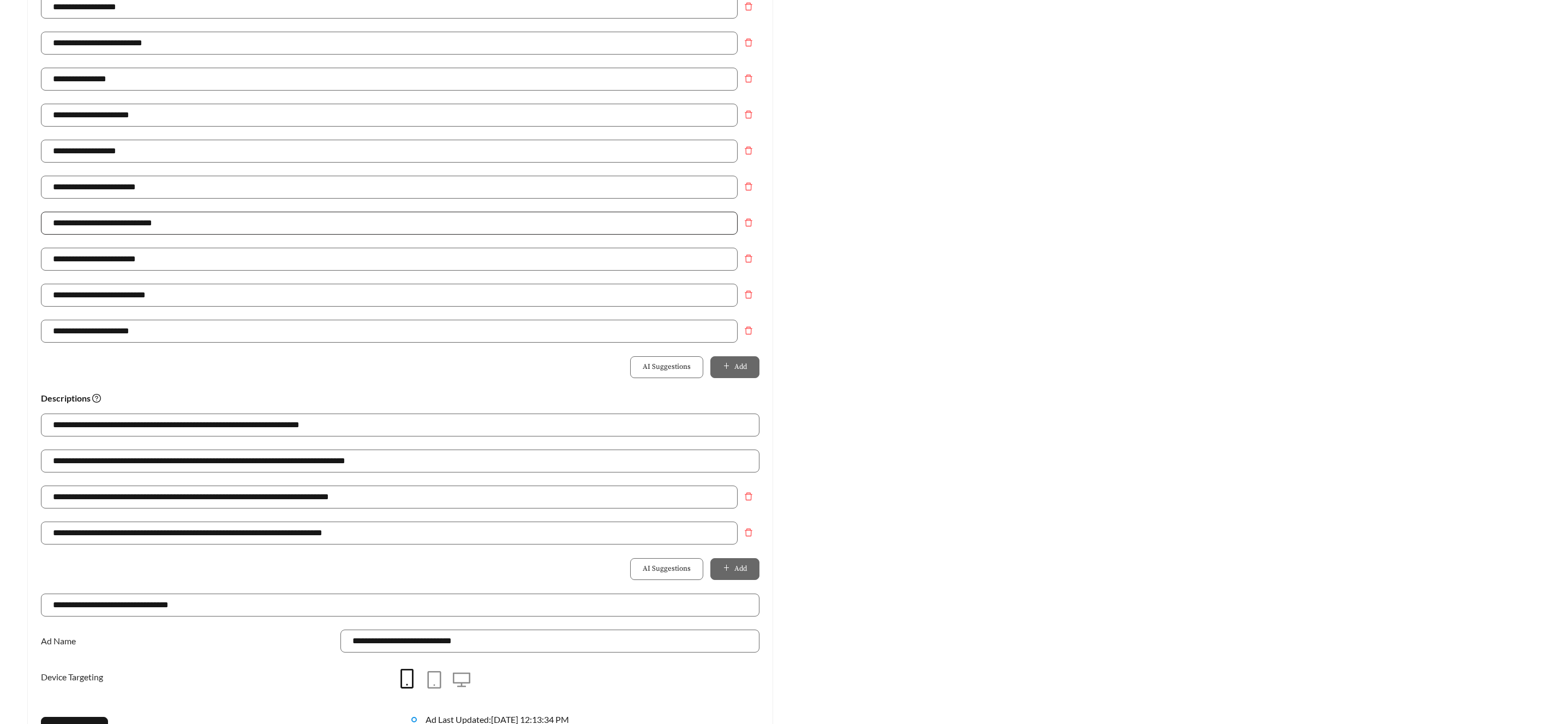
scroll to position [430, 0]
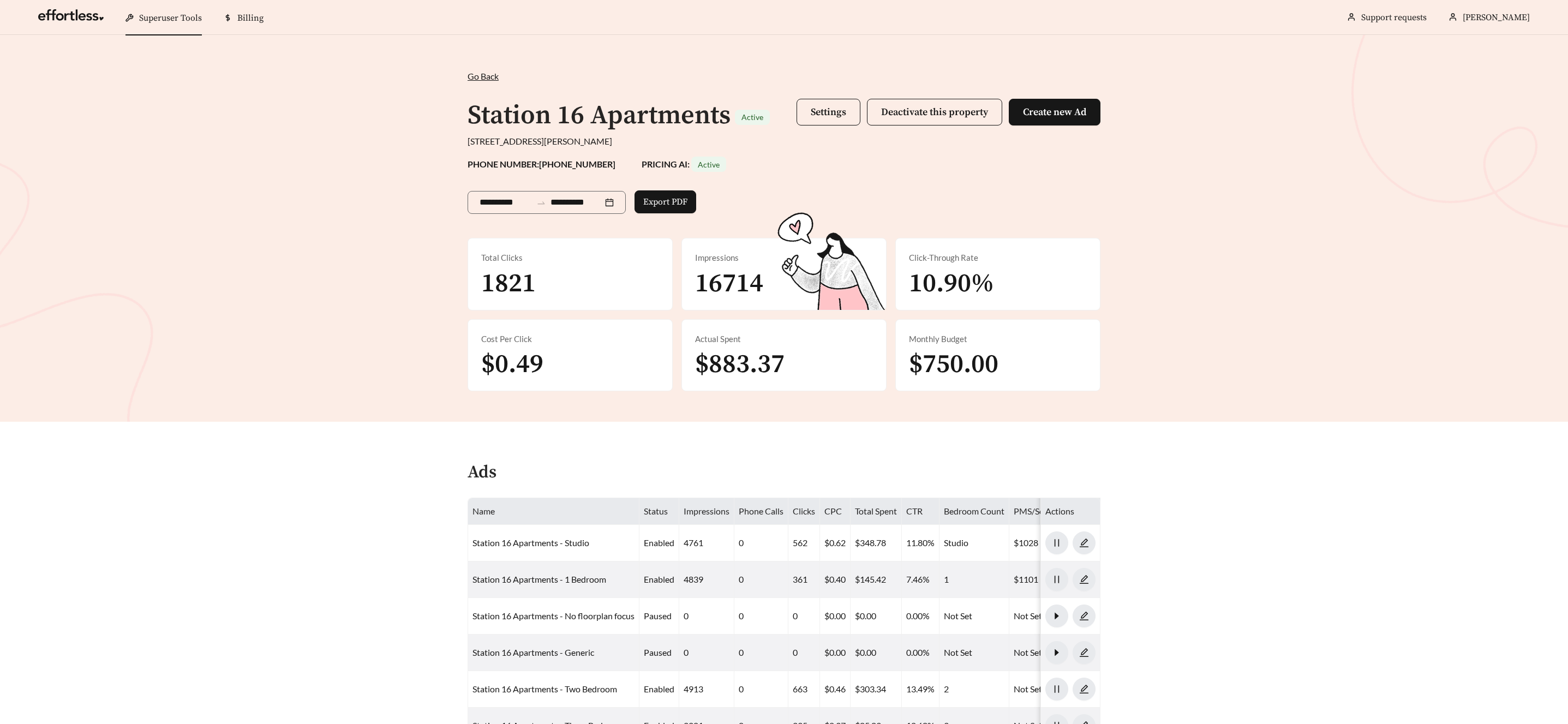
click at [1063, 138] on div "[STREET_ADDRESS][PERSON_NAME]" at bounding box center [784, 141] width 633 height 13
click at [1049, 116] on span "Create new Ad" at bounding box center [1055, 112] width 63 height 13
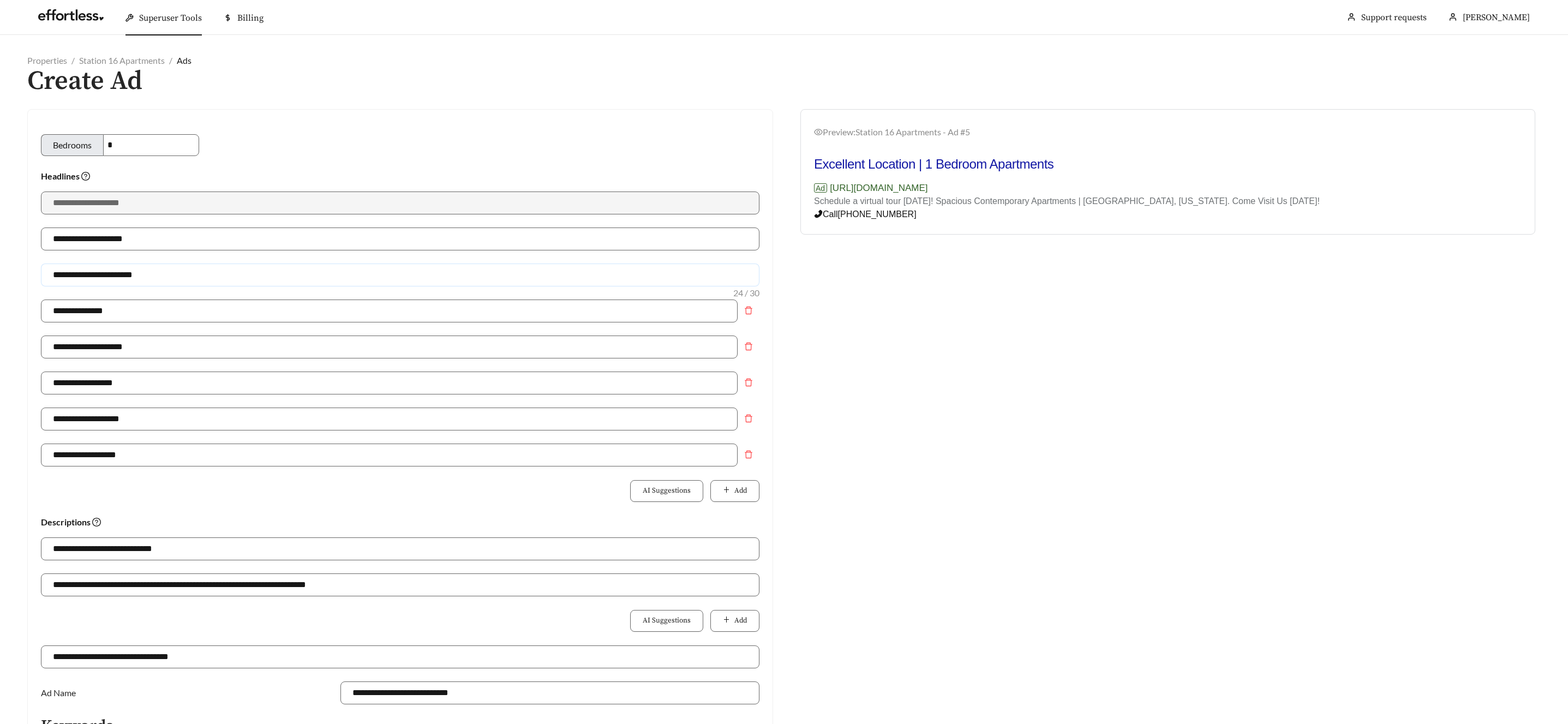
drag, startPoint x: 118, startPoint y: 273, endPoint x: 104, endPoint y: 274, distance: 14.0
click at [104, 274] on input "**********" at bounding box center [400, 275] width 719 height 23
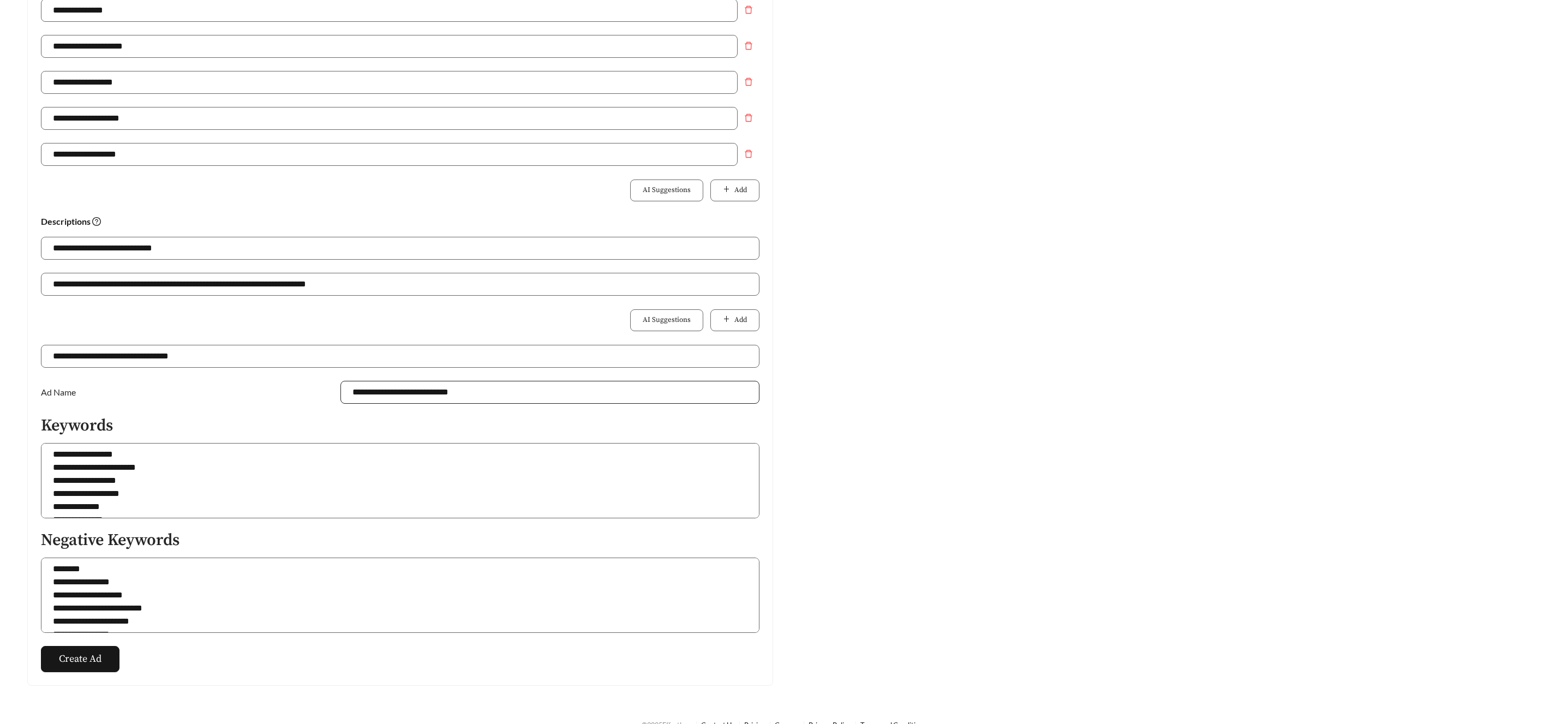
scroll to position [321, 0]
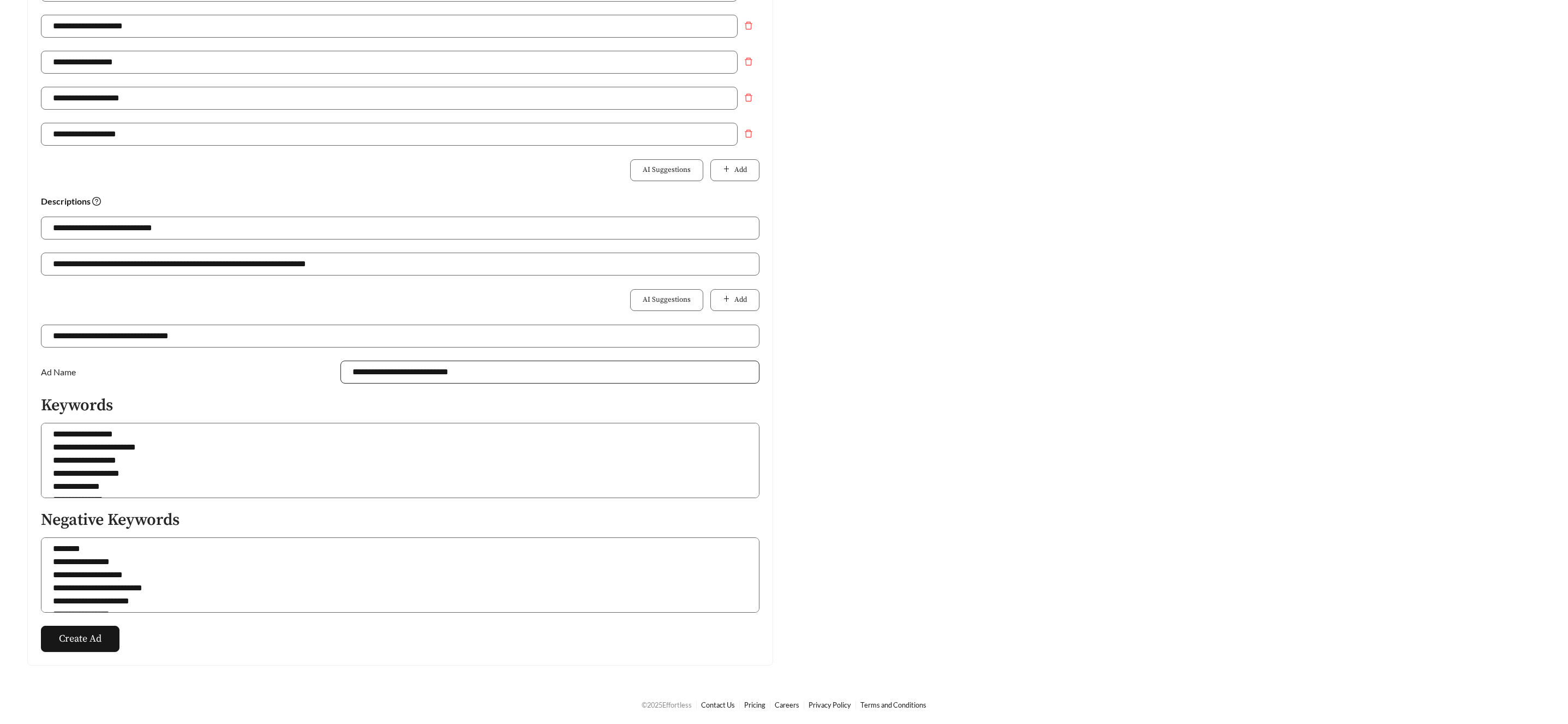
type input "**********"
drag, startPoint x: 477, startPoint y: 369, endPoint x: 448, endPoint y: 373, distance: 29.3
click at [448, 373] on input "**********" at bounding box center [550, 372] width 419 height 23
type input "**********"
click at [79, 632] on span "Create Ad" at bounding box center [80, 639] width 43 height 15
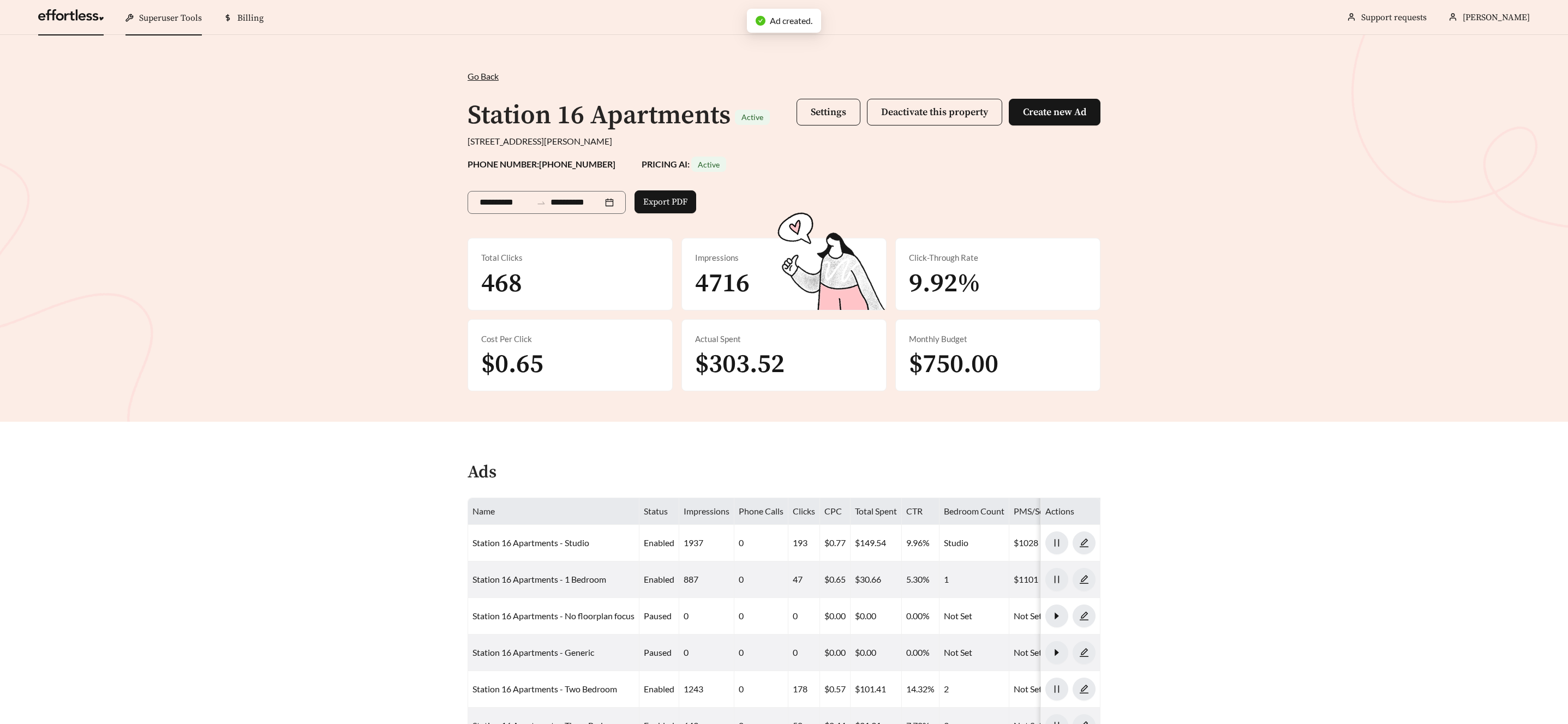
scroll to position [321, 0]
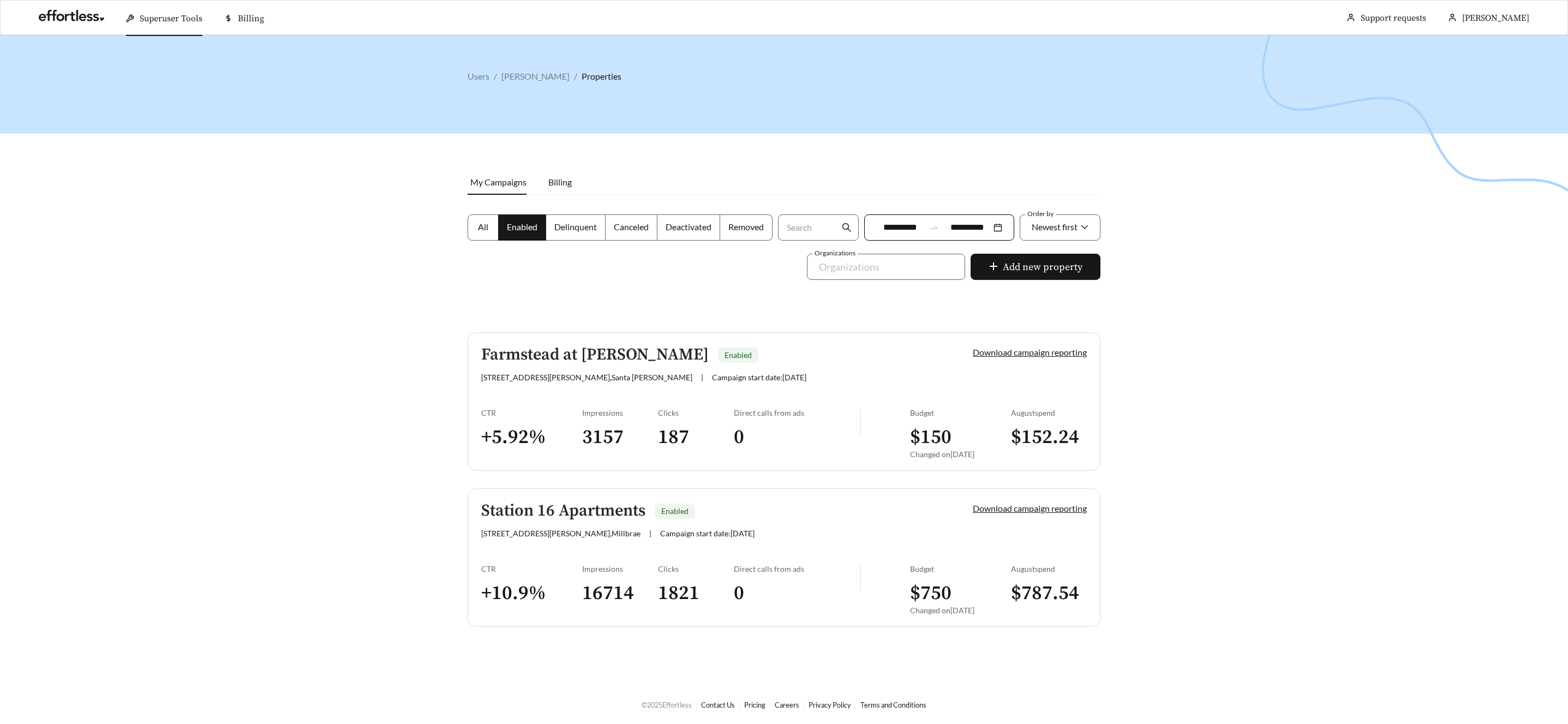
click at [557, 352] on h5 "Farmstead at [PERSON_NAME]" at bounding box center [595, 355] width 228 height 18
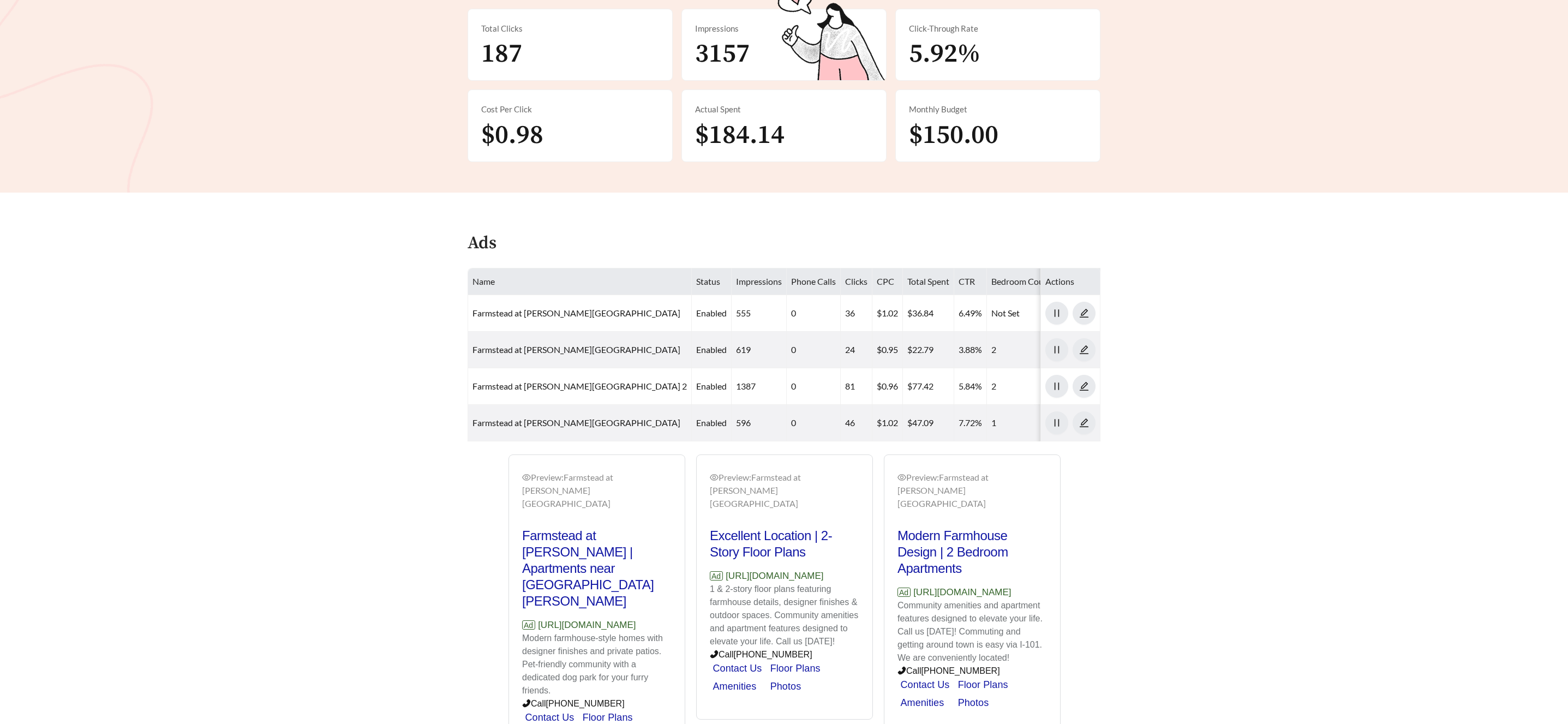
scroll to position [266, 0]
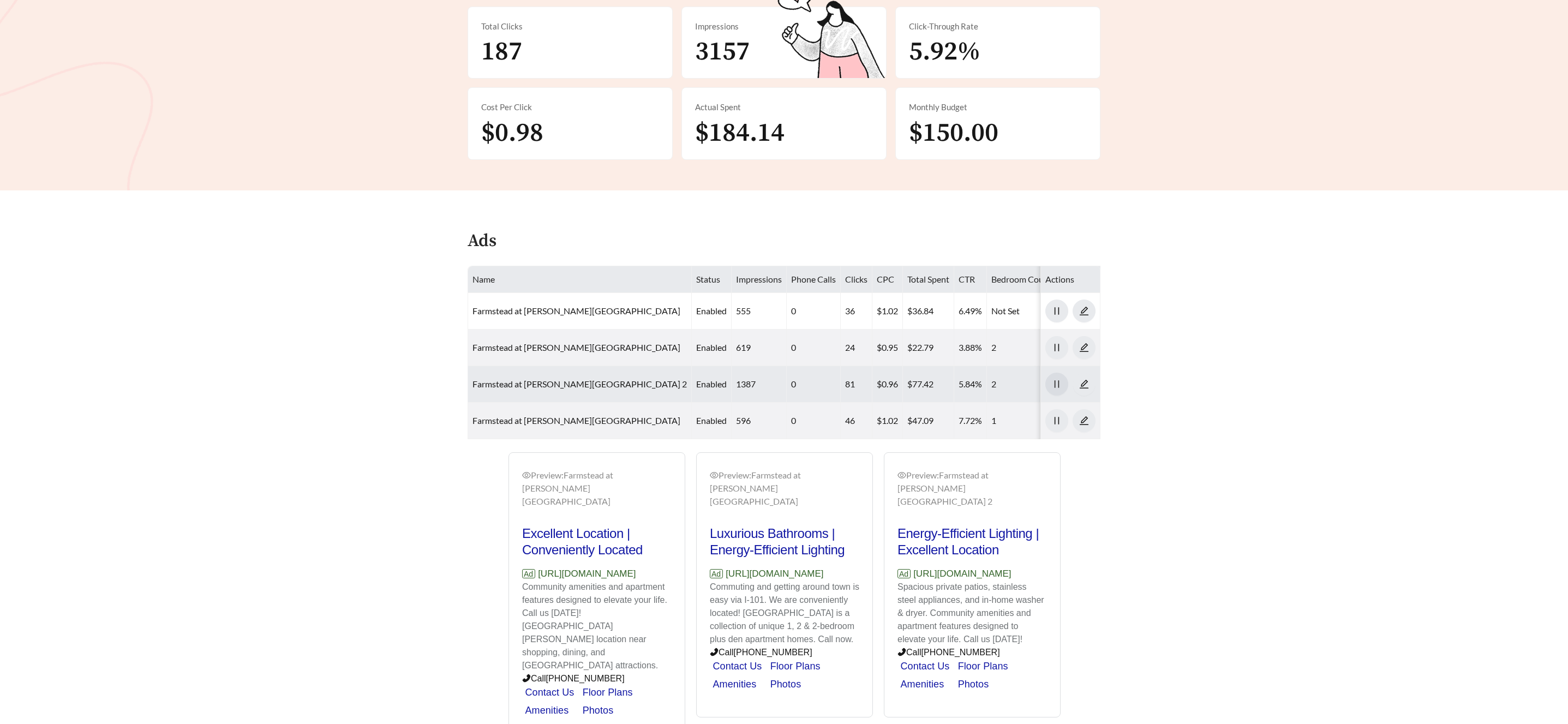
click at [1056, 379] on icon "pause" at bounding box center [1057, 384] width 9 height 9
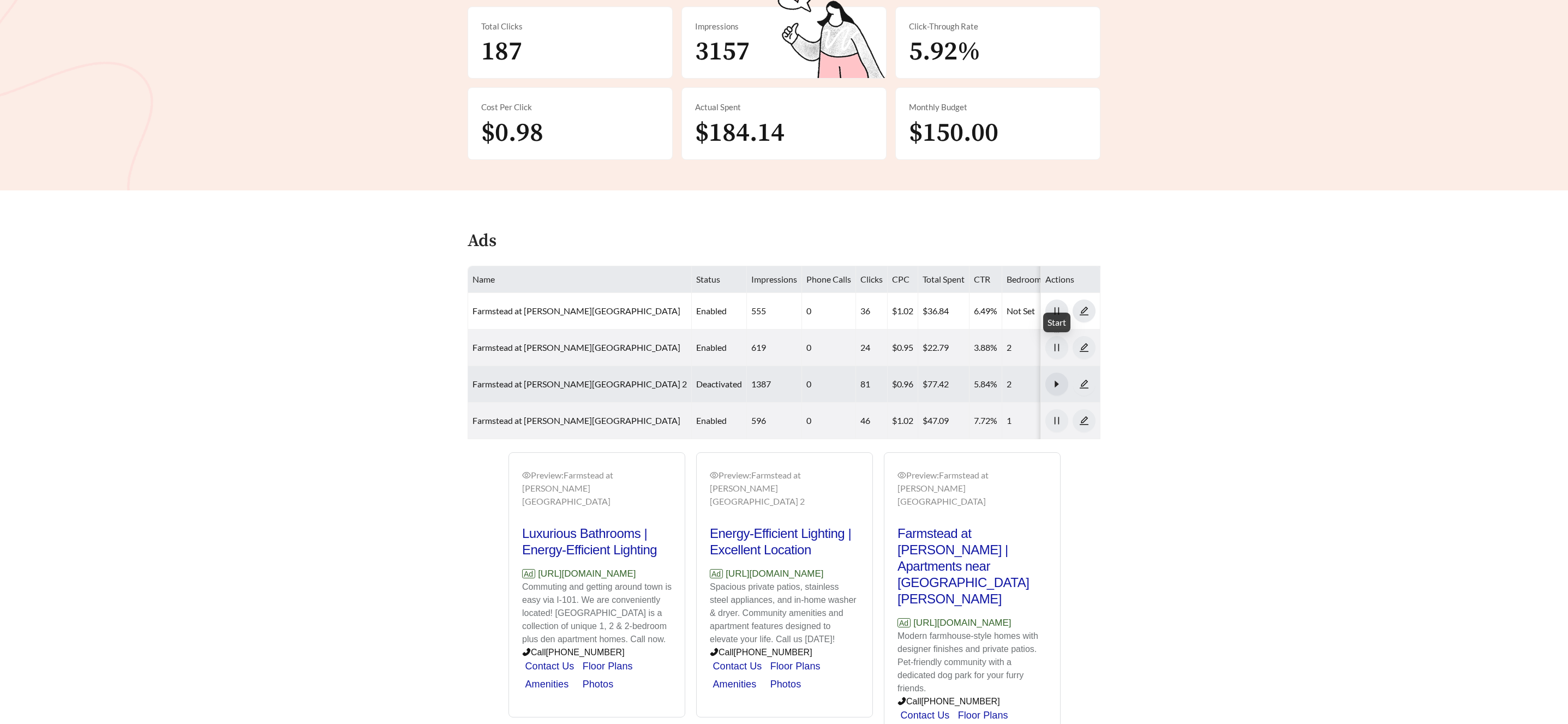
drag, startPoint x: 1061, startPoint y: 346, endPoint x: 1071, endPoint y: 345, distance: 10.0
click at [1061, 379] on icon "caret-right" at bounding box center [1057, 384] width 9 height 9
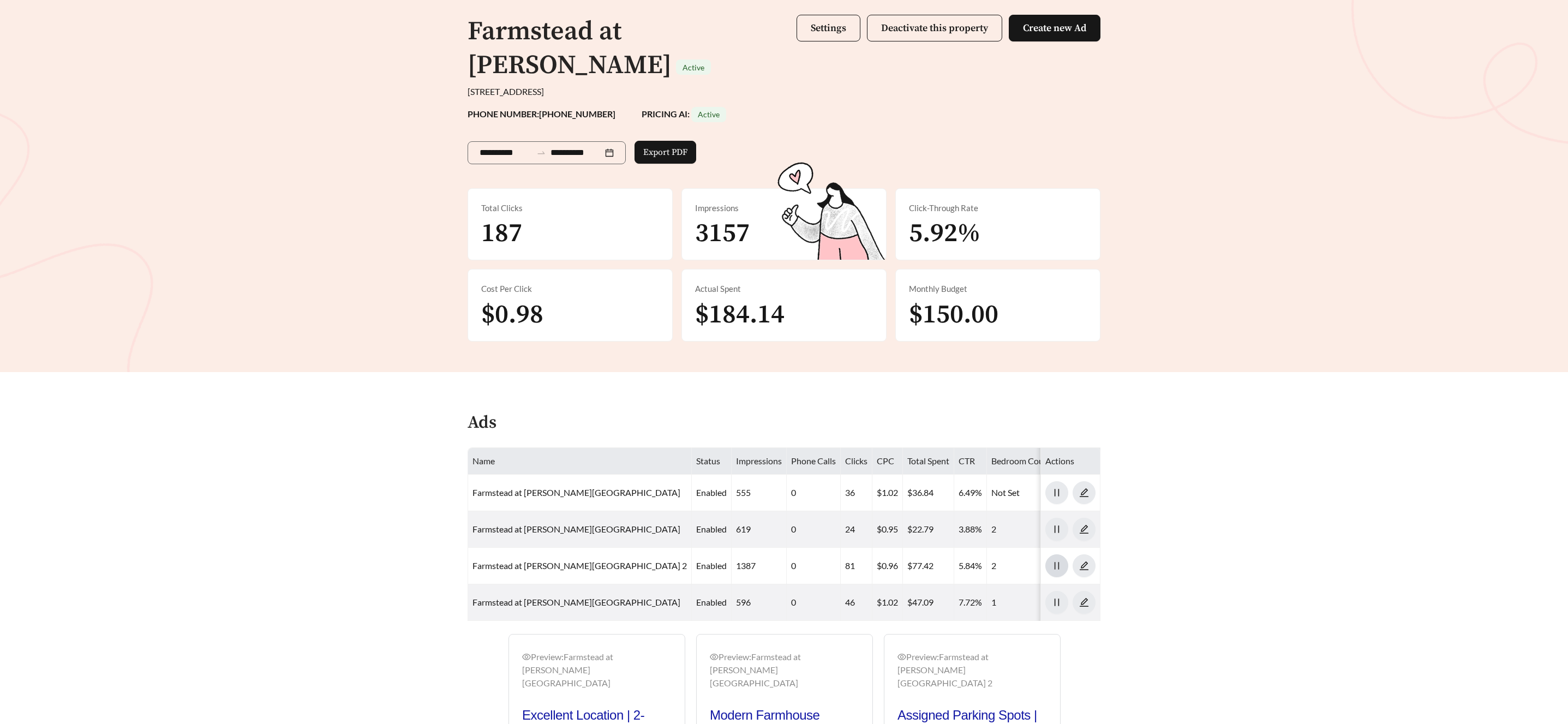
scroll to position [0, 0]
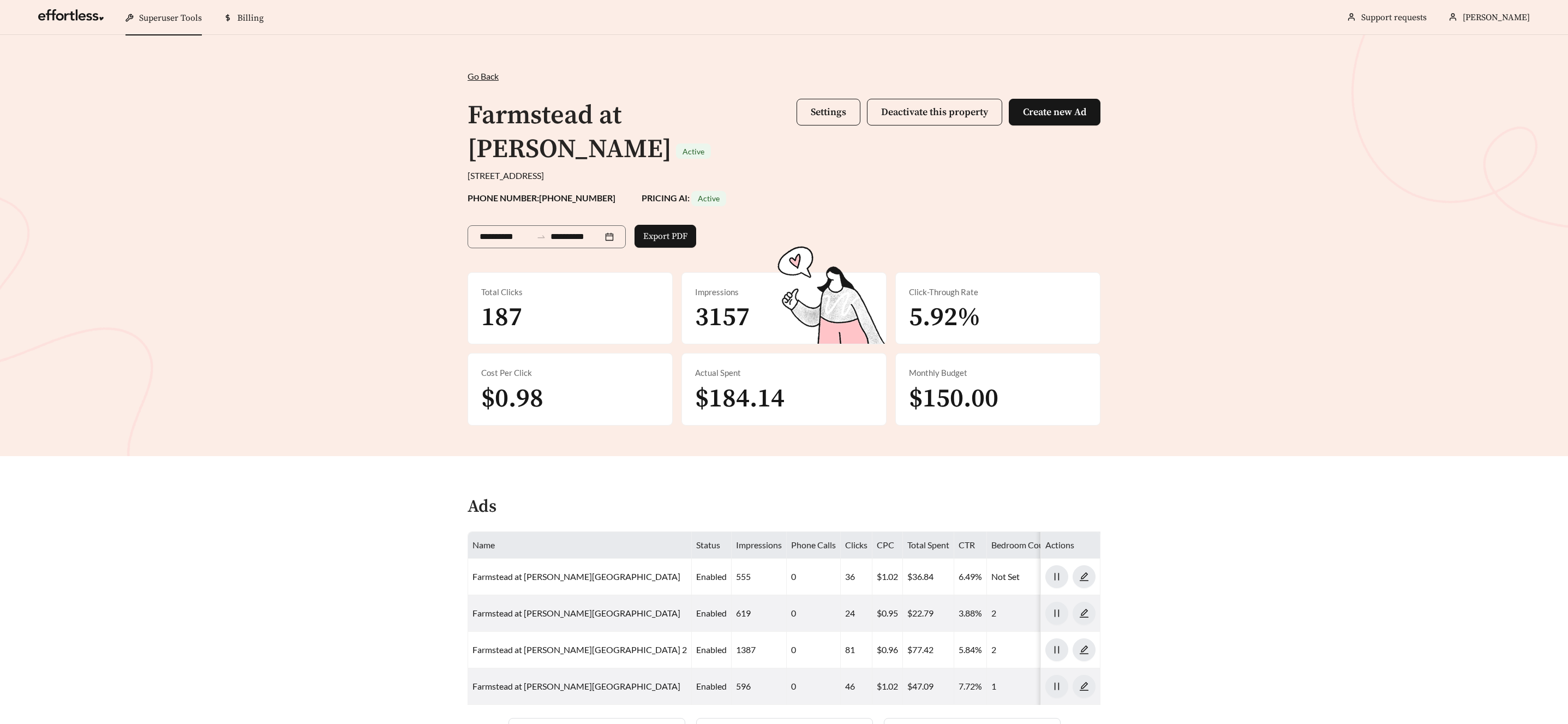
scroll to position [35, 0]
